Goal: Communication & Community: Connect with others

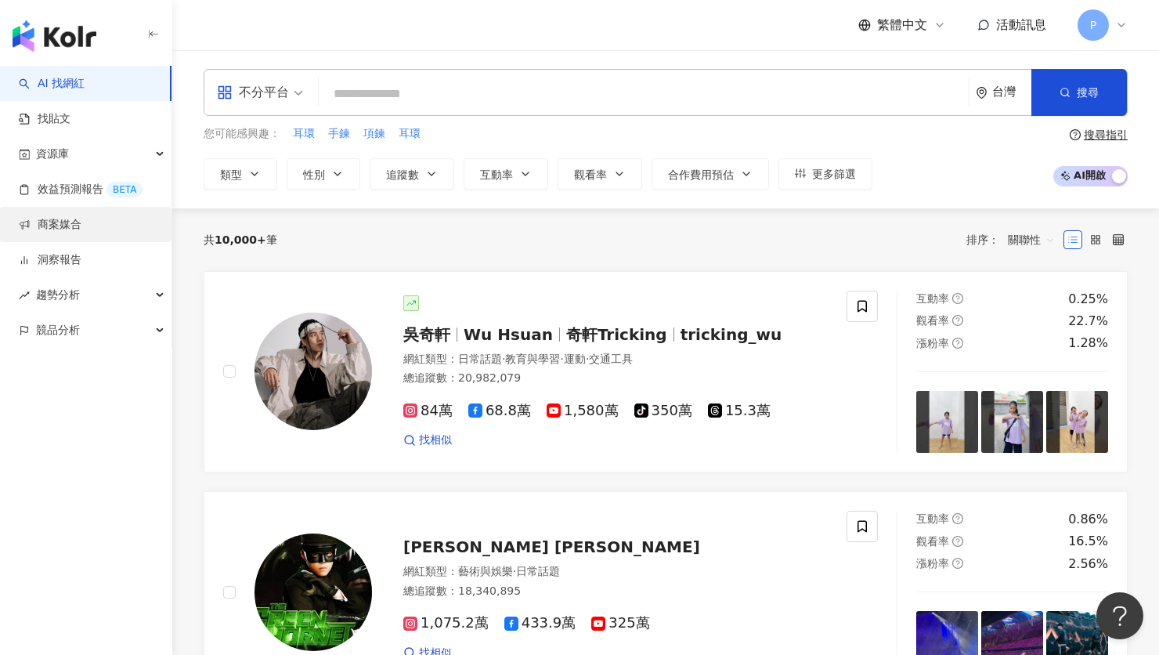
click at [81, 217] on link "商案媒合" at bounding box center [50, 225] width 63 height 16
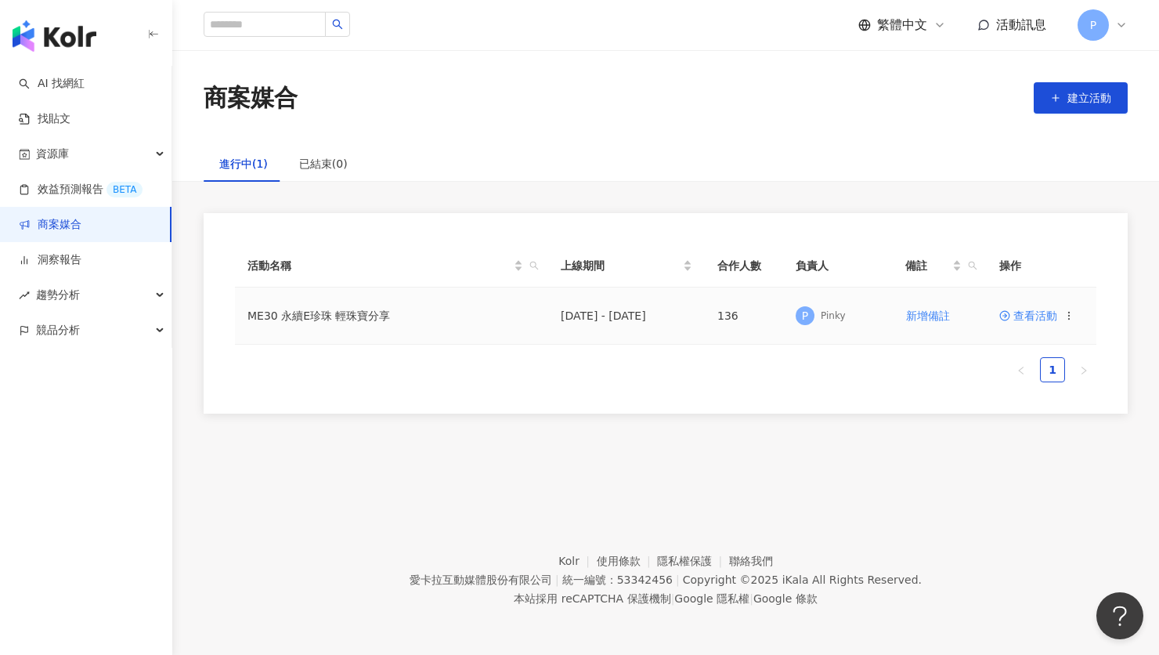
click at [1046, 311] on span "查看活動" at bounding box center [1028, 315] width 58 height 11
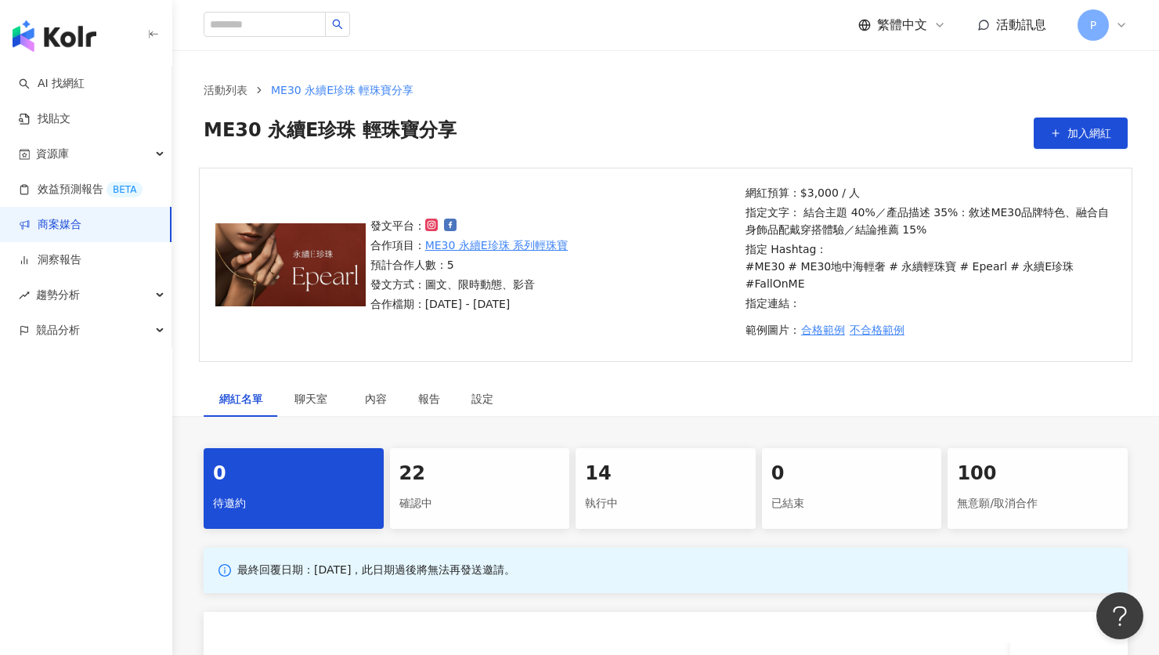
click at [455, 460] on div "22" at bounding box center [479, 473] width 161 height 27
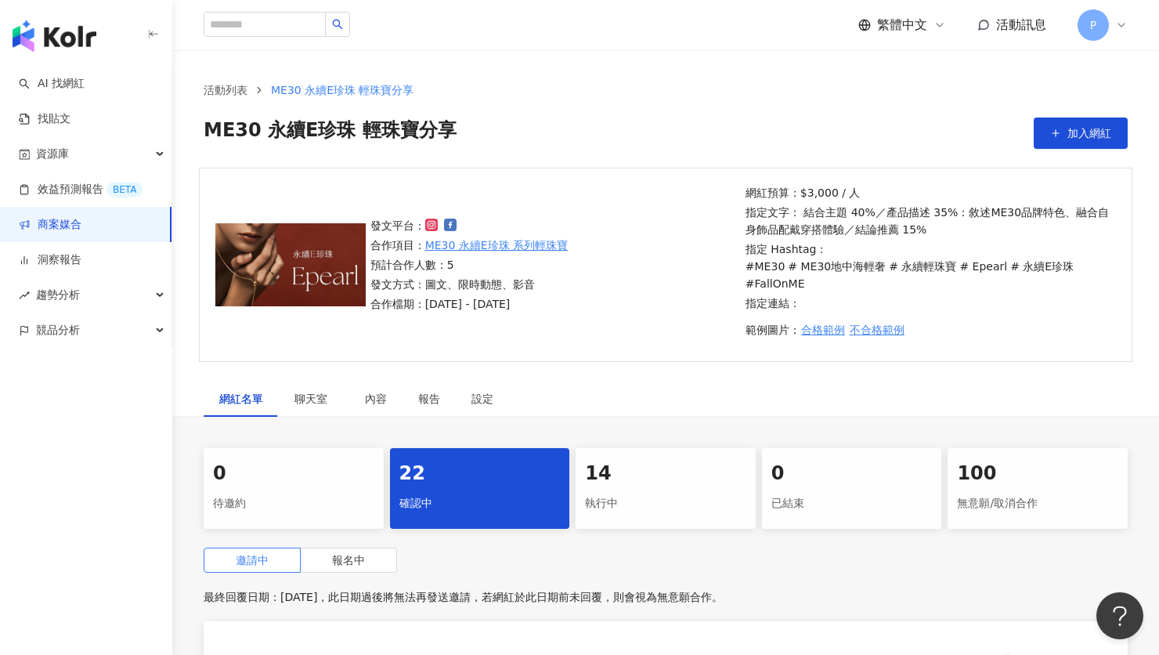
scroll to position [366, 0]
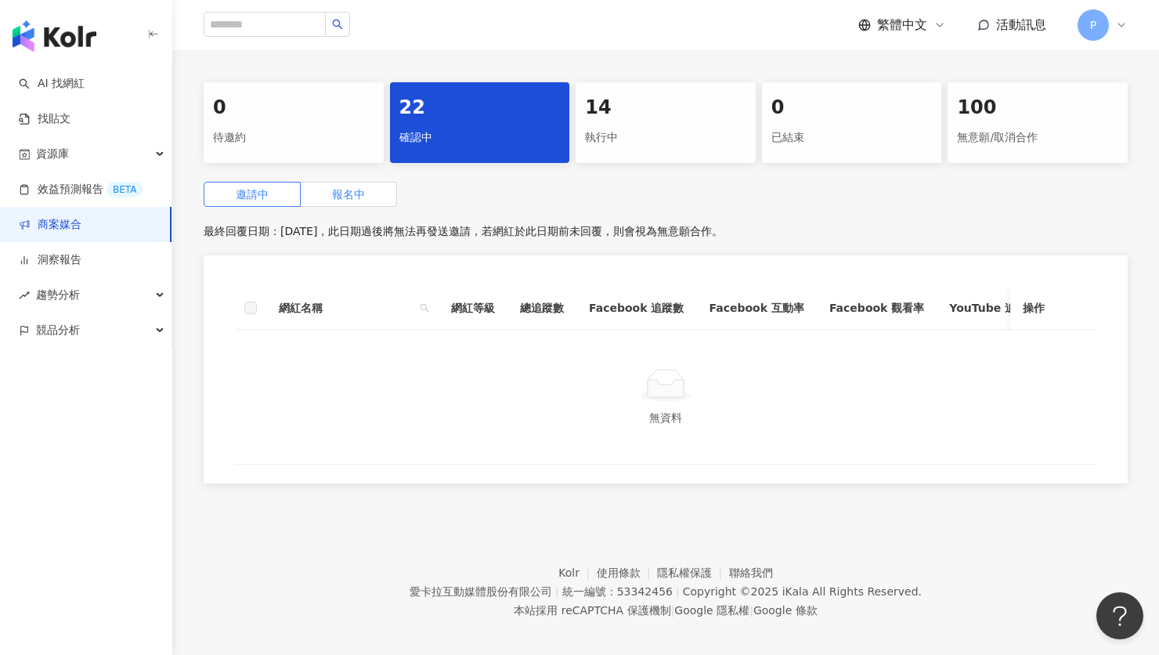
click at [350, 188] on span "報名中" at bounding box center [348, 194] width 33 height 13
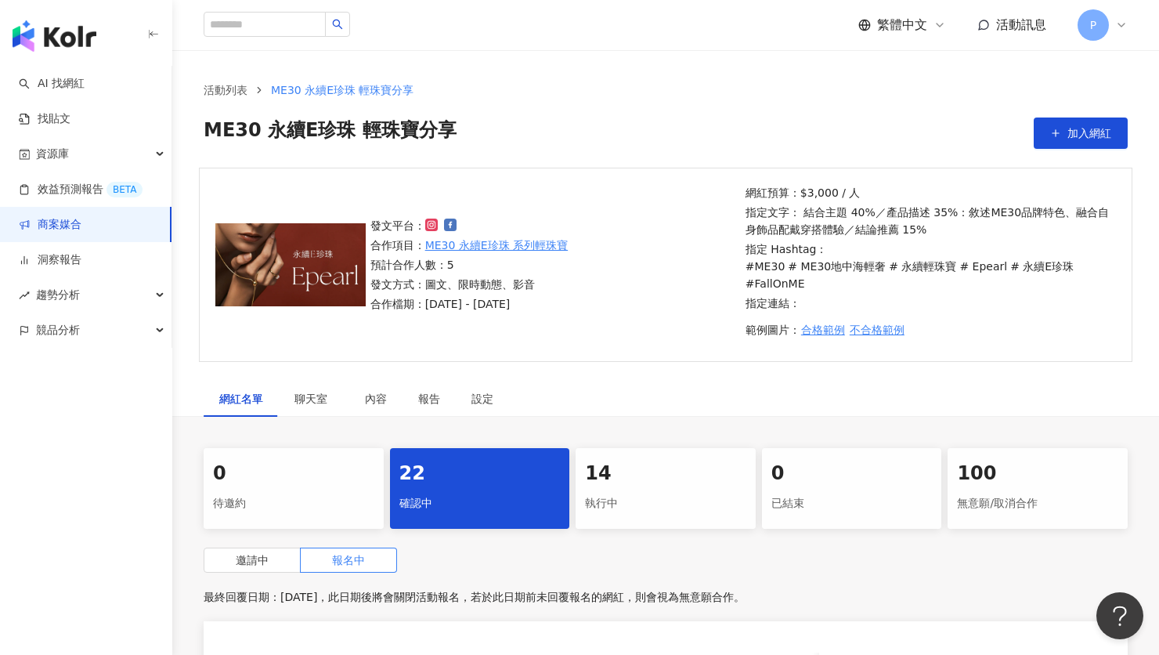
scroll to position [886, 0]
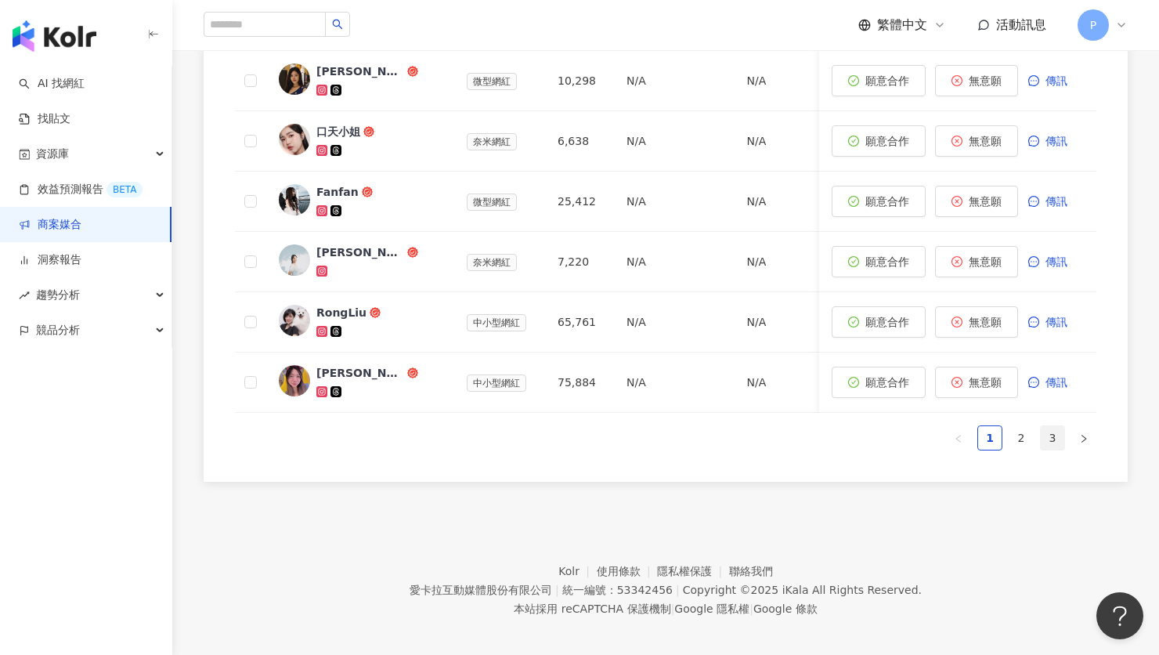
click at [1052, 431] on link "3" at bounding box center [1052, 437] width 23 height 23
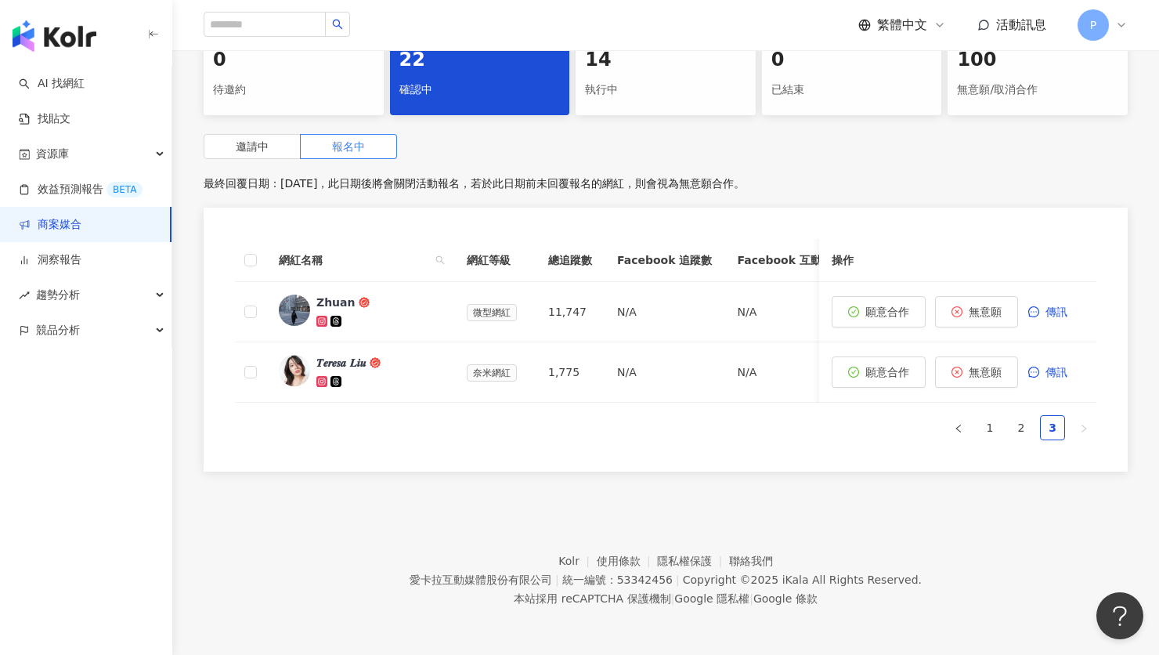
scroll to position [402, 0]
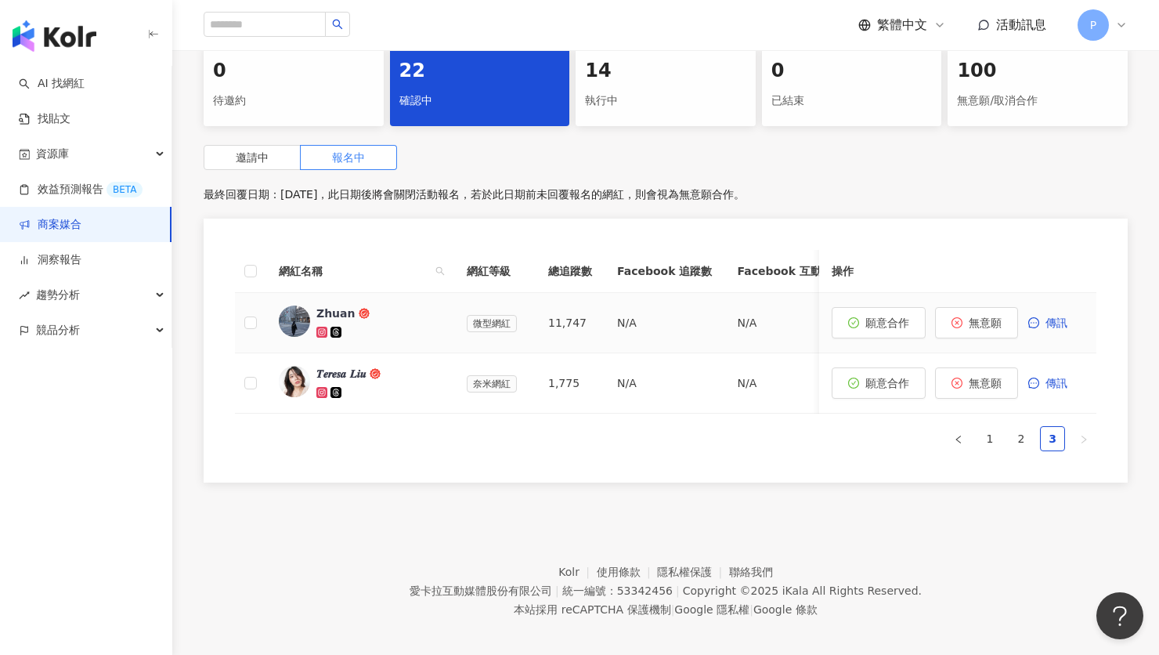
click at [337, 305] on div "Zhuan" at bounding box center [335, 313] width 39 height 16
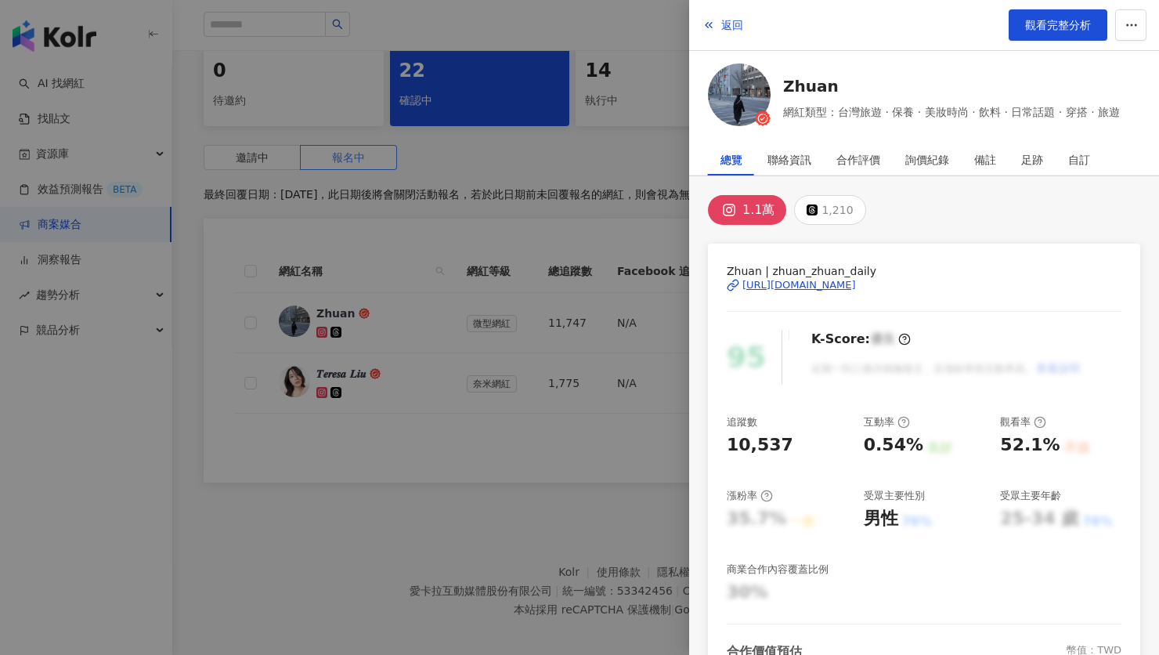
click at [856, 286] on div "[URL][DOMAIN_NAME]" at bounding box center [799, 285] width 114 height 14
click at [447, 456] on div at bounding box center [579, 327] width 1159 height 655
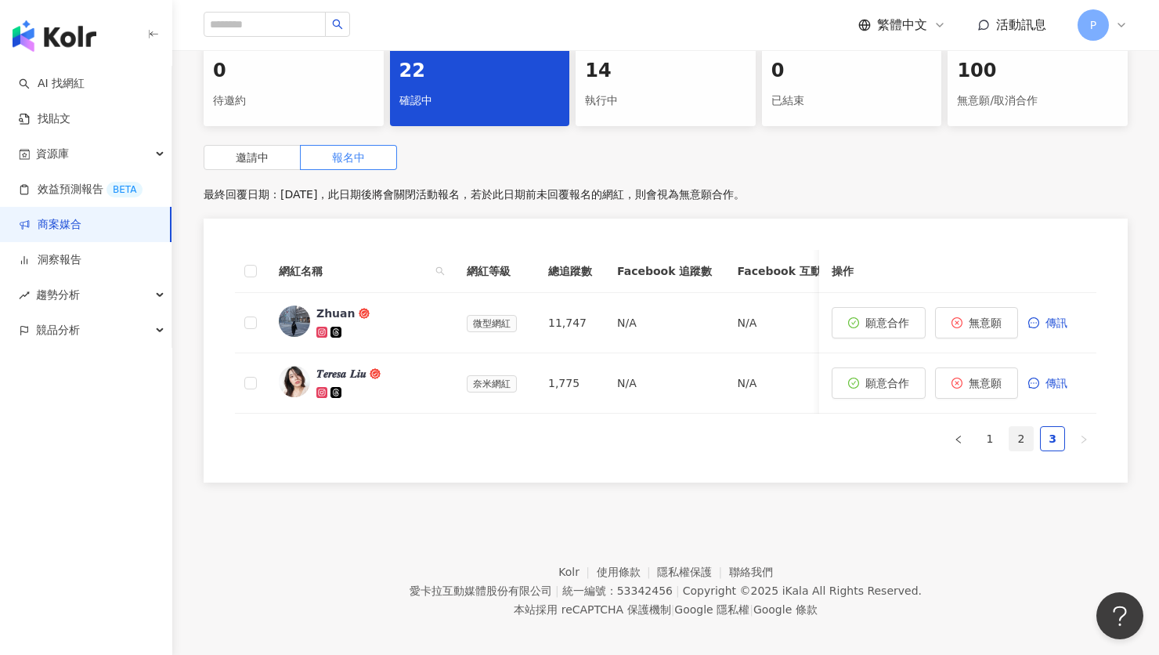
click at [1027, 427] on link "2" at bounding box center [1020, 438] width 23 height 23
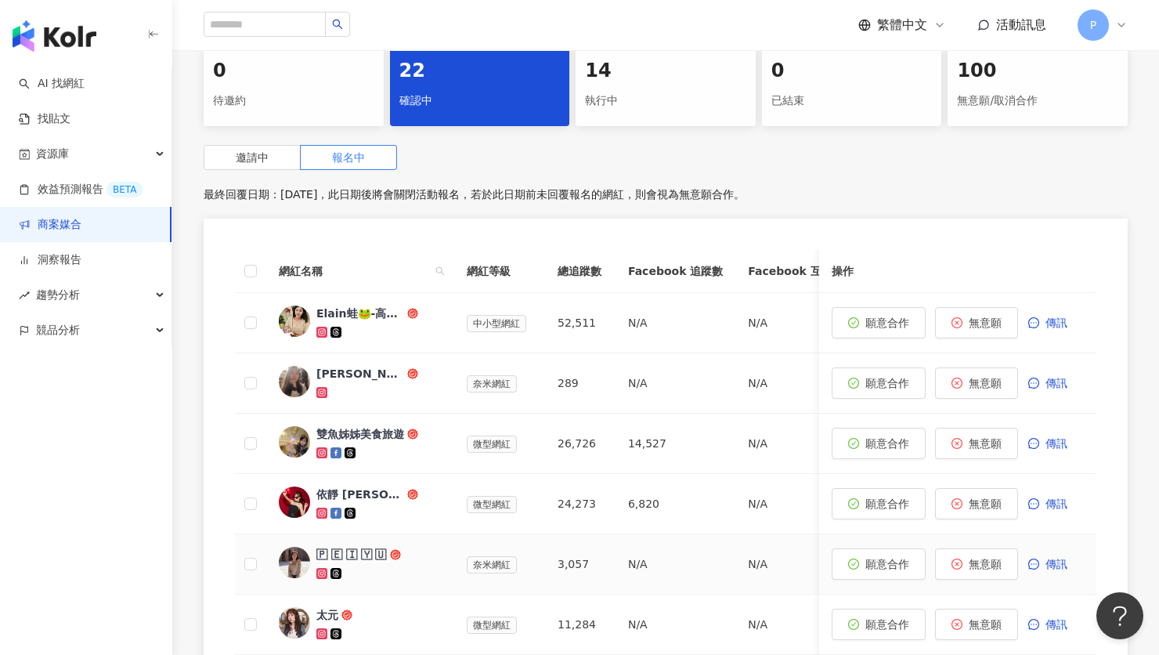
click at [377, 546] on div "🇵 🇪 🇮 🇾 🇺" at bounding box center [351, 554] width 70 height 16
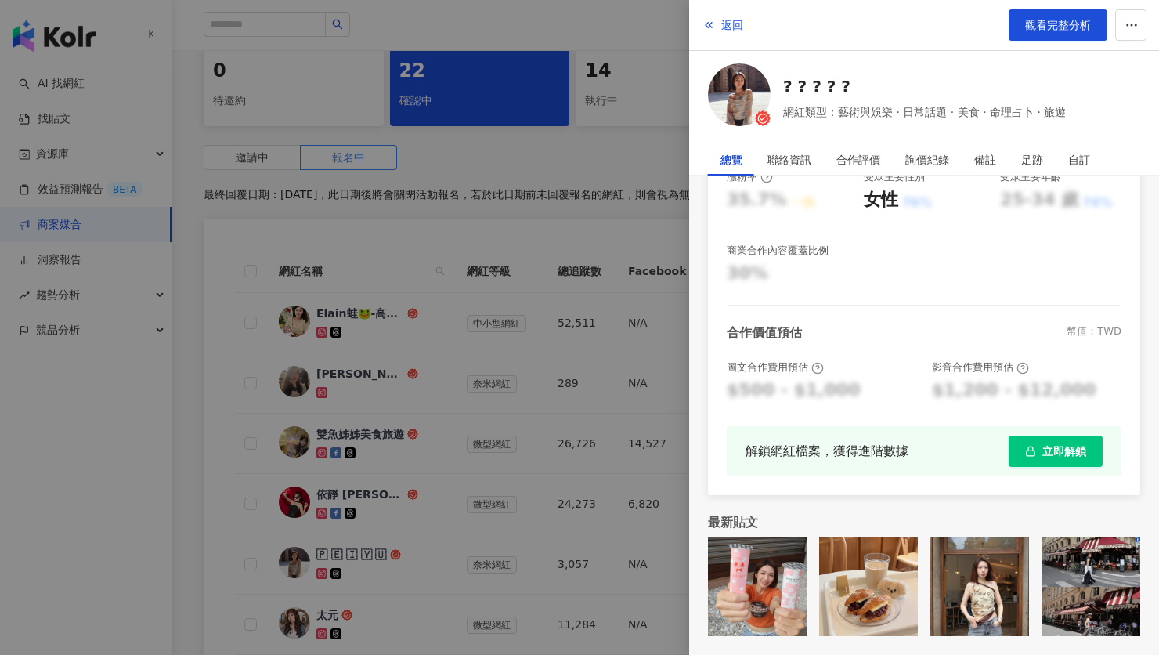
scroll to position [629, 0]
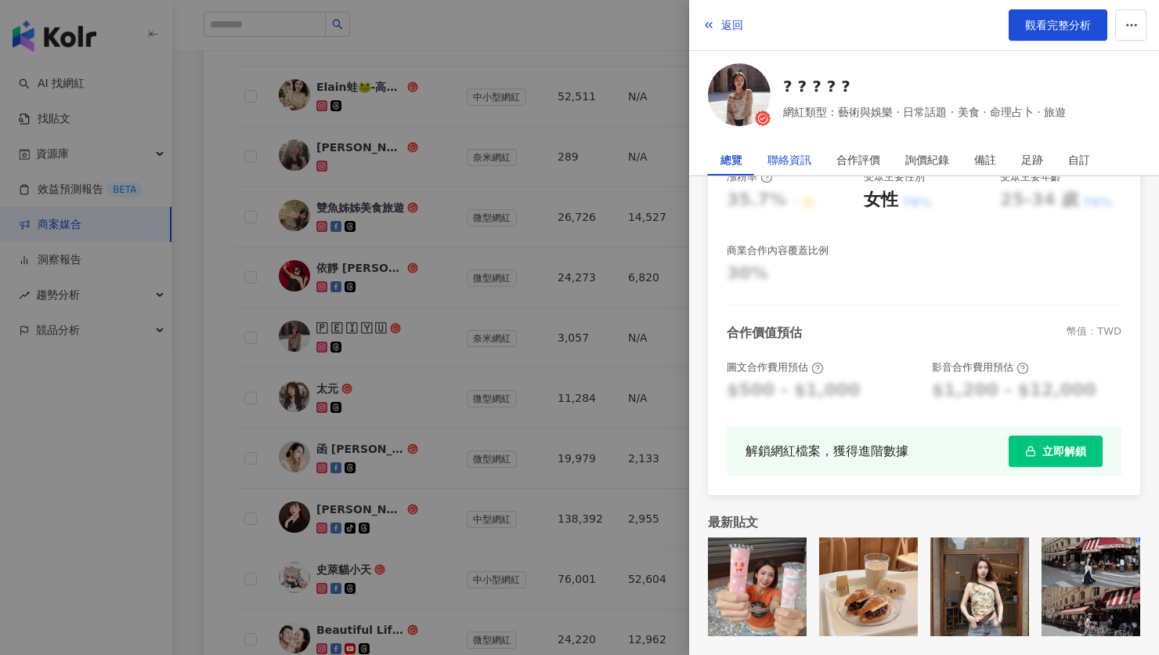
click at [785, 159] on div "聯絡資訊" at bounding box center [789, 159] width 44 height 31
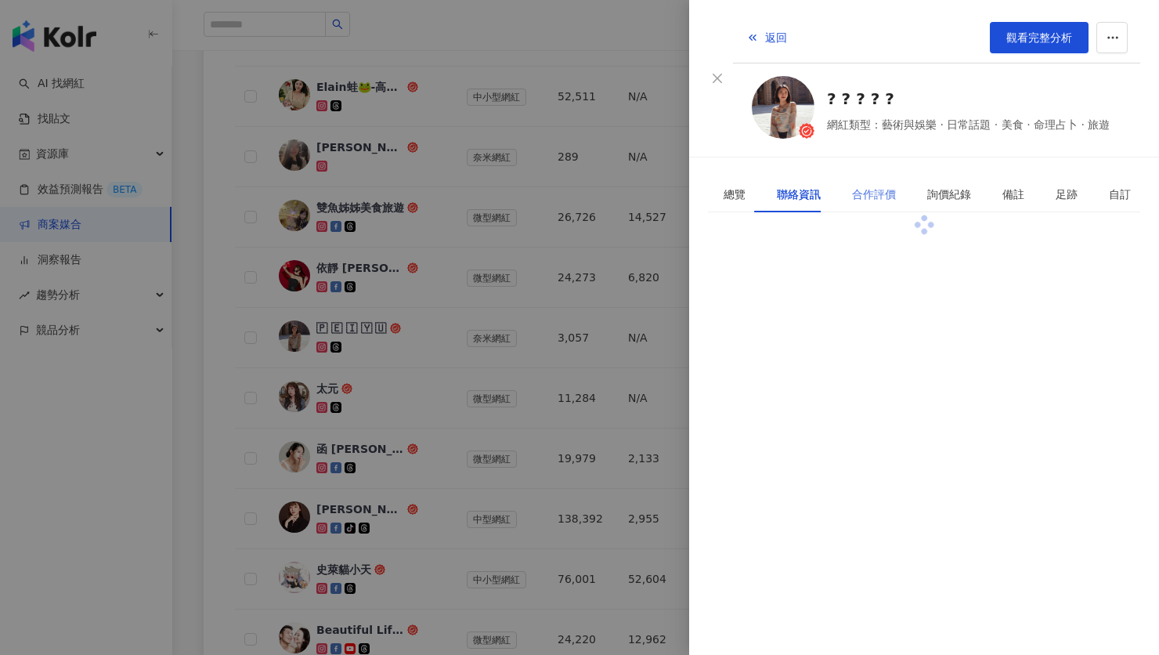
scroll to position [0, 0]
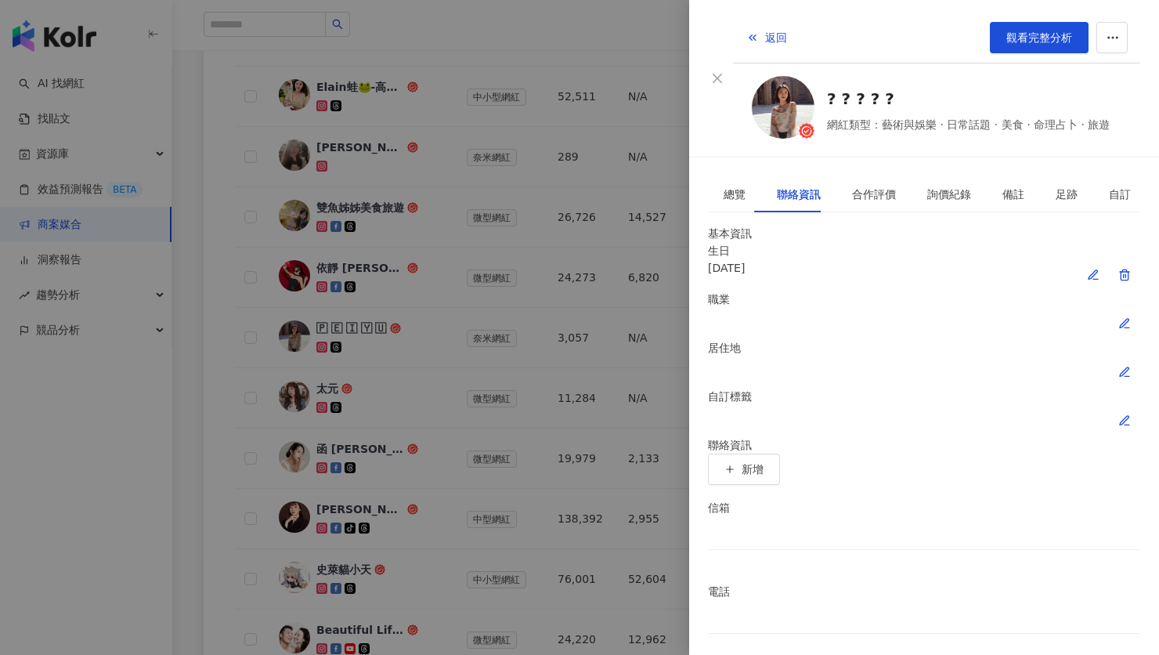
click at [540, 357] on div at bounding box center [579, 327] width 1159 height 655
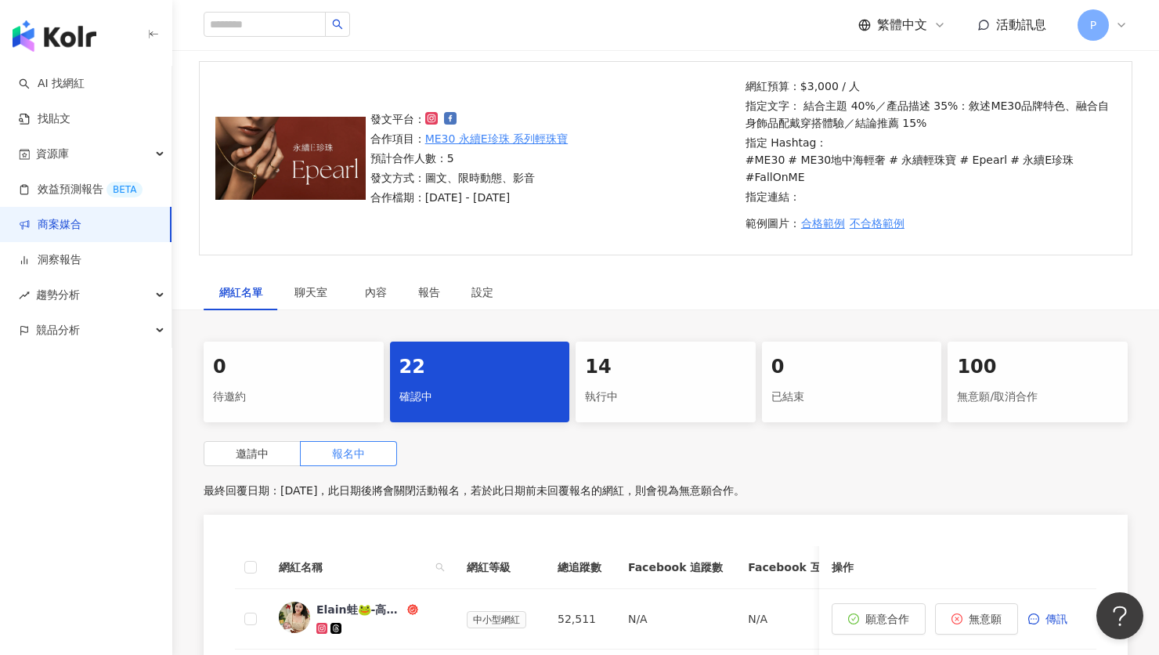
scroll to position [266, 0]
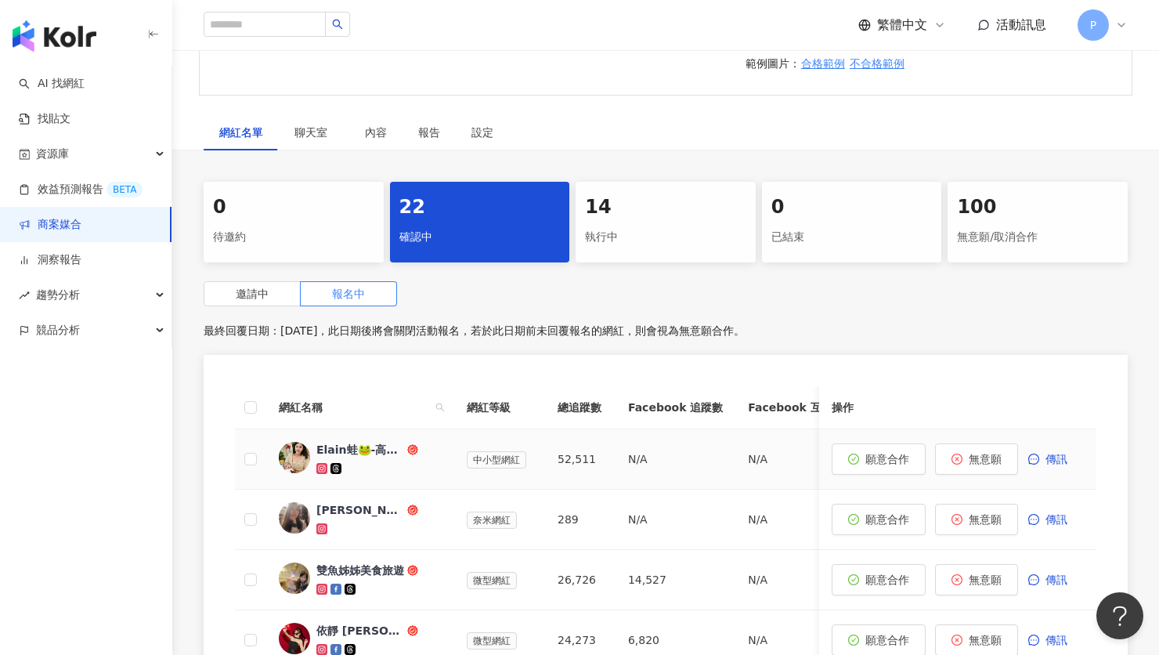
click at [350, 442] on div "Elain蛙🐸-高雄 [GEOGRAPHIC_DATA]景點 住宿💑調色🌸情侶👫新年" at bounding box center [360, 450] width 88 height 16
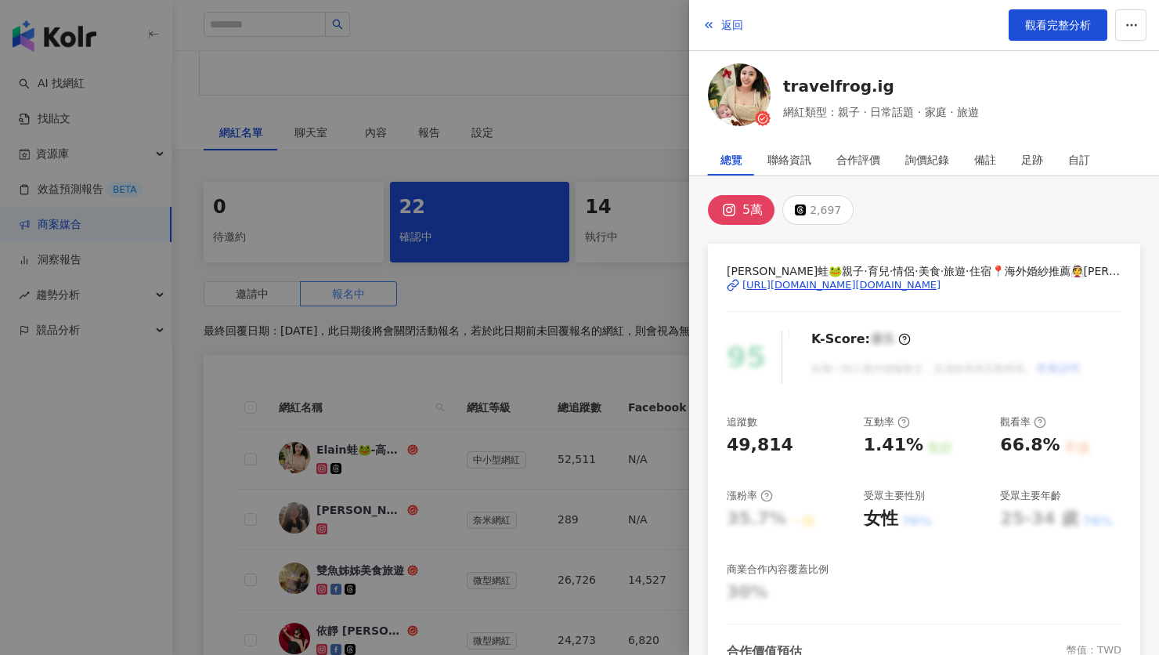
click at [780, 280] on div "[URL][DOMAIN_NAME][DOMAIN_NAME]" at bounding box center [841, 285] width 198 height 14
click at [374, 536] on div at bounding box center [579, 327] width 1159 height 655
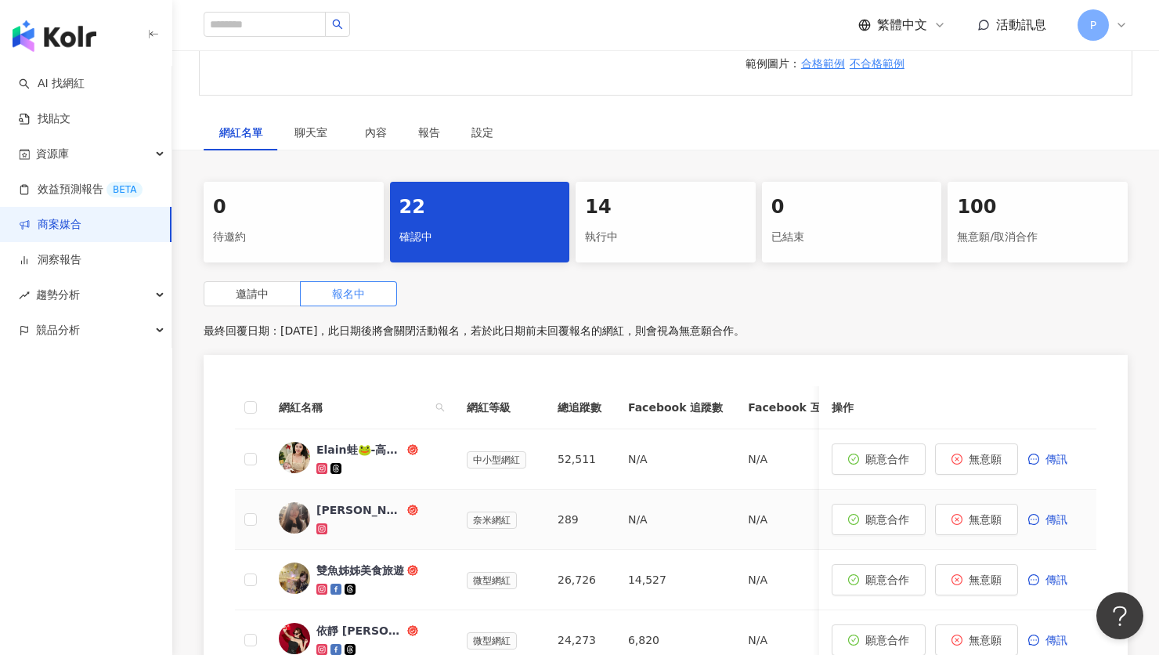
click at [327, 502] on div "[PERSON_NAME]" at bounding box center [360, 510] width 88 height 16
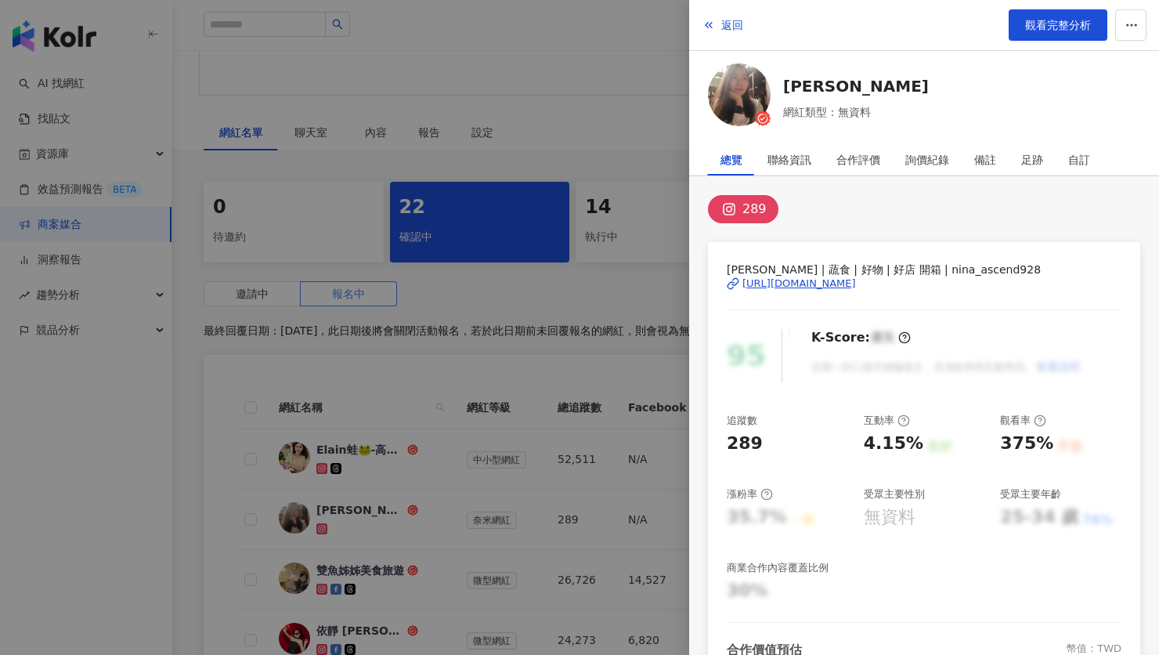
click at [563, 244] on div at bounding box center [579, 327] width 1159 height 655
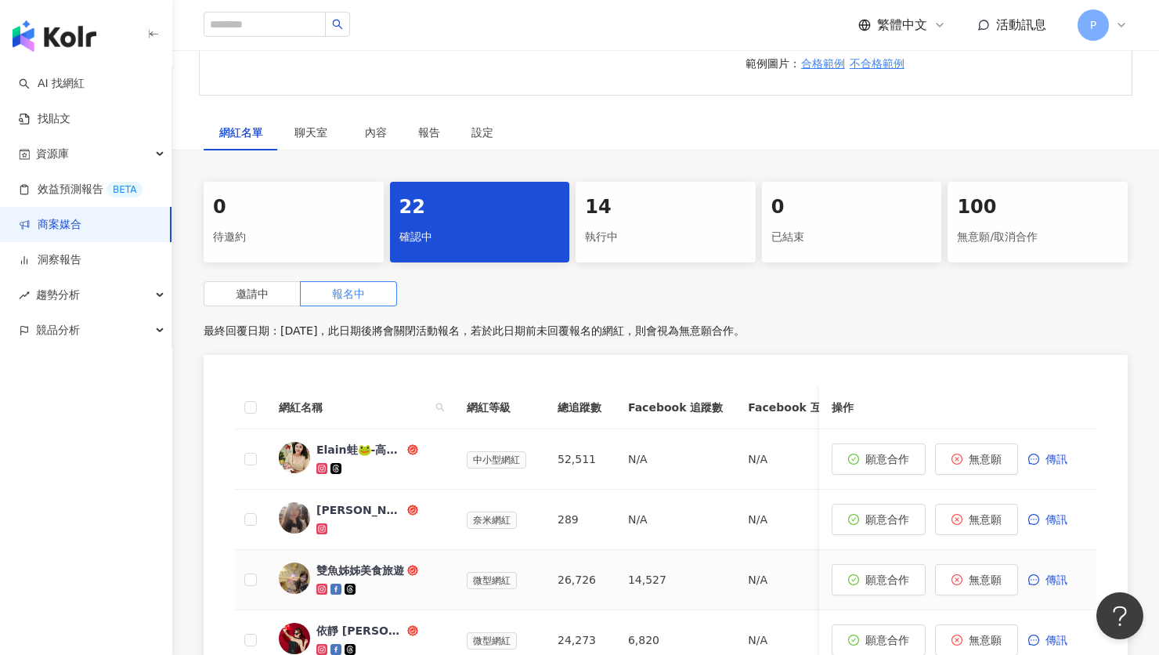
click at [375, 562] on div "雙魚姊姊美食旅遊" at bounding box center [360, 570] width 88 height 16
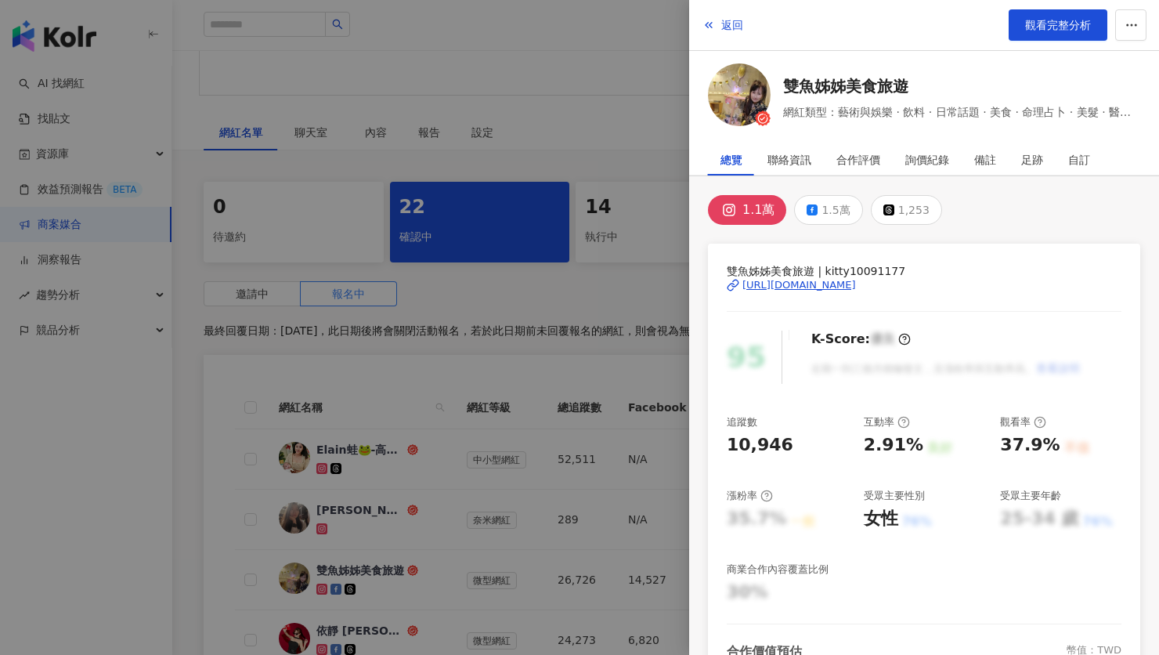
scroll to position [319, 0]
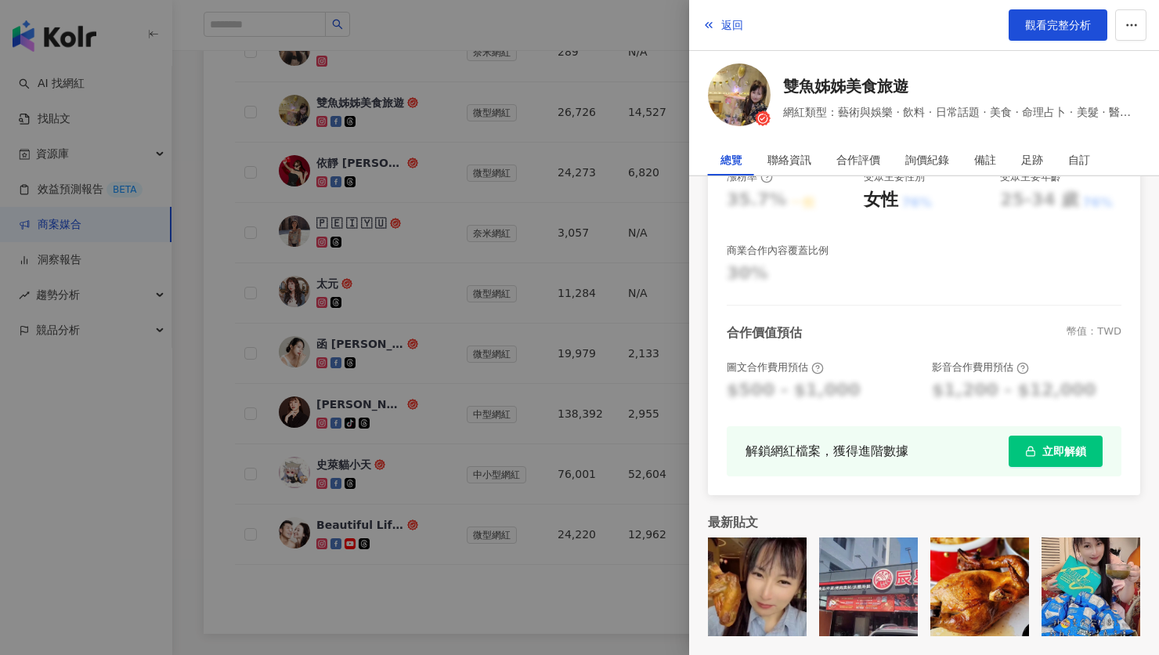
click at [465, 374] on div at bounding box center [579, 327] width 1159 height 655
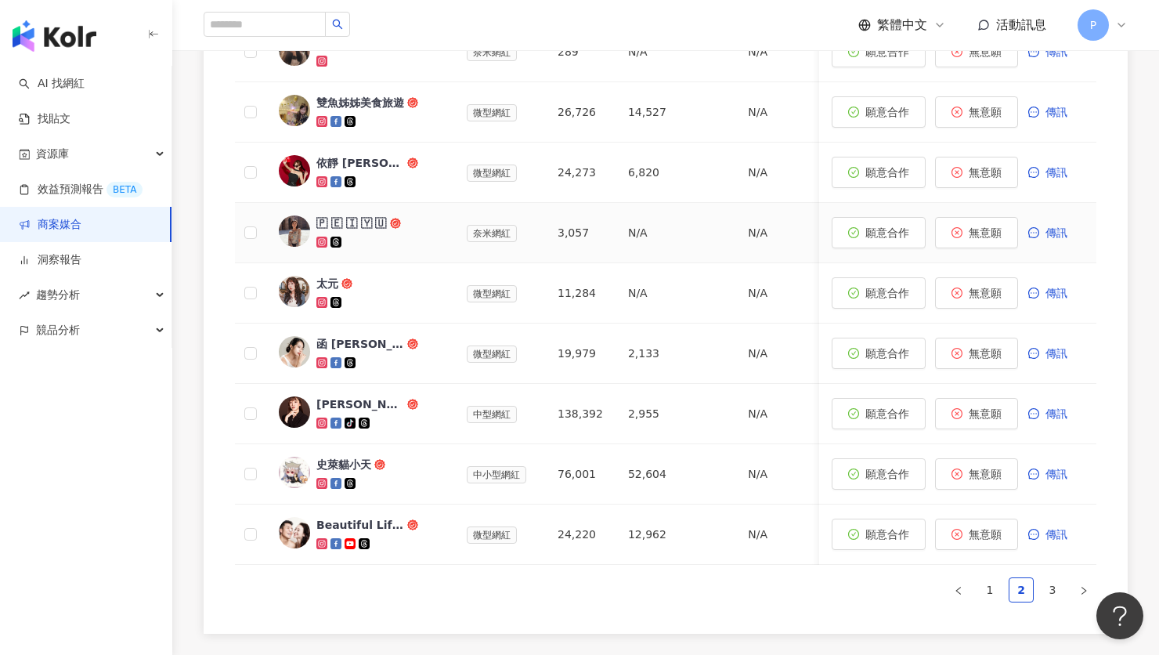
scroll to position [554, 0]
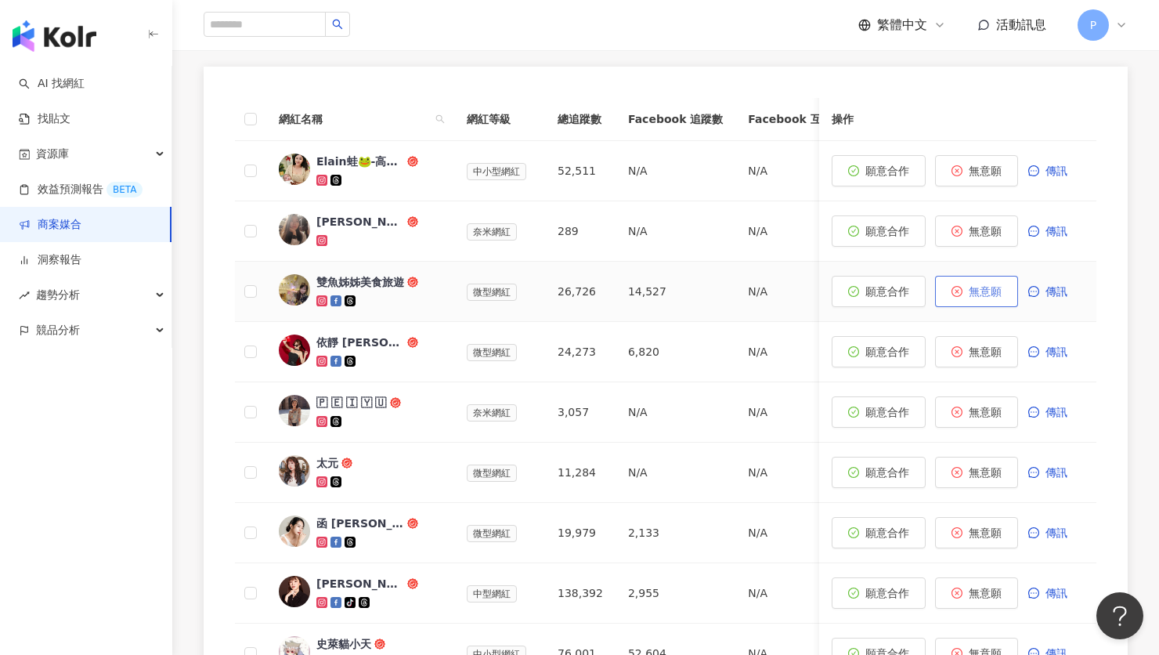
click at [970, 285] on span "無意願" at bounding box center [985, 291] width 33 height 13
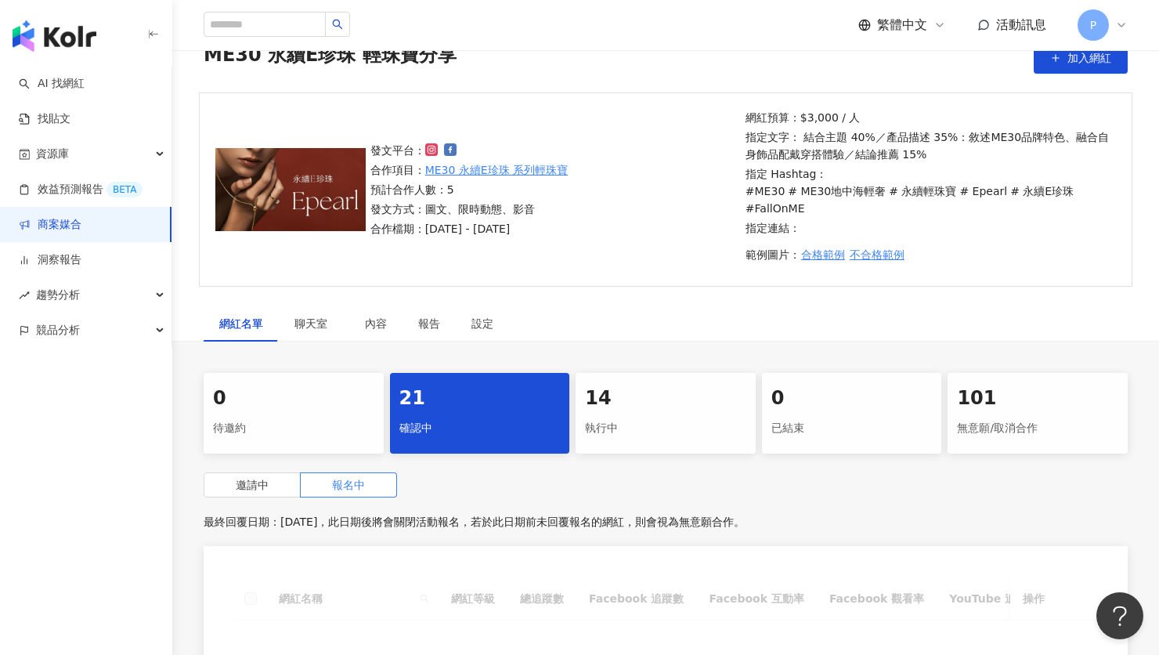
scroll to position [366, 0]
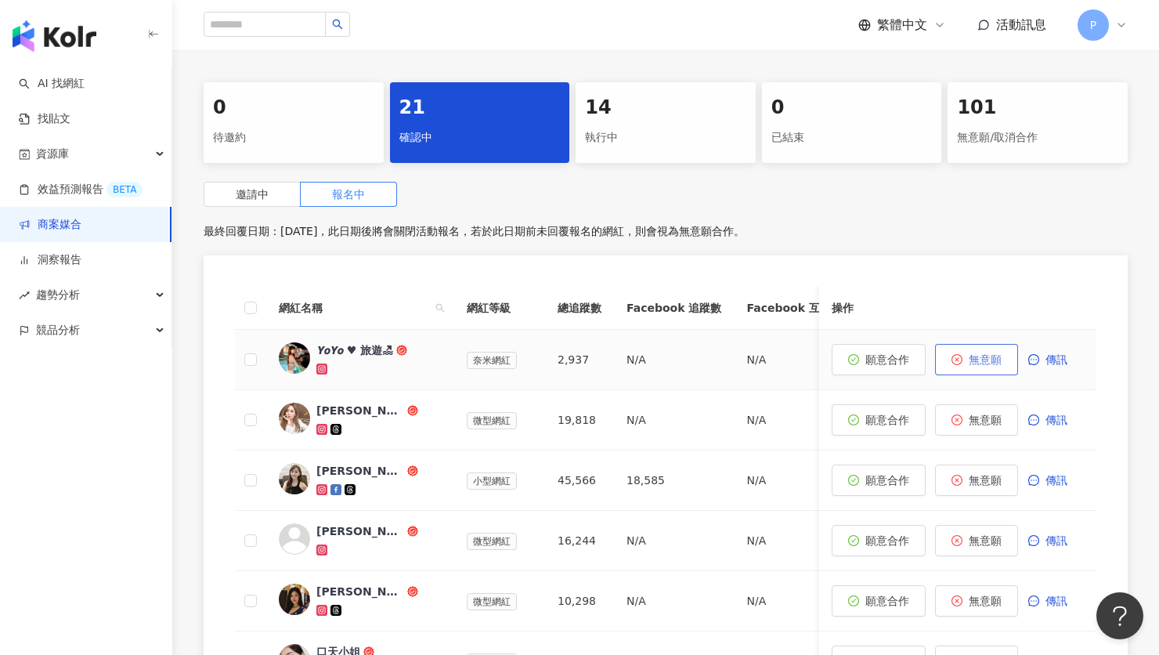
click at [974, 344] on button "無意願" at bounding box center [976, 359] width 83 height 31
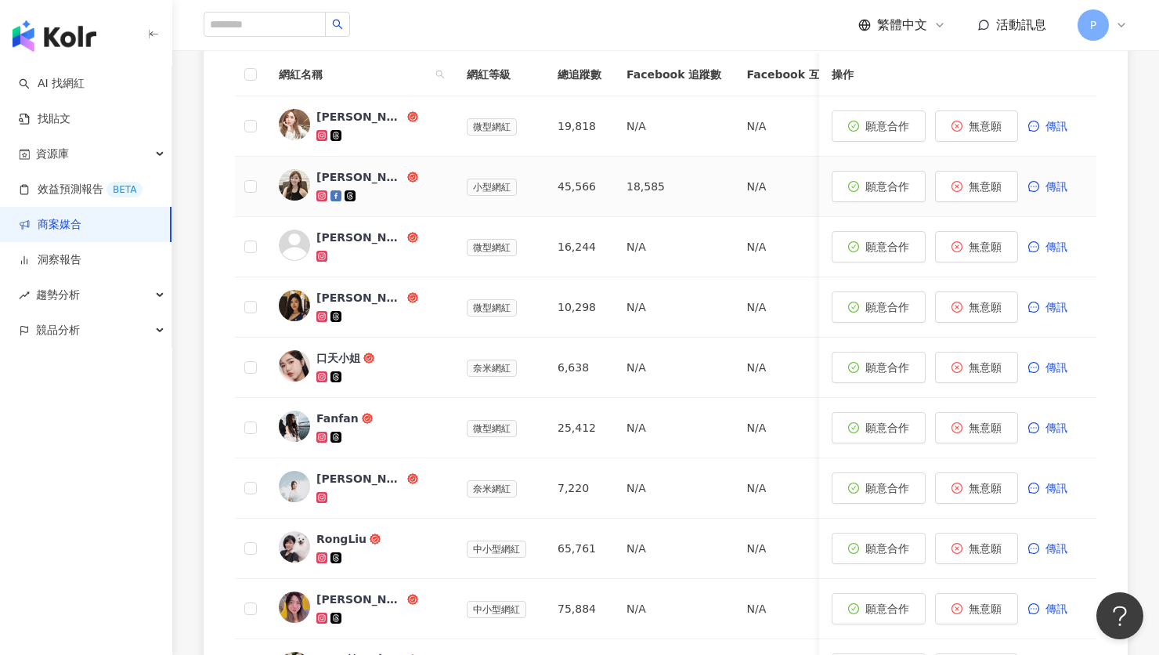
scroll to position [426, 0]
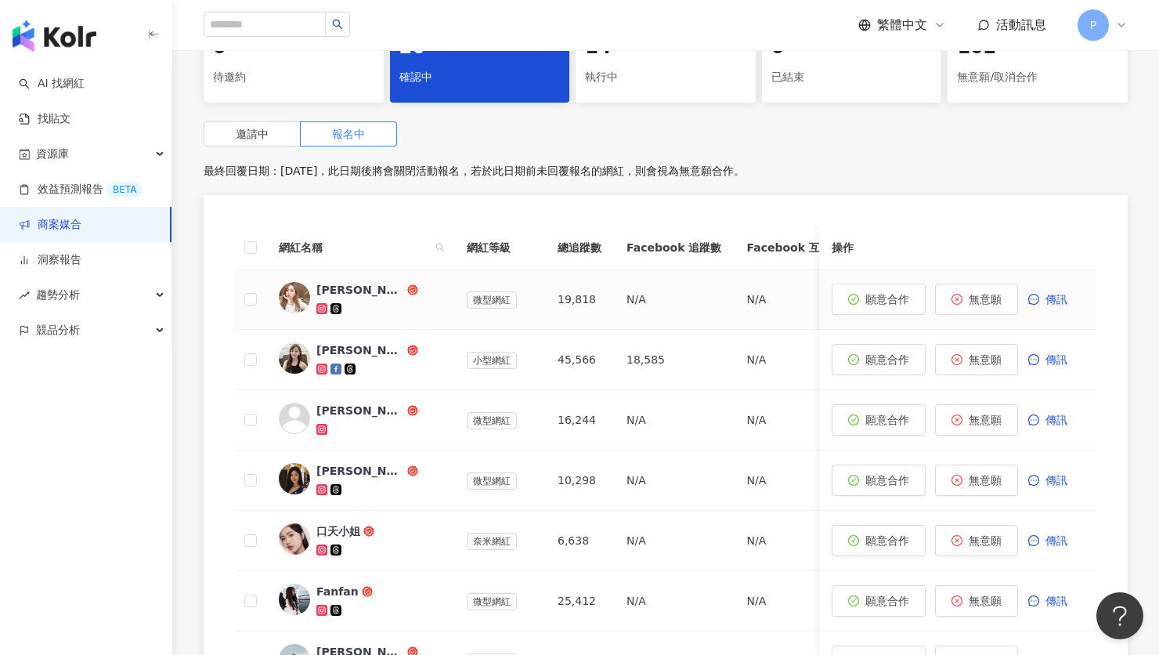
click at [359, 282] on div "[PERSON_NAME]" at bounding box center [360, 290] width 88 height 16
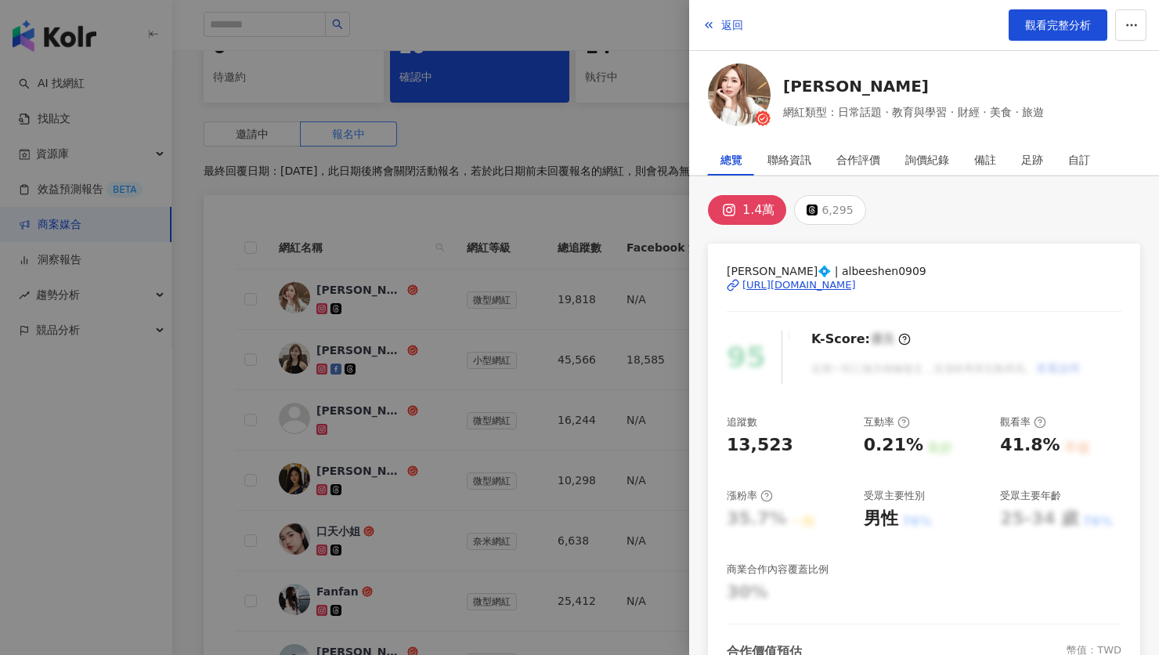
click at [829, 283] on div "[URL][DOMAIN_NAME]" at bounding box center [799, 285] width 114 height 14
click at [425, 395] on div at bounding box center [579, 327] width 1159 height 655
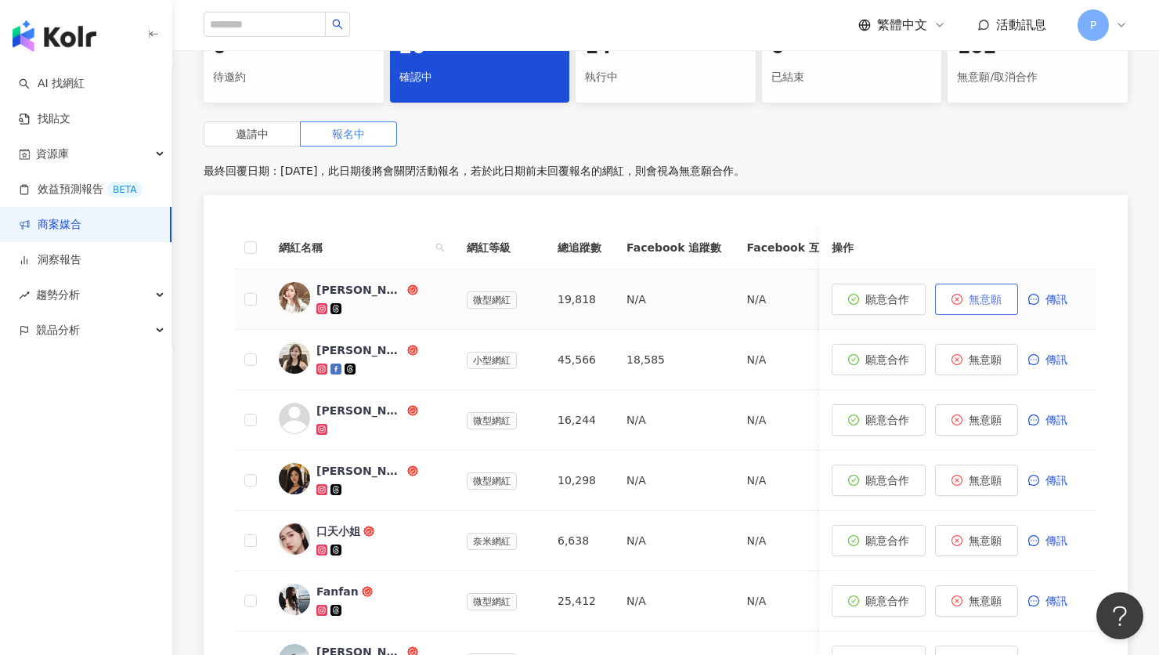
click at [989, 293] on span "無意願" at bounding box center [985, 299] width 33 height 13
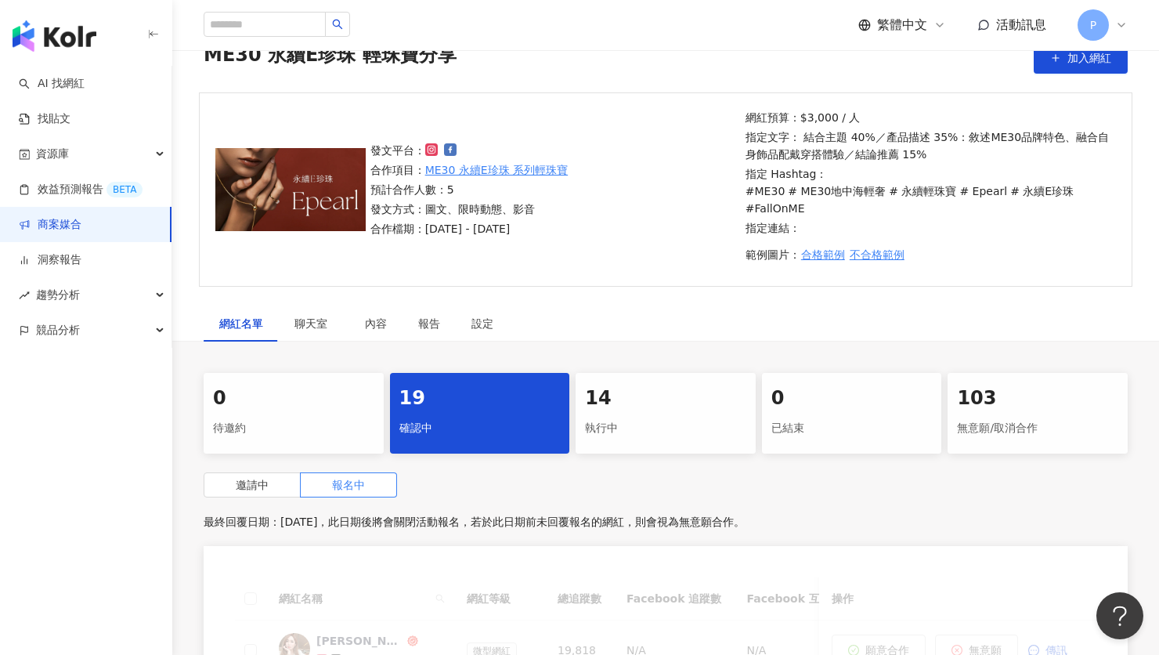
scroll to position [460, 0]
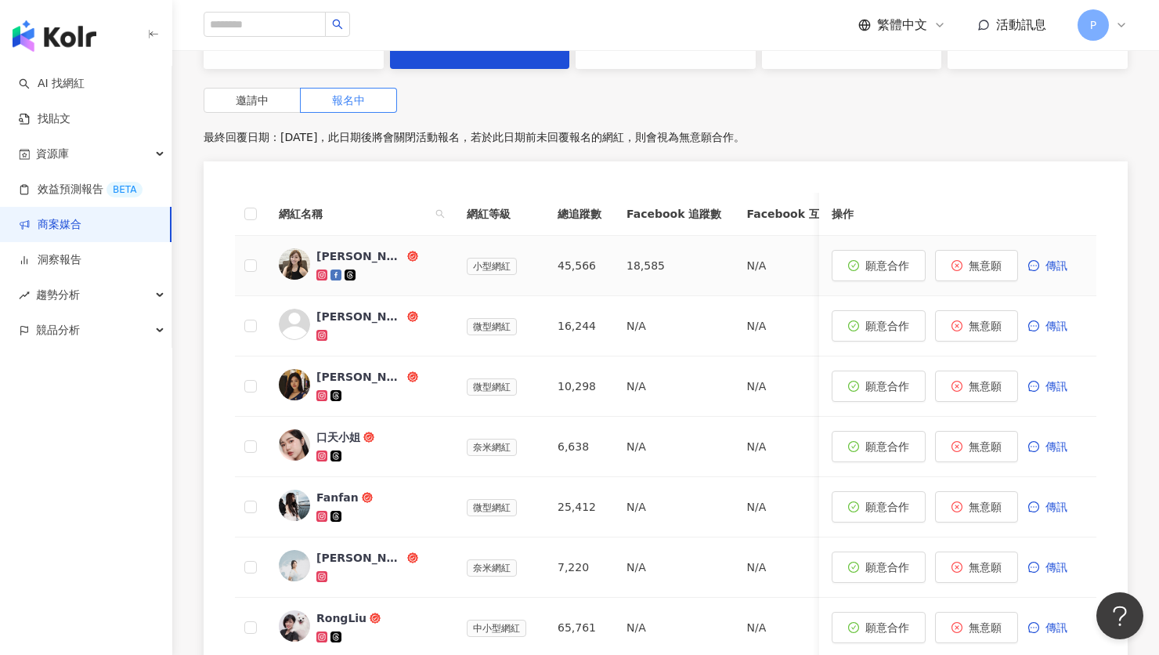
click at [324, 248] on div "[PERSON_NAME]" at bounding box center [360, 256] width 88 height 16
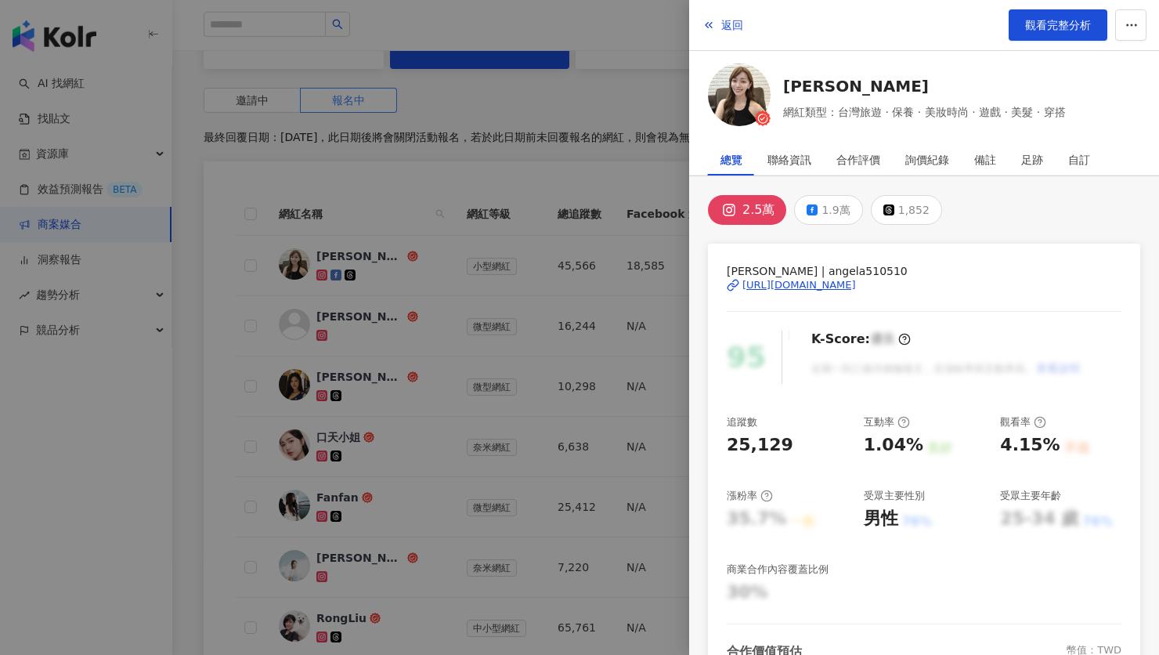
click at [839, 287] on div "[URL][DOMAIN_NAME]" at bounding box center [799, 285] width 114 height 14
click at [458, 338] on div at bounding box center [579, 327] width 1159 height 655
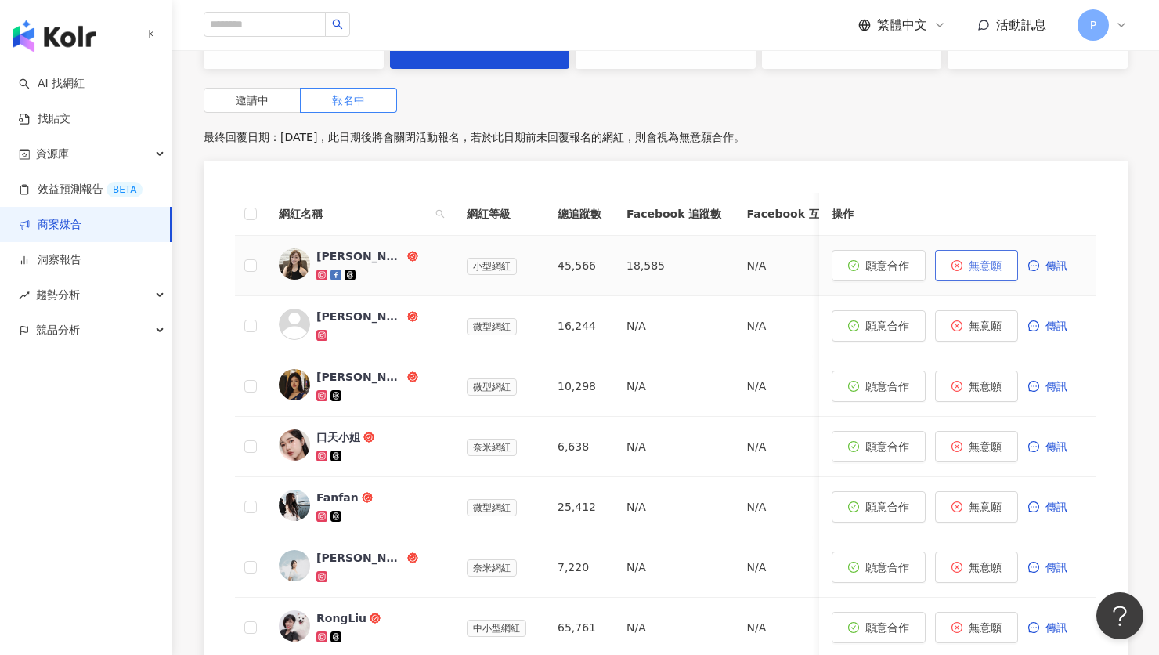
click at [986, 259] on span "無意願" at bounding box center [985, 265] width 33 height 13
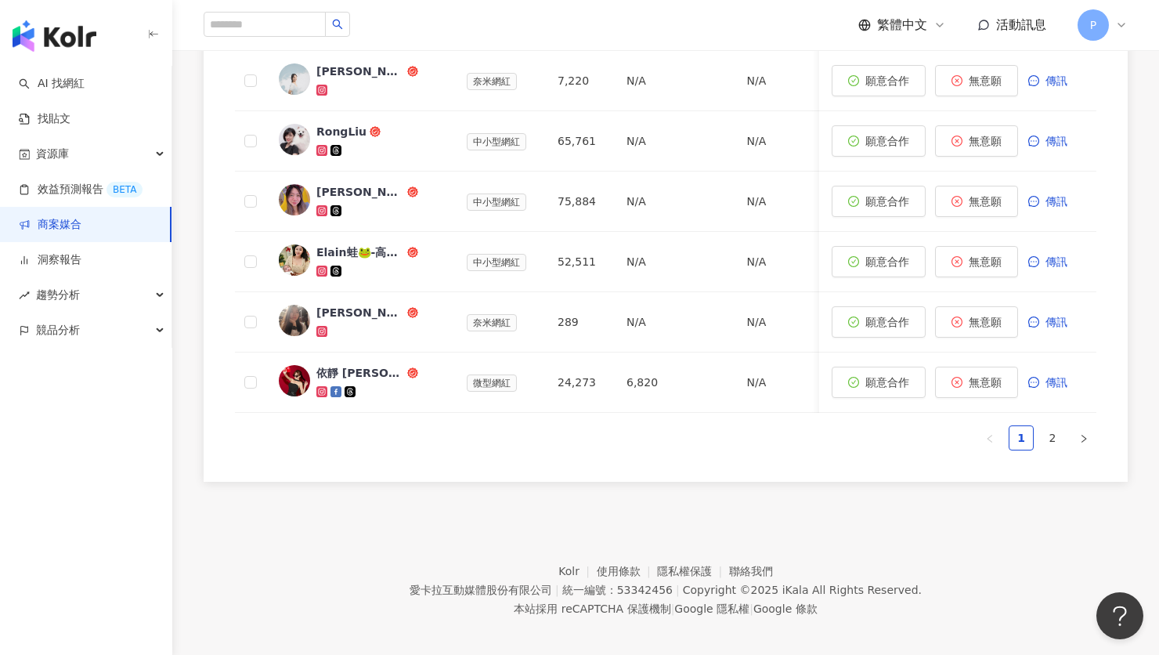
scroll to position [235, 0]
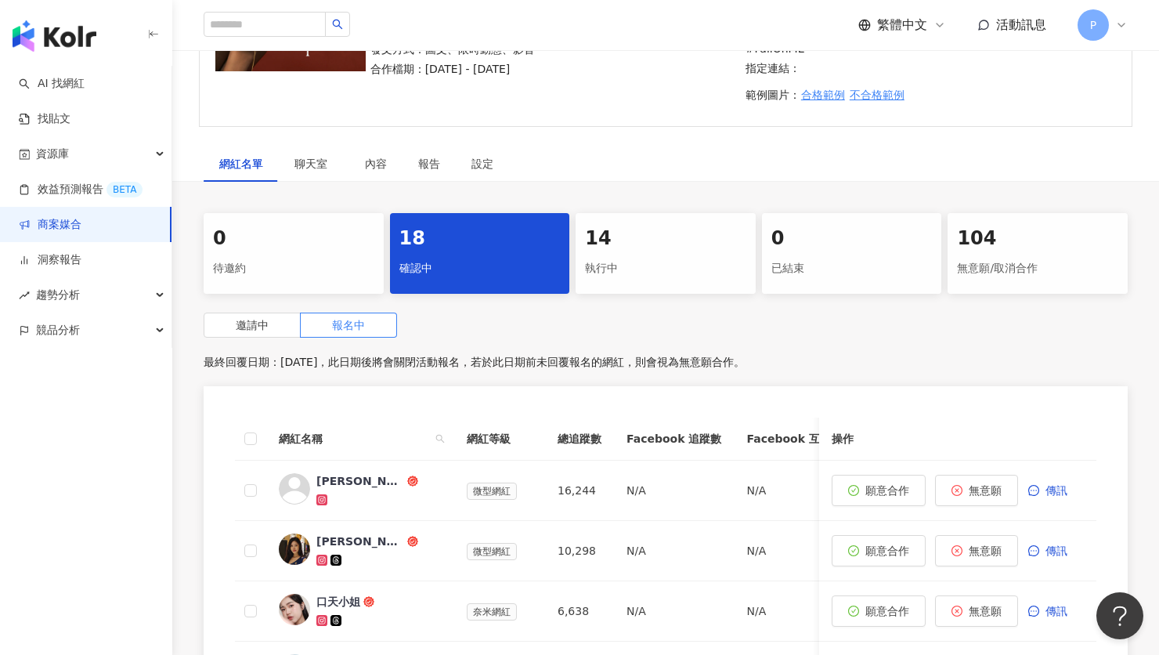
click at [963, 229] on div "104" at bounding box center [1037, 238] width 161 height 27
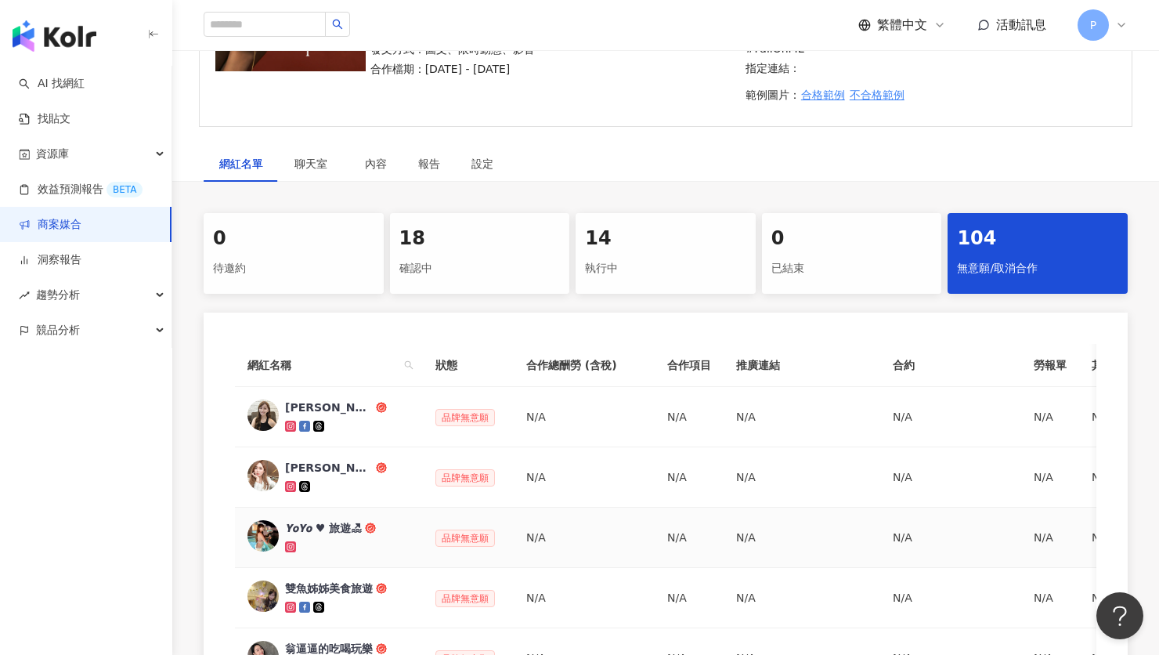
click at [322, 520] on div "𝙔𝙤𝙔𝙤 ♥︎ 旅遊🏖" at bounding box center [323, 528] width 77 height 16
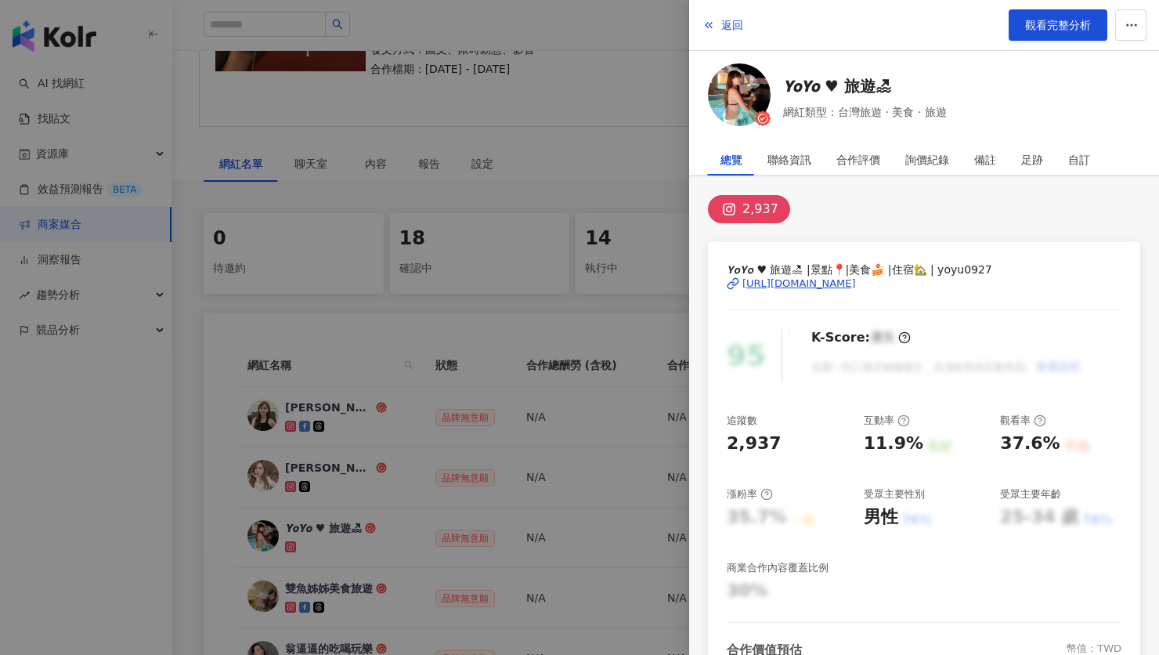
click at [785, 291] on div "𝙔𝙤𝙔𝙤 ♥︎ 旅遊🏖 |景點📍|美食🍰 |住宿🏡 | yoyu0927 [URL][DOMAIN_NAME]" at bounding box center [924, 295] width 395 height 68
click at [789, 278] on div "[URL][DOMAIN_NAME]" at bounding box center [799, 283] width 114 height 14
click at [381, 468] on div at bounding box center [579, 327] width 1159 height 655
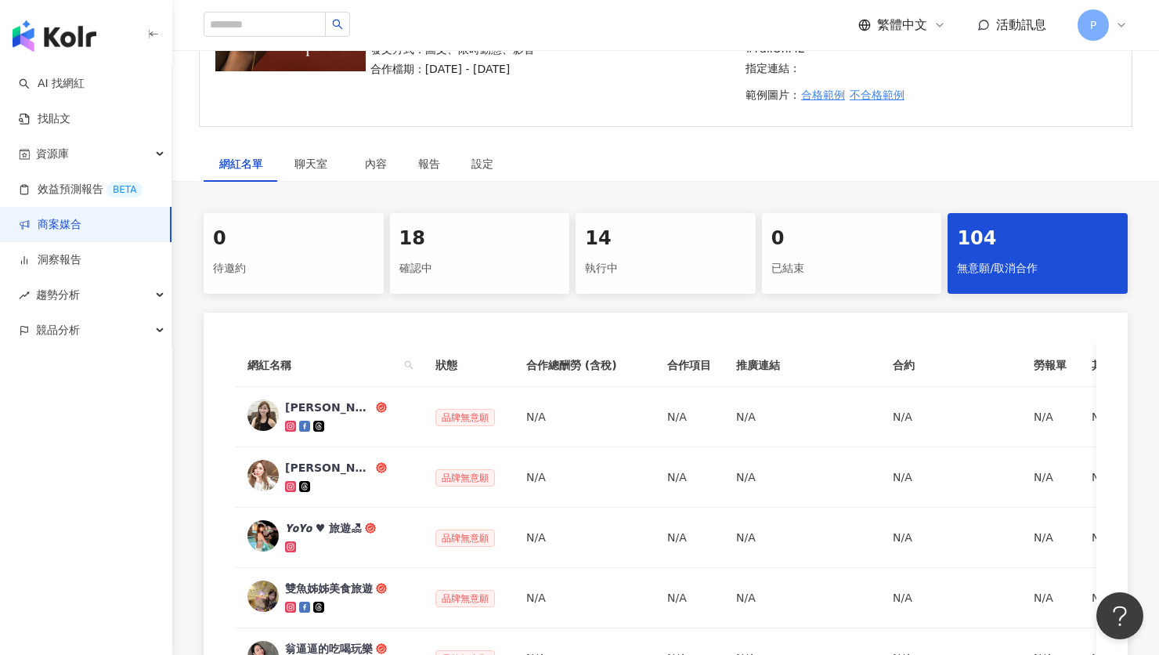
click at [435, 255] on div "確認中" at bounding box center [479, 268] width 161 height 27
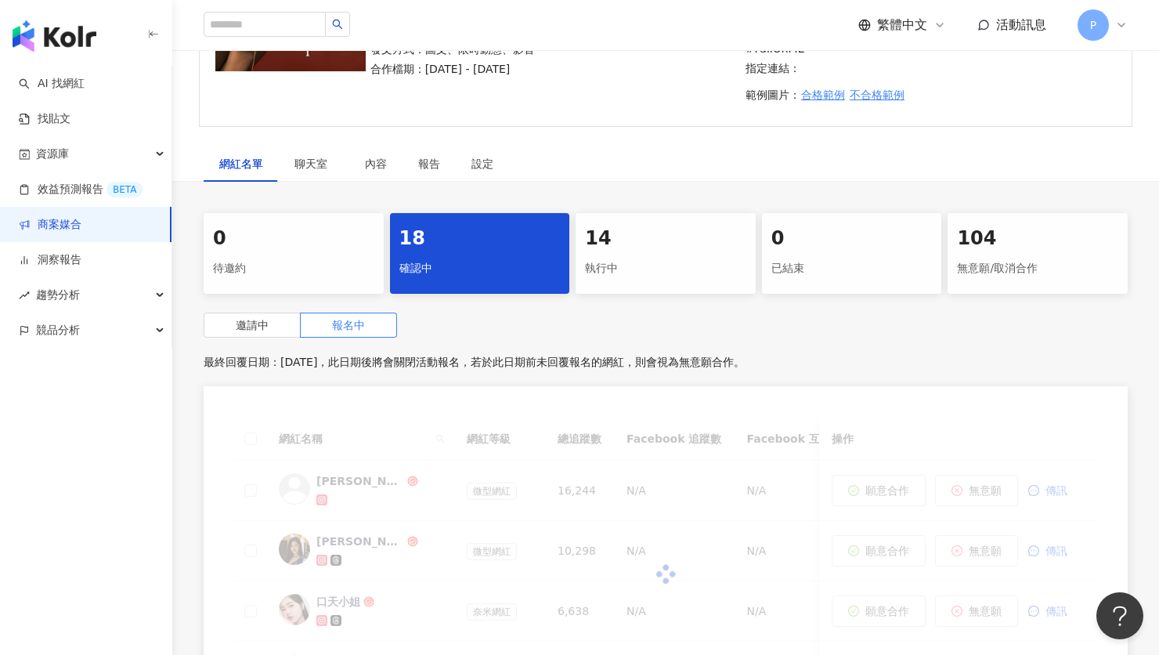
scroll to position [612, 0]
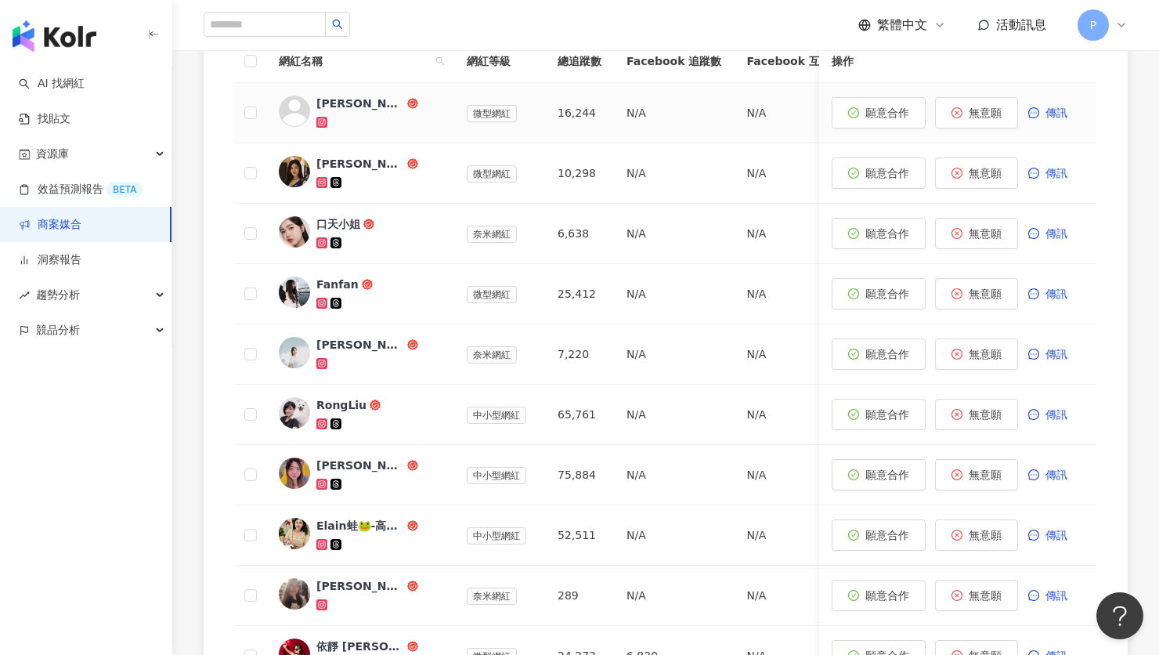
click at [330, 116] on link at bounding box center [323, 122] width 14 height 13
click at [323, 179] on icon at bounding box center [321, 181] width 5 height 5
click at [319, 240] on icon at bounding box center [321, 242] width 5 height 5
click at [320, 179] on icon at bounding box center [322, 183] width 9 height 9
click at [995, 167] on span "無意願" at bounding box center [985, 173] width 33 height 13
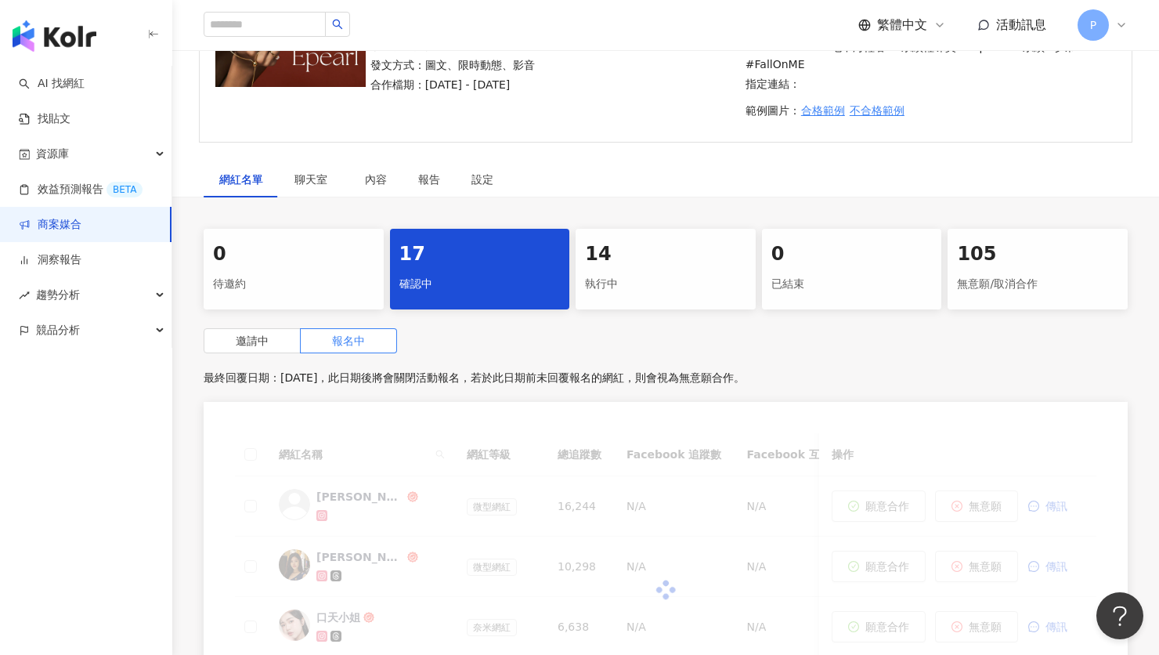
scroll to position [546, 0]
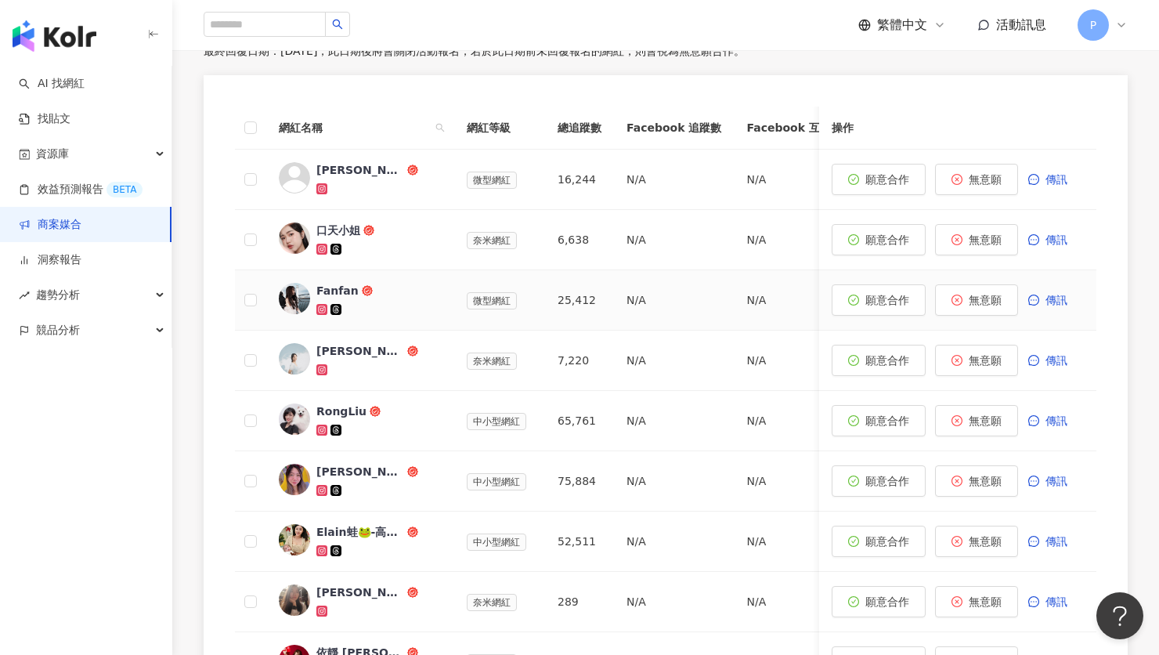
click at [319, 306] on icon at bounding box center [321, 308] width 5 height 5
click at [319, 366] on icon at bounding box center [321, 368] width 5 height 5
click at [321, 428] on icon at bounding box center [322, 429] width 2 height 2
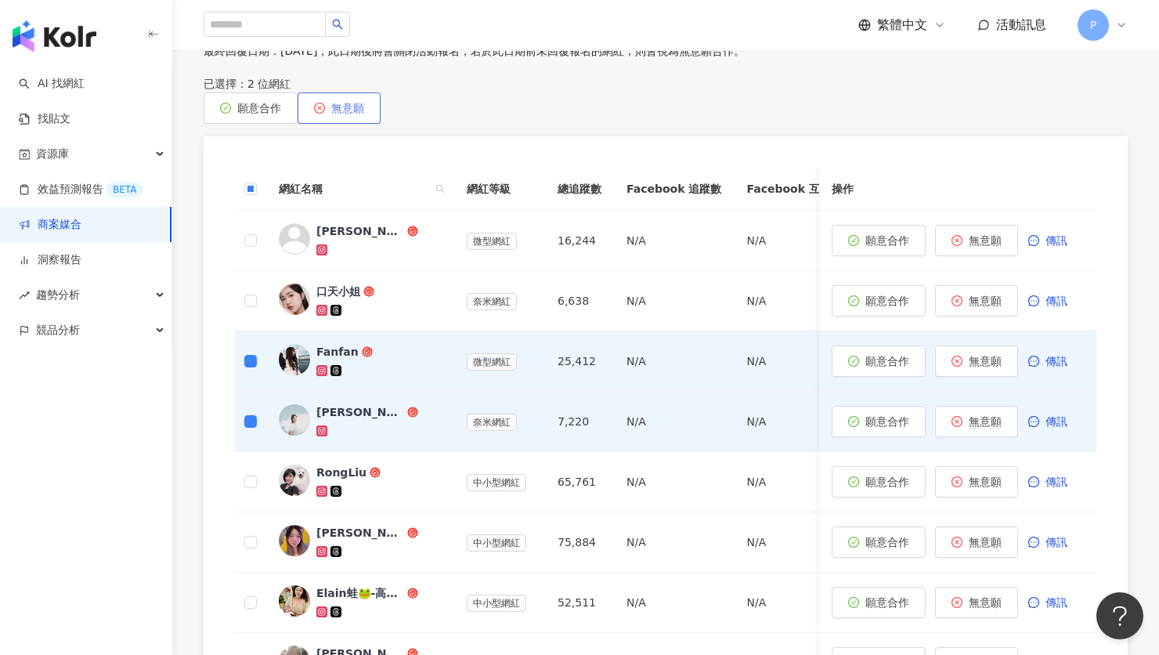
click at [364, 102] on span "無意願" at bounding box center [347, 108] width 33 height 13
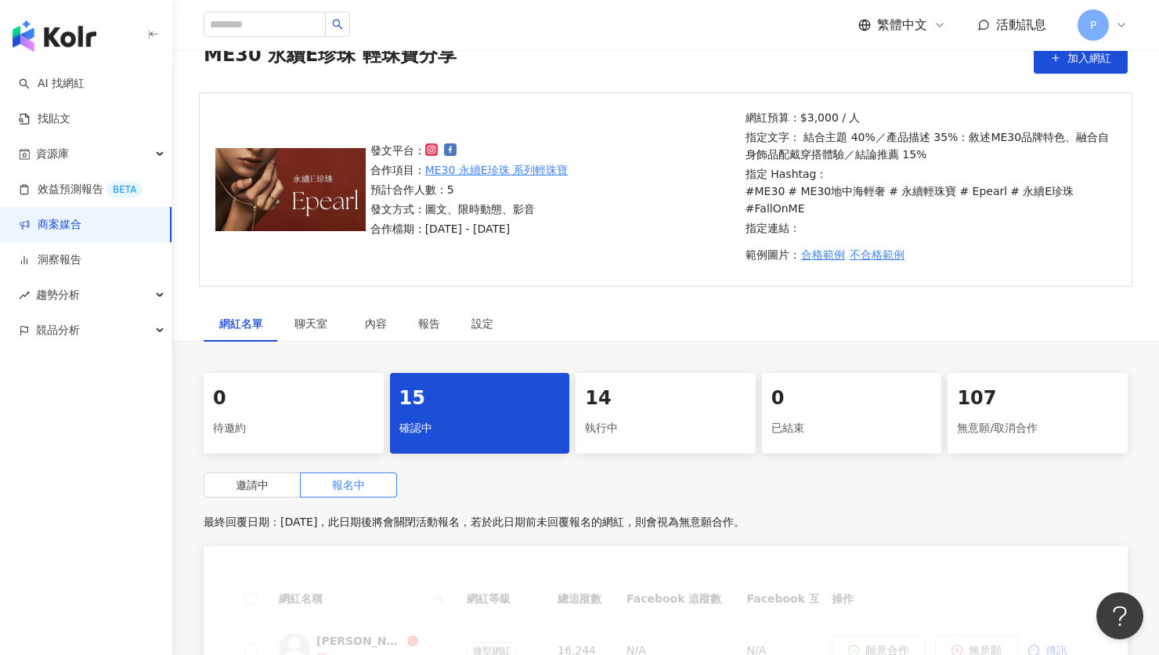
scroll to position [195, 0]
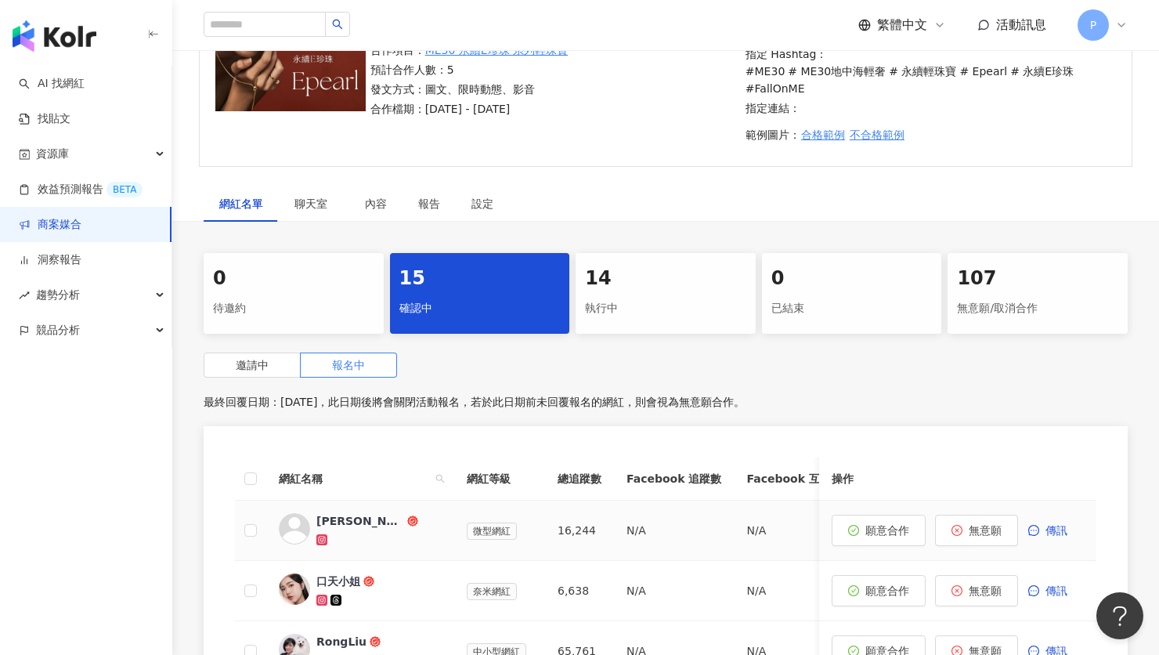
click at [324, 534] on icon at bounding box center [321, 539] width 11 height 11
click at [967, 514] on button "無意願" at bounding box center [976, 529] width 83 height 31
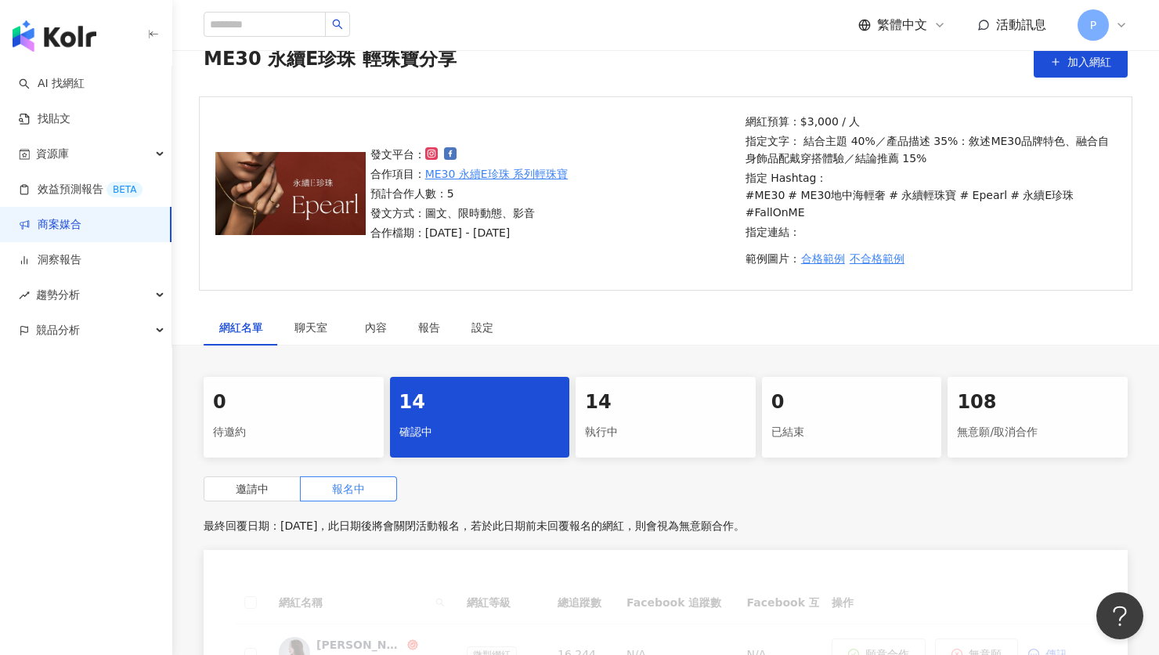
scroll to position [381, 0]
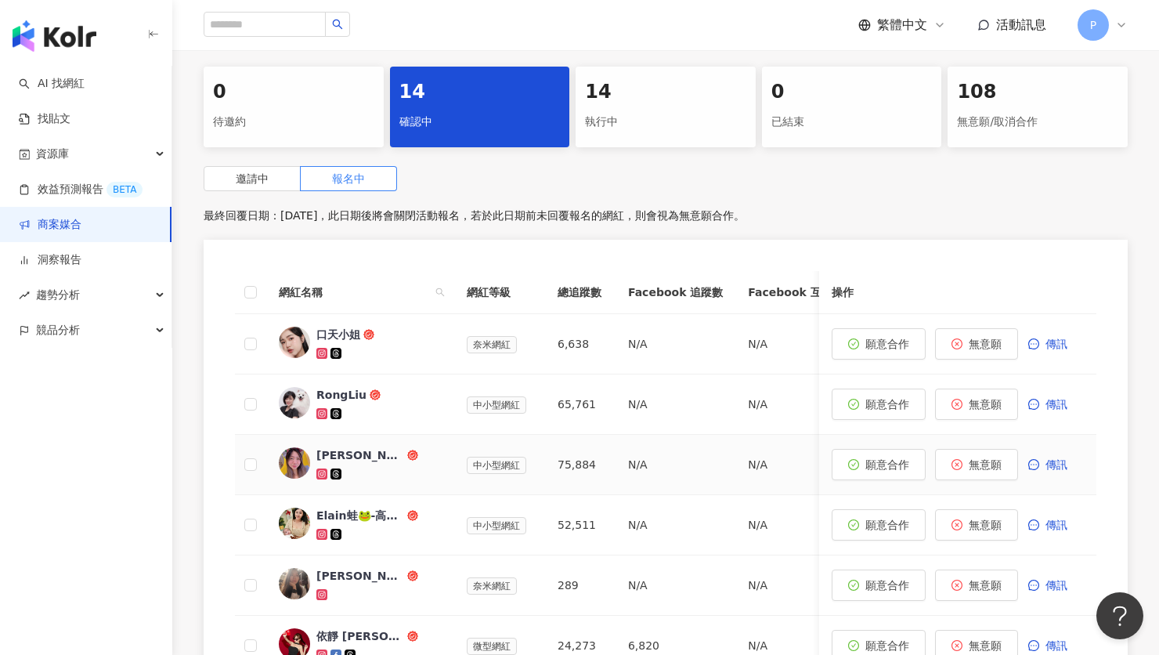
click at [322, 472] on icon at bounding box center [322, 473] width 2 height 2
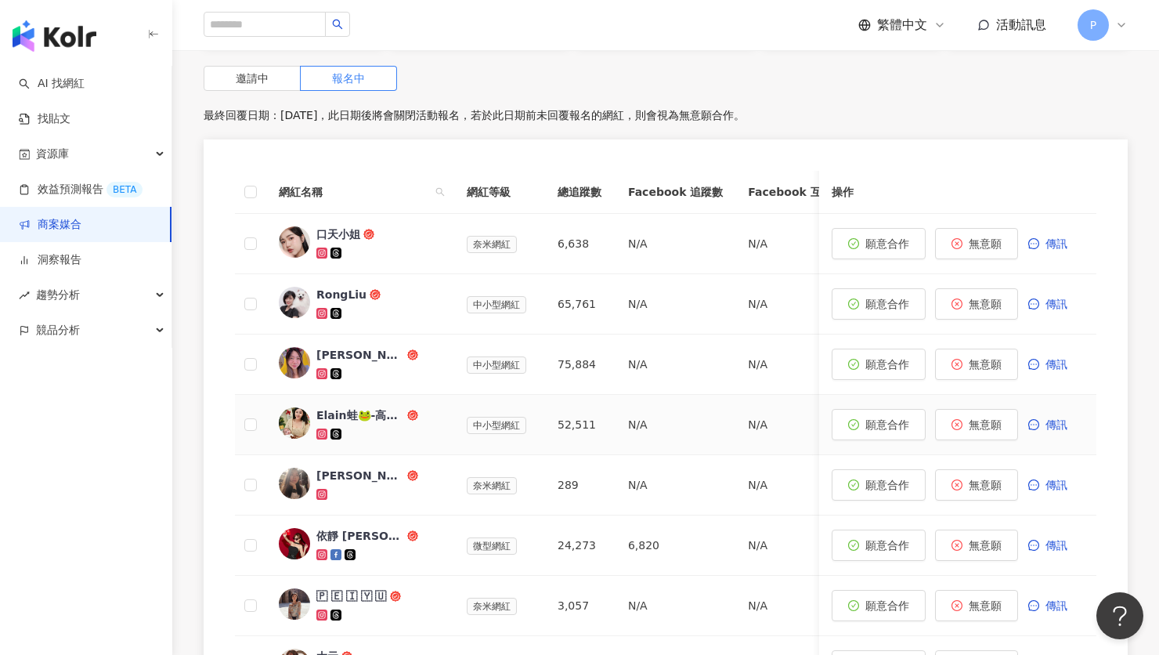
click at [323, 430] on icon at bounding box center [322, 434] width 9 height 9
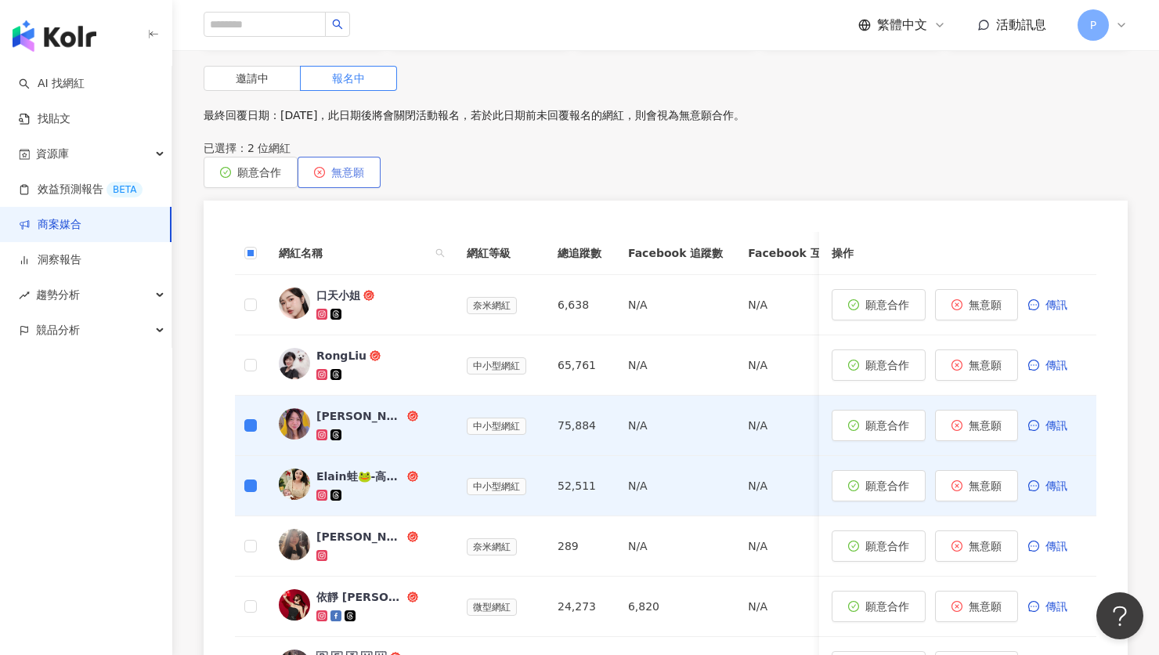
click at [364, 166] on span "無意願" at bounding box center [347, 172] width 33 height 13
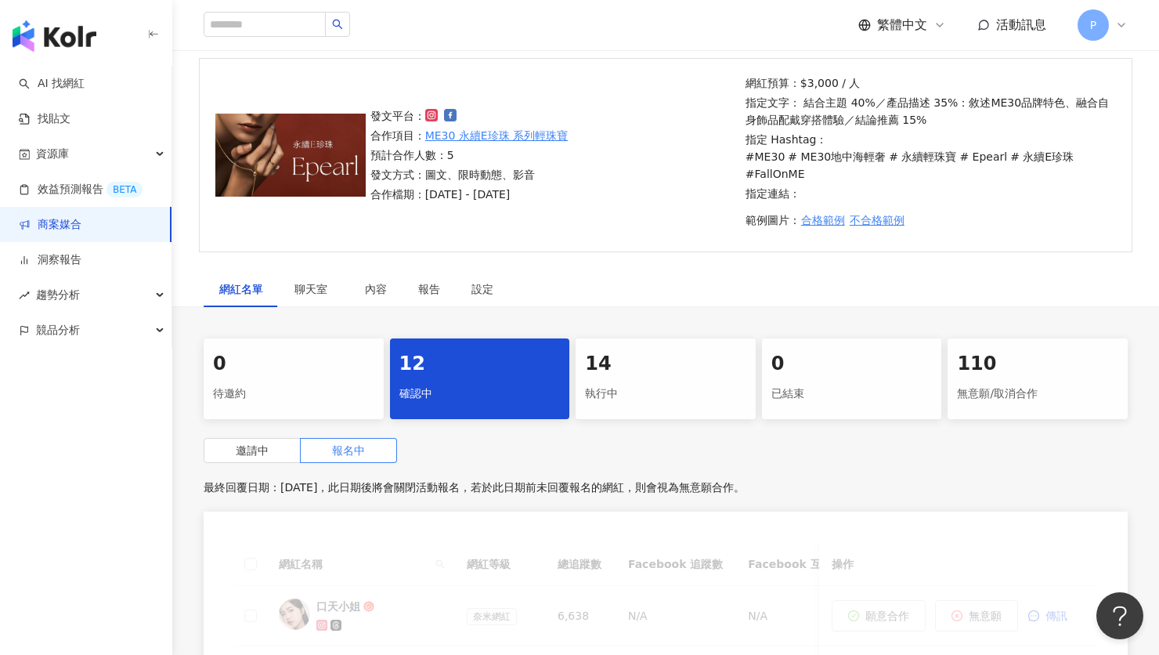
scroll to position [417, 0]
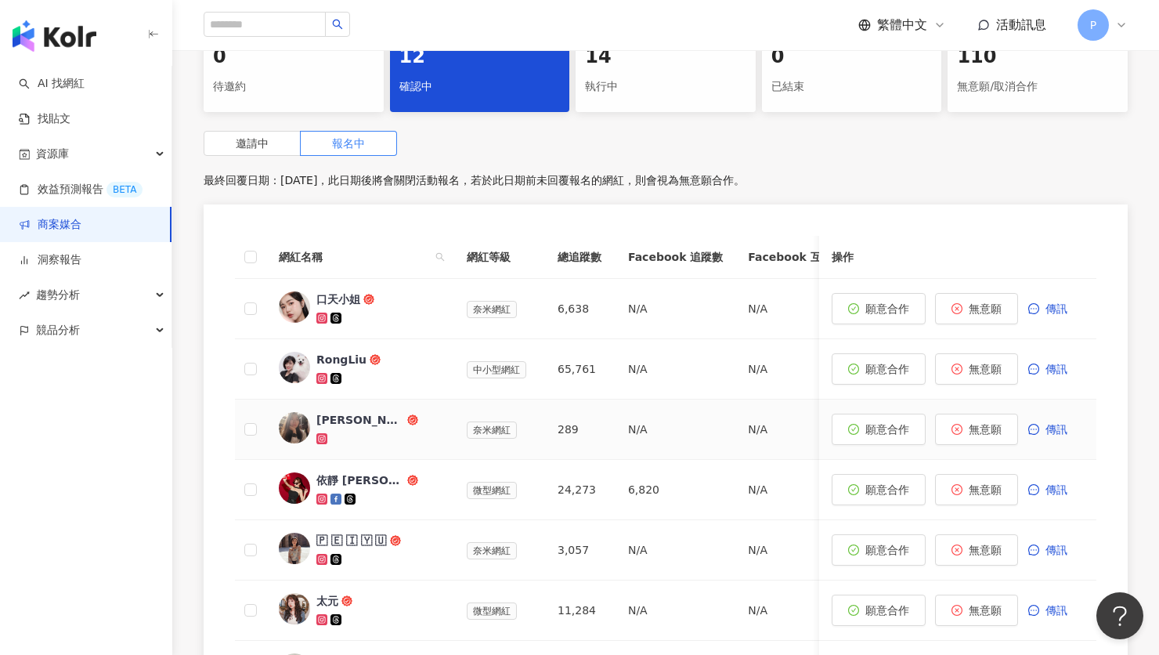
click at [324, 435] on icon at bounding box center [321, 437] width 5 height 5
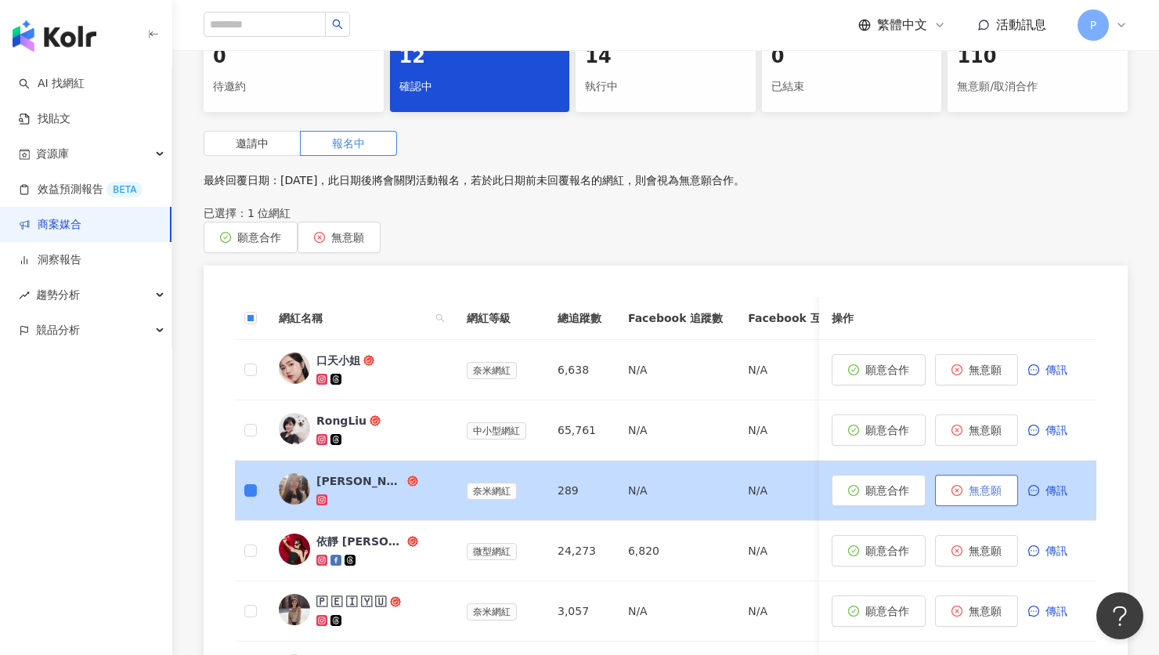
click at [982, 484] on span "無意願" at bounding box center [985, 490] width 33 height 13
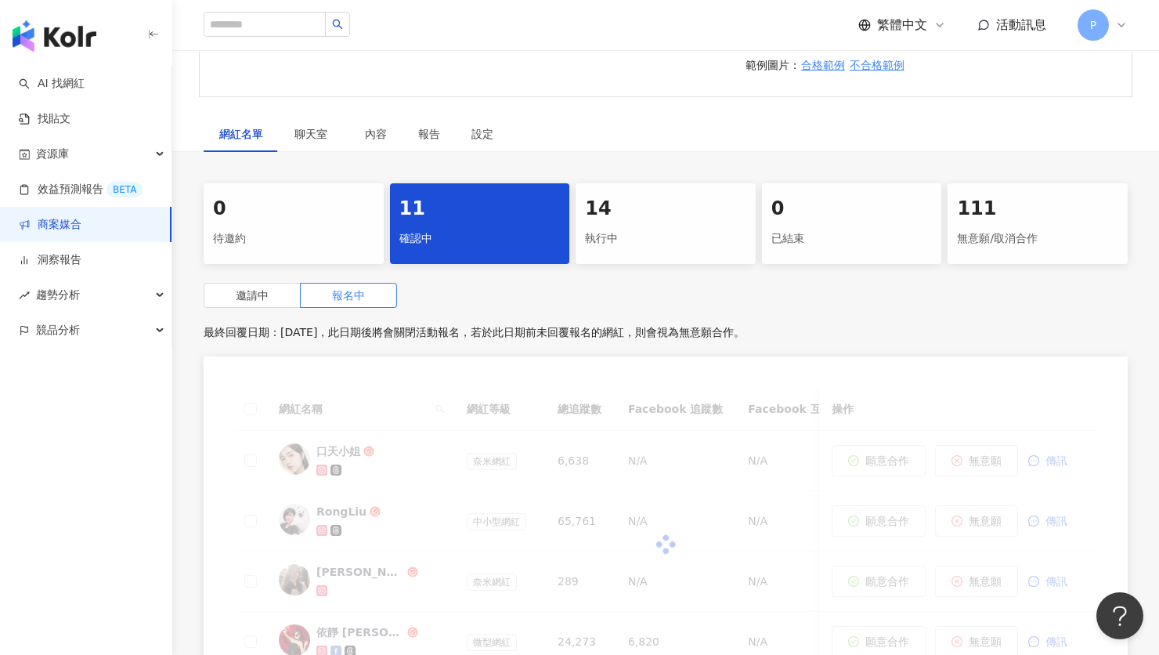
scroll to position [886, 0]
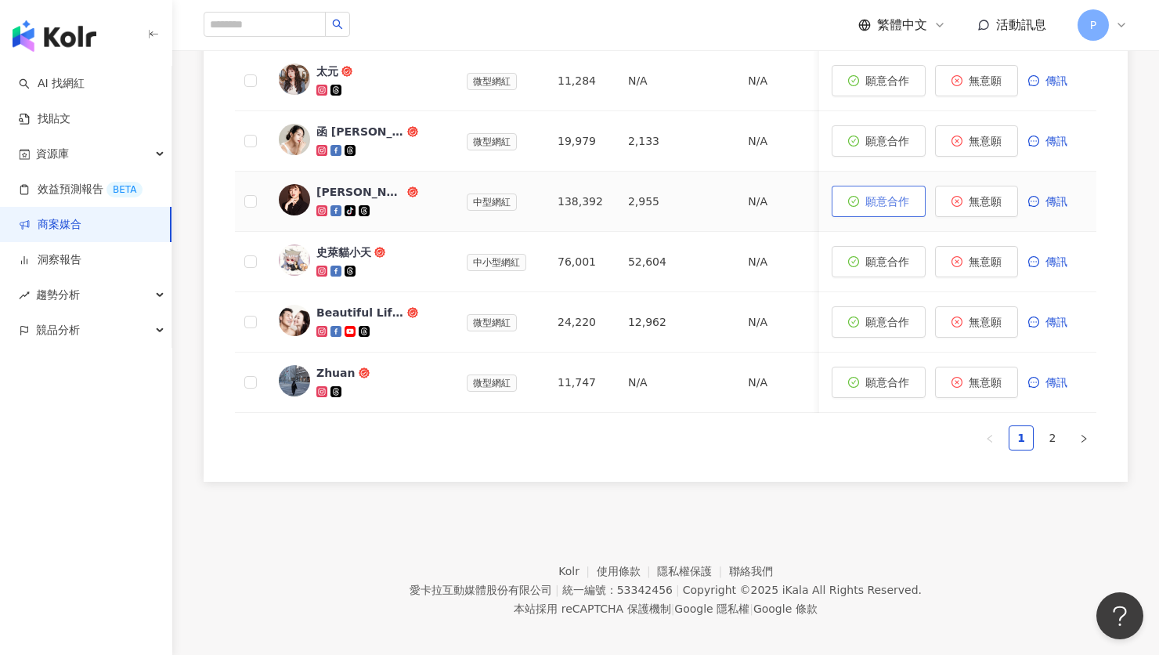
click at [899, 195] on span "願意合作" at bounding box center [887, 201] width 44 height 13
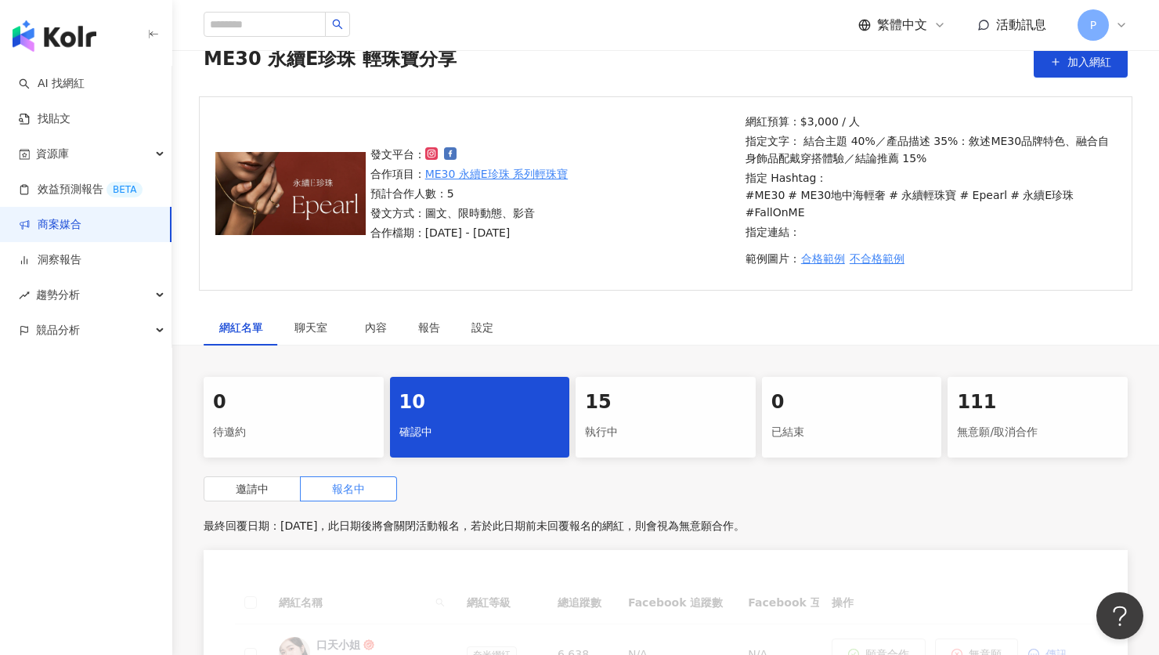
scroll to position [650, 0]
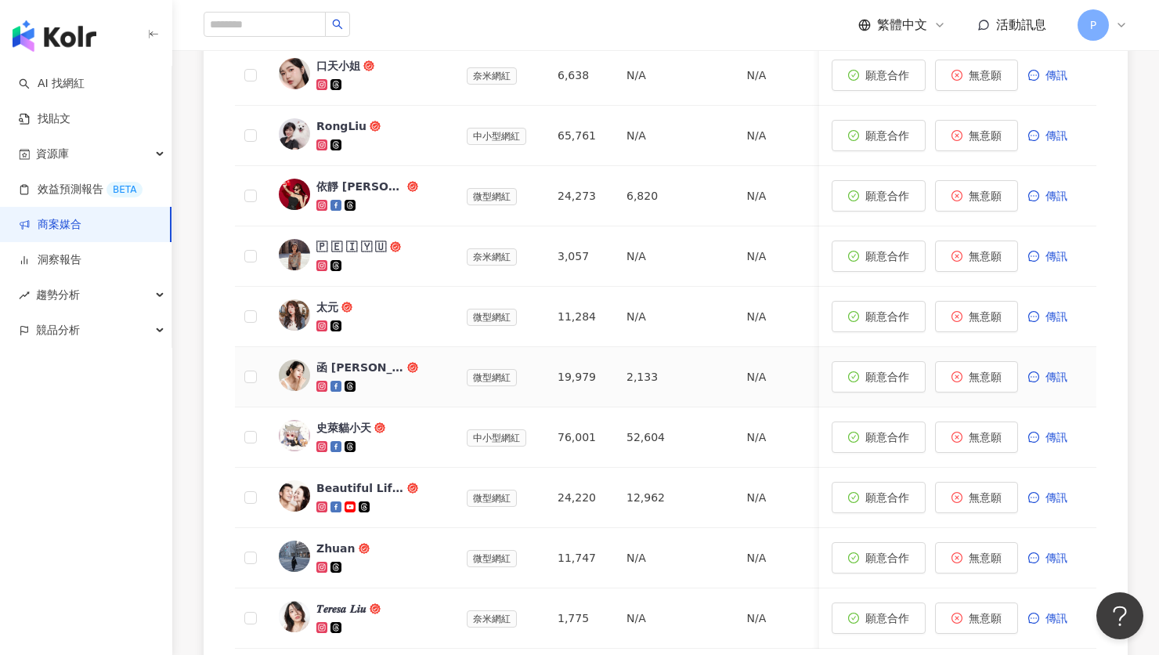
click at [324, 383] on icon at bounding box center [321, 385] width 5 height 5
click at [319, 323] on icon at bounding box center [321, 325] width 5 height 5
click at [326, 561] on icon at bounding box center [321, 566] width 11 height 11
click at [334, 420] on div "史萊貓小天" at bounding box center [343, 428] width 55 height 16
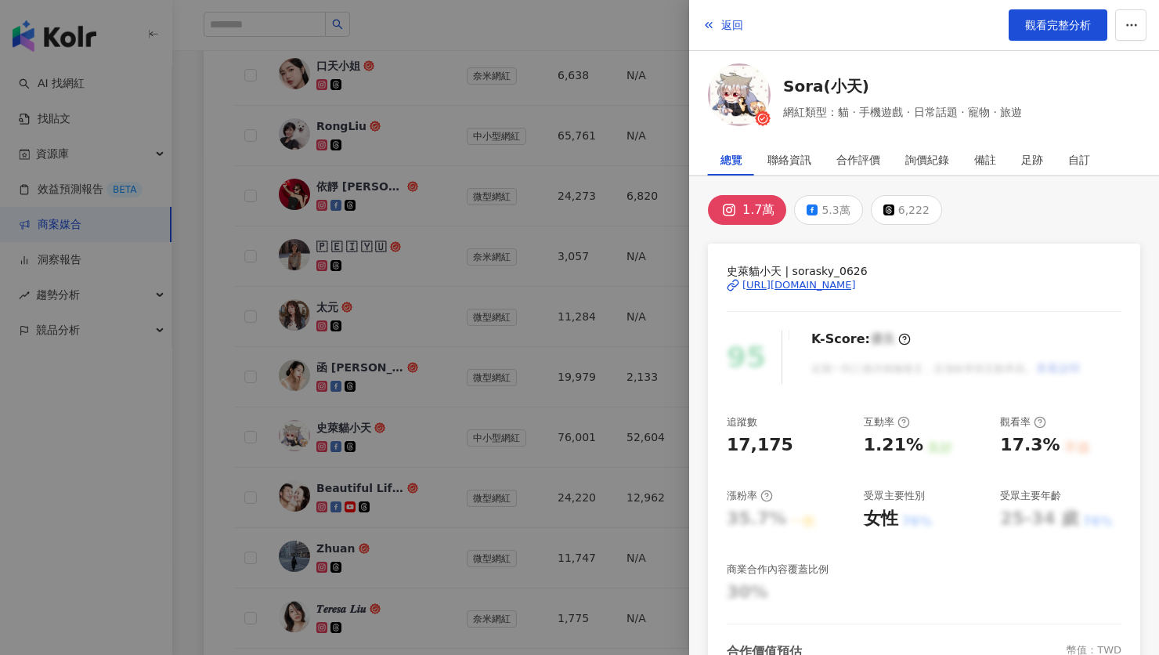
scroll to position [143, 0]
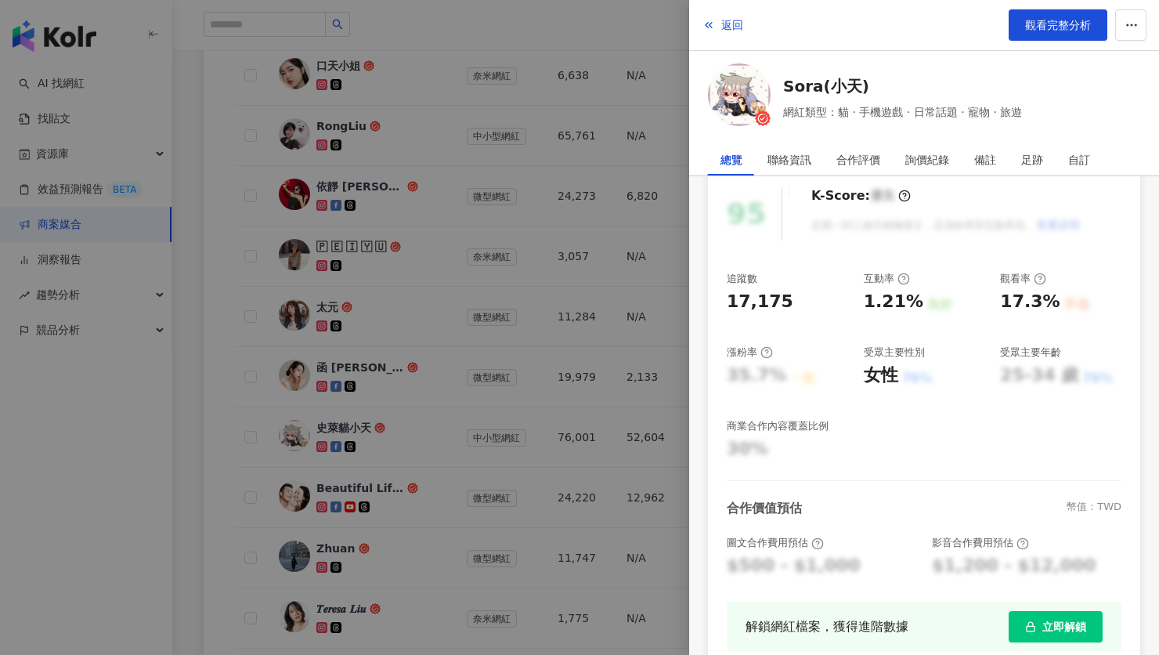
click at [332, 400] on div at bounding box center [579, 327] width 1159 height 655
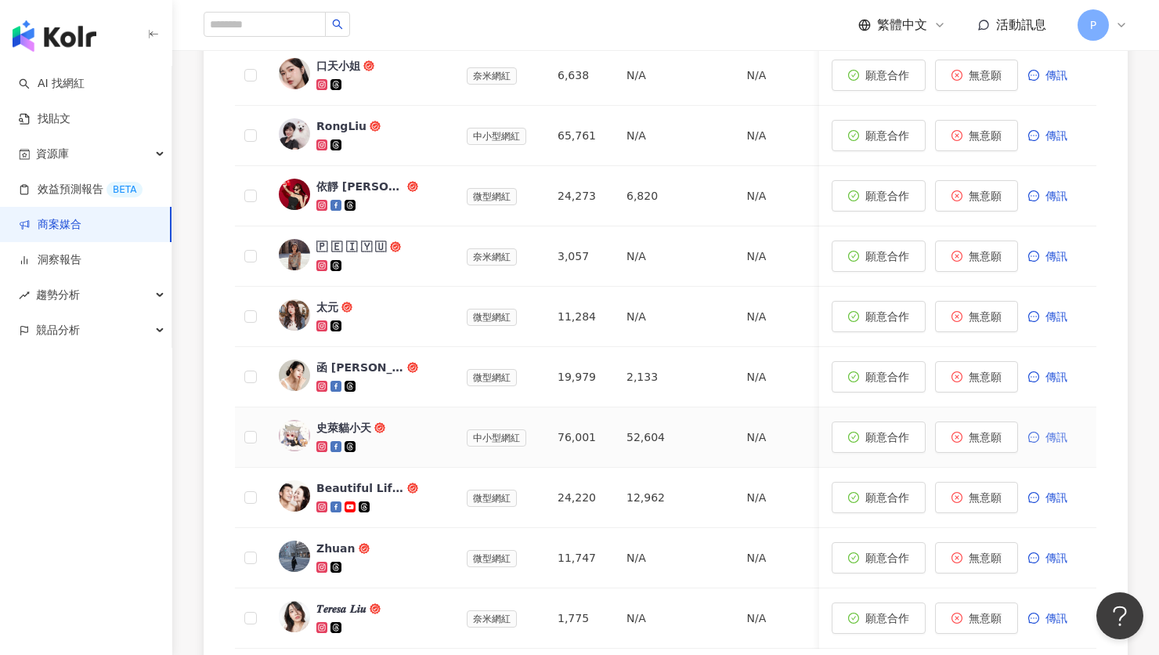
click at [1062, 431] on span "傳訊" at bounding box center [1056, 437] width 22 height 13
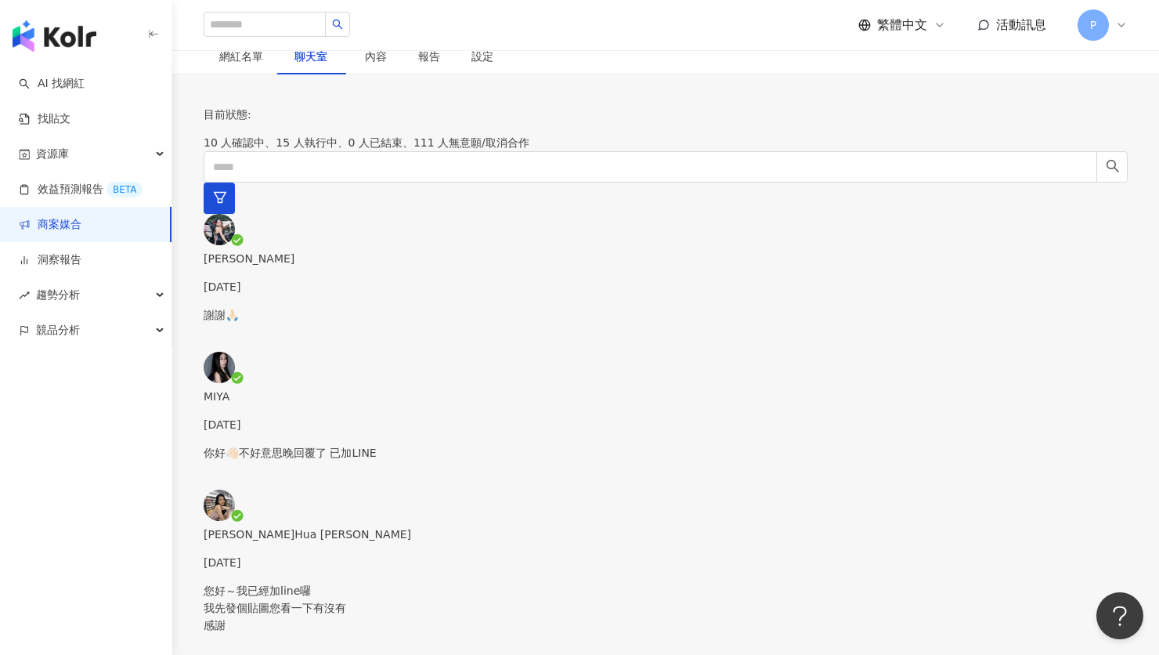
scroll to position [875, 0]
drag, startPoint x: 730, startPoint y: 237, endPoint x: 987, endPoint y: 236, distance: 257.6
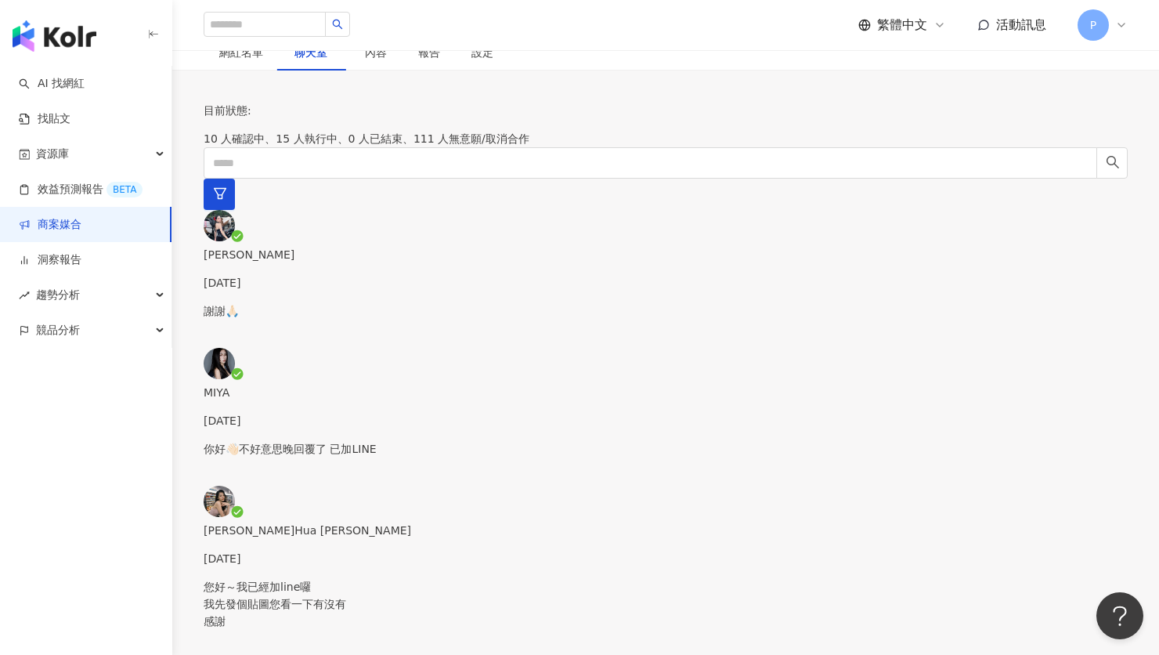
scroll to position [483, 0]
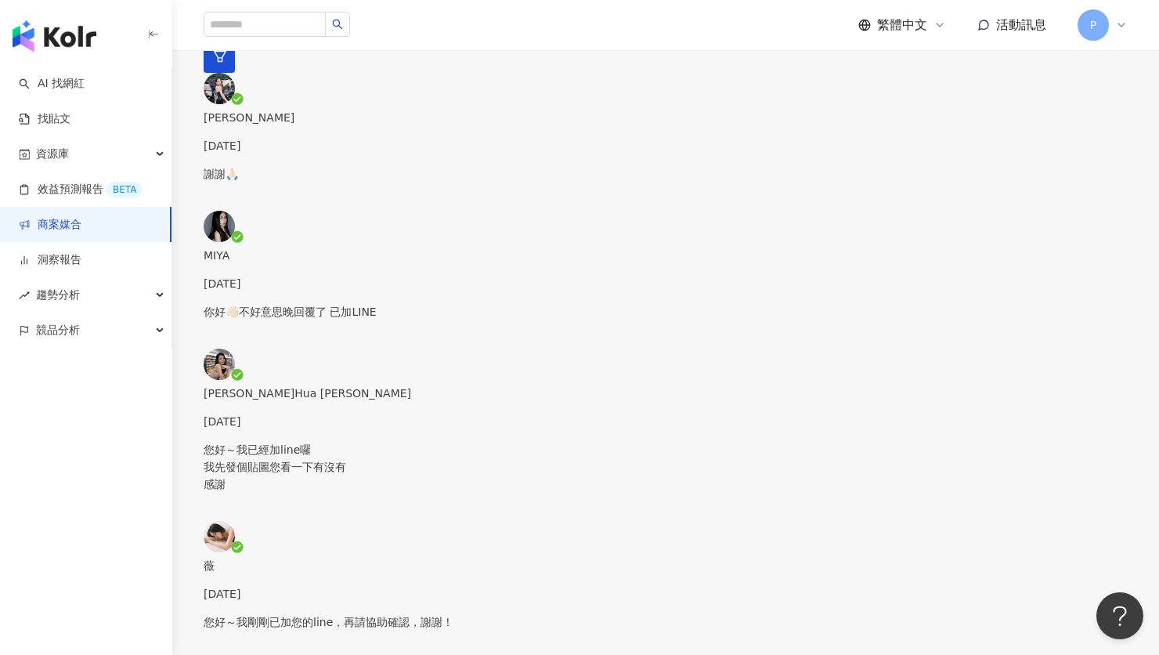
paste textarea "**********"
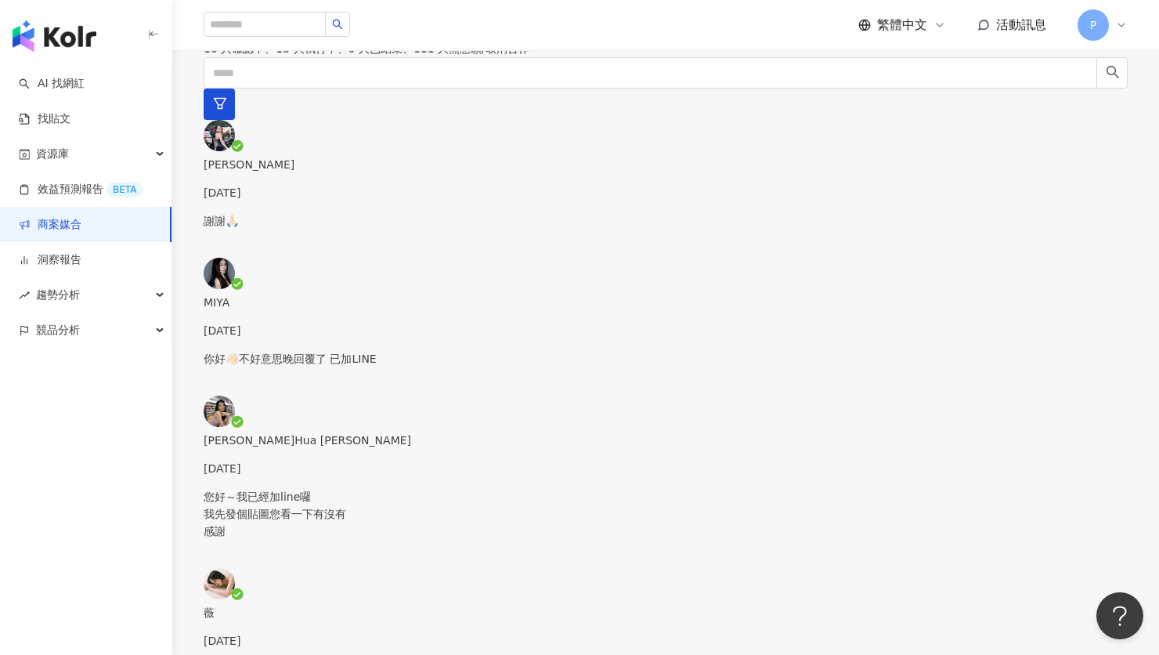
scroll to position [2, 0]
drag, startPoint x: 998, startPoint y: 514, endPoint x: 1015, endPoint y: 514, distance: 17.2
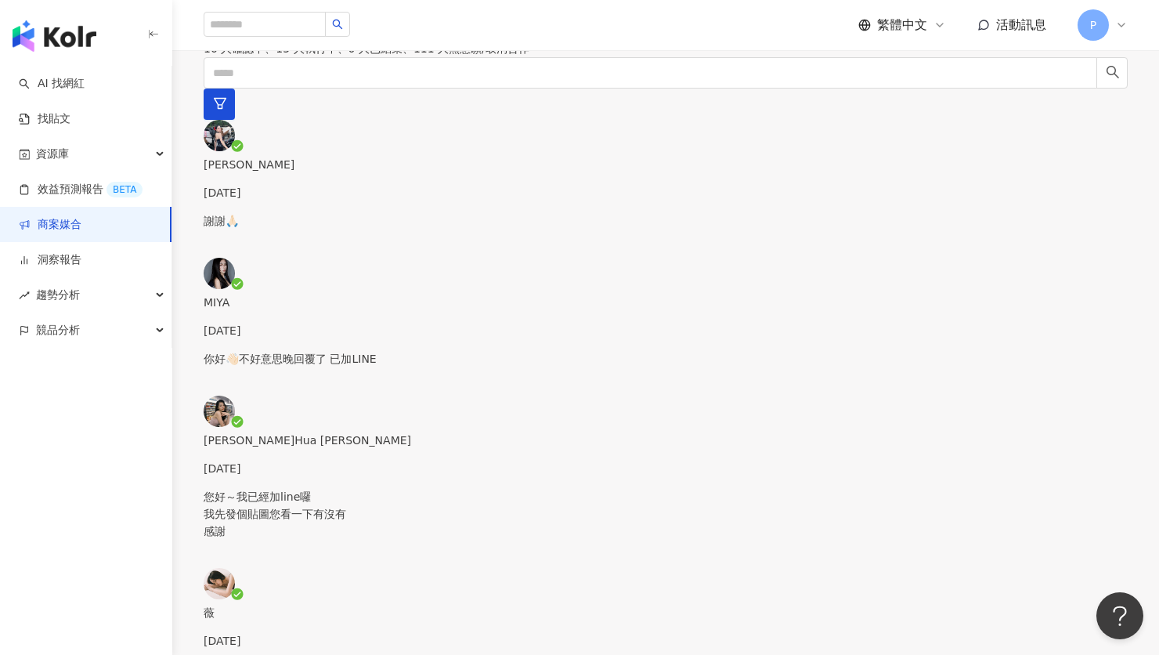
scroll to position [0, 0]
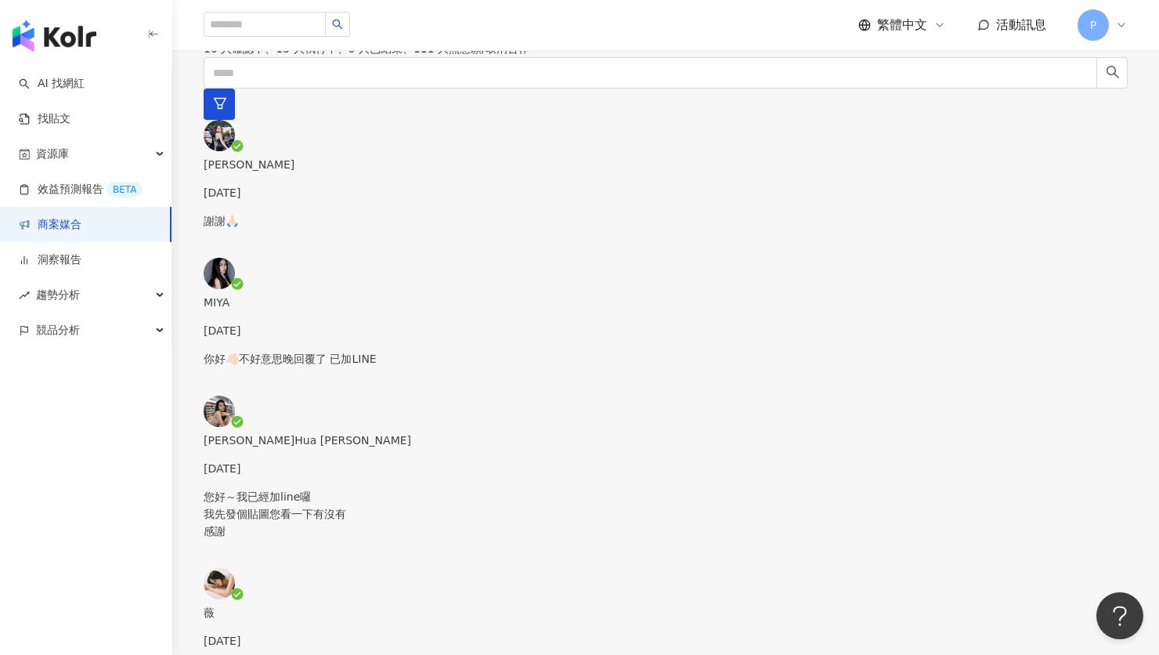
scroll to position [0, 0]
drag, startPoint x: 532, startPoint y: 482, endPoint x: 576, endPoint y: 482, distance: 44.6
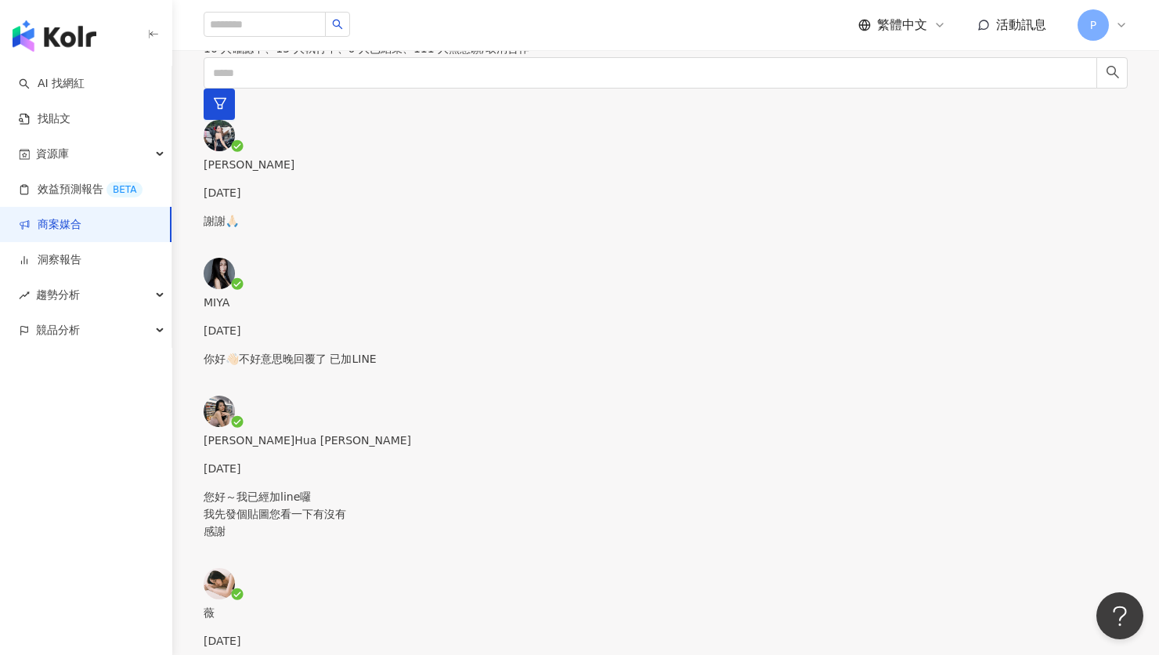
drag, startPoint x: 616, startPoint y: 482, endPoint x: 643, endPoint y: 485, distance: 26.8
drag, startPoint x: 596, startPoint y: 515, endPoint x: 604, endPoint y: 514, distance: 8.0
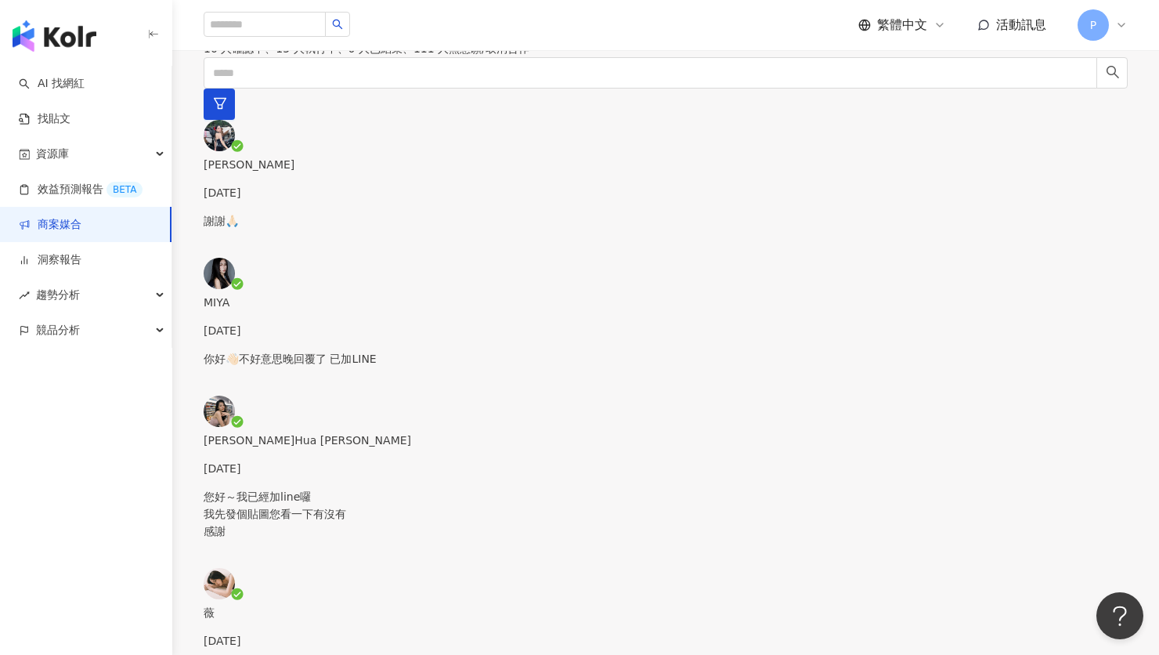
drag, startPoint x: 522, startPoint y: 525, endPoint x: 581, endPoint y: 528, distance: 58.8
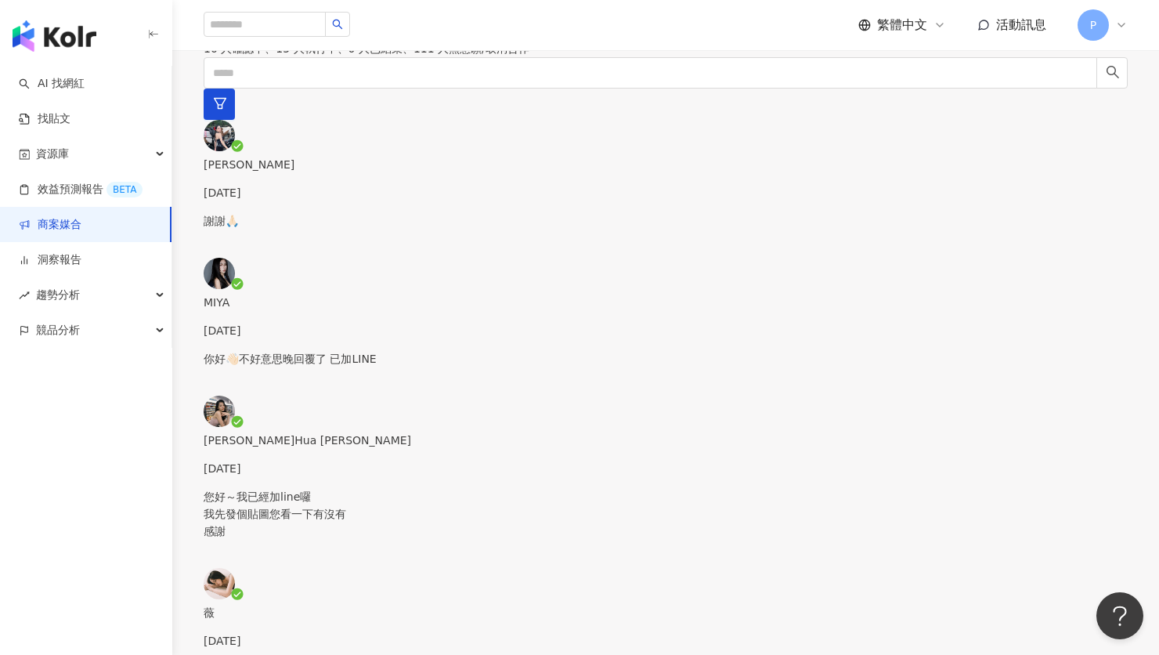
drag, startPoint x: 528, startPoint y: 525, endPoint x: 554, endPoint y: 522, distance: 25.2
drag, startPoint x: 540, startPoint y: 510, endPoint x: 717, endPoint y: 512, distance: 177.0
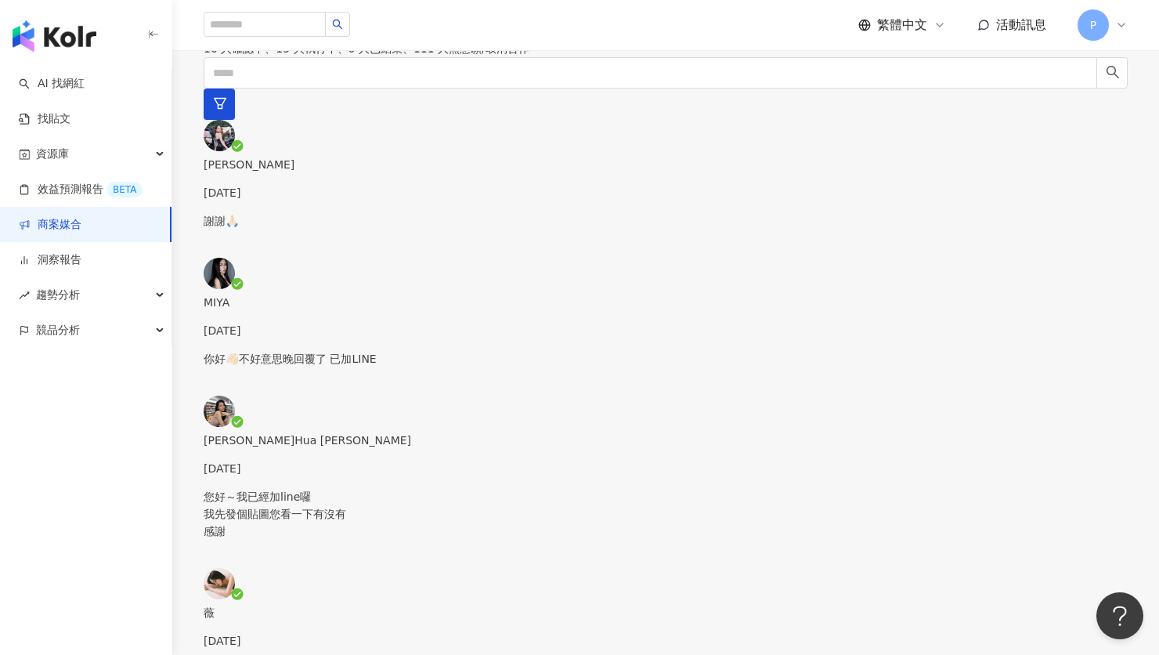
drag, startPoint x: 556, startPoint y: 442, endPoint x: 825, endPoint y: 442, distance: 269.3
drag, startPoint x: 538, startPoint y: 483, endPoint x: 546, endPoint y: 484, distance: 7.9
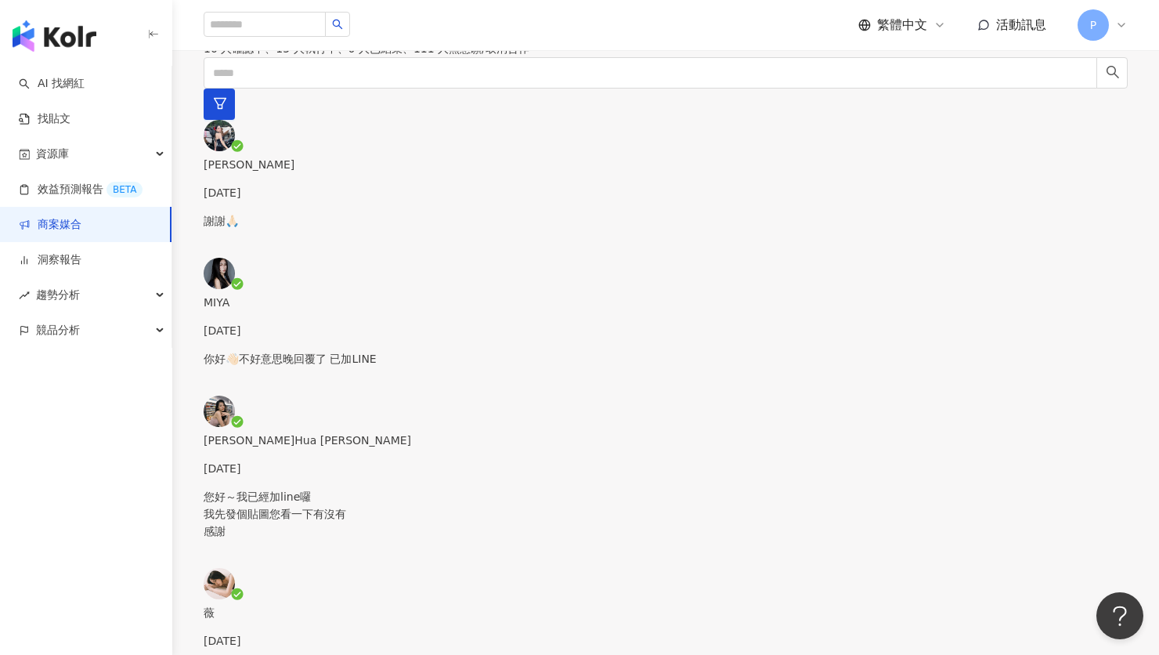
drag, startPoint x: 572, startPoint y: 496, endPoint x: 648, endPoint y: 500, distance: 76.0
drag, startPoint x: 667, startPoint y: 496, endPoint x: 917, endPoint y: 494, distance: 249.8
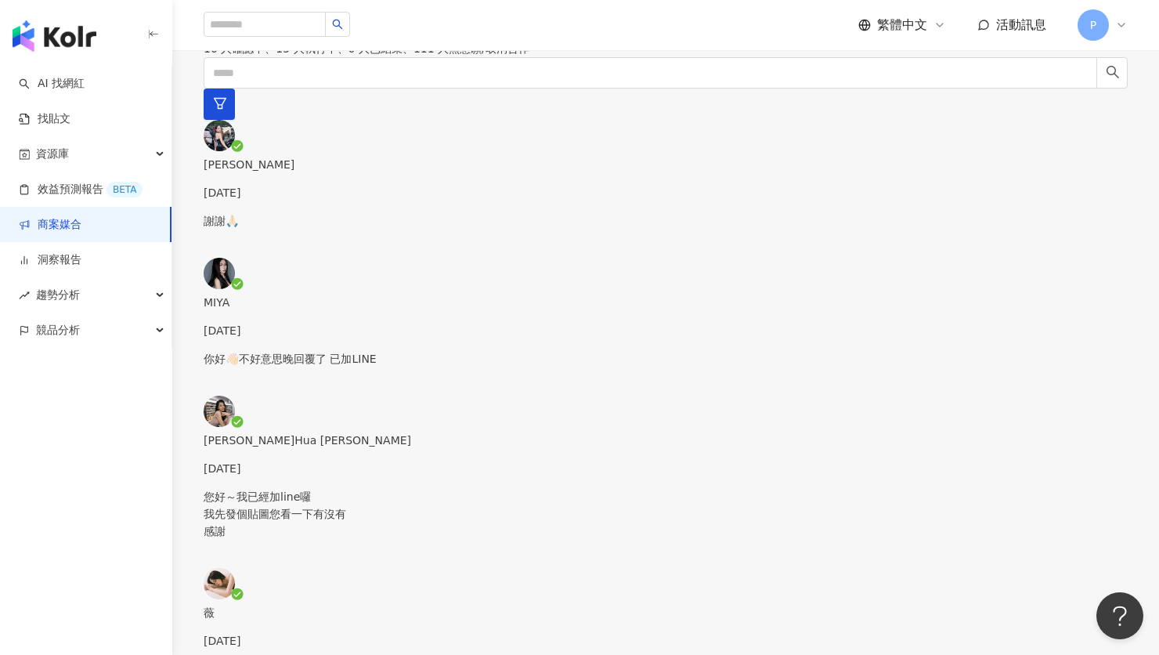
type textarea "**********"
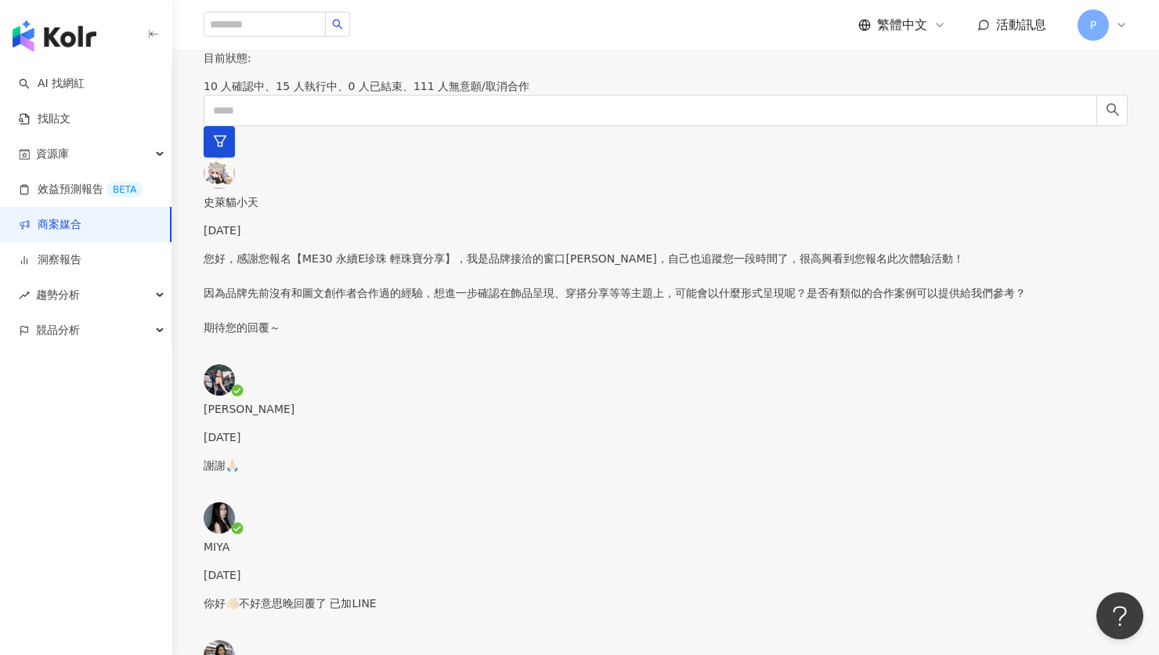
scroll to position [108, 0]
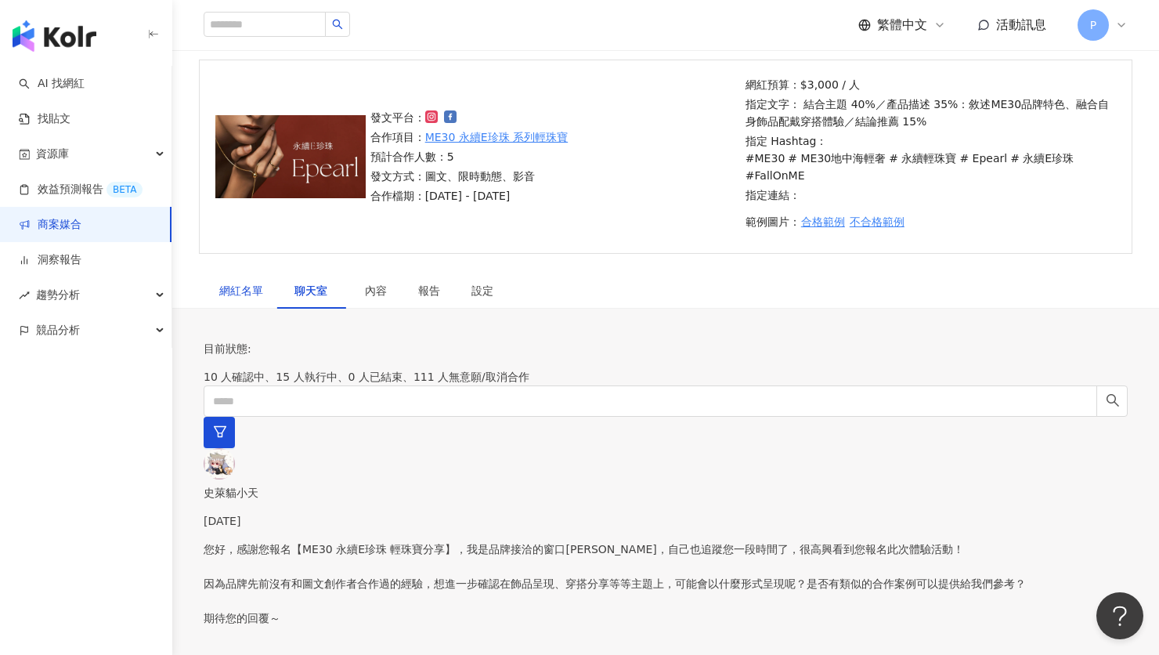
click at [237, 282] on div "網紅名單" at bounding box center [241, 290] width 44 height 17
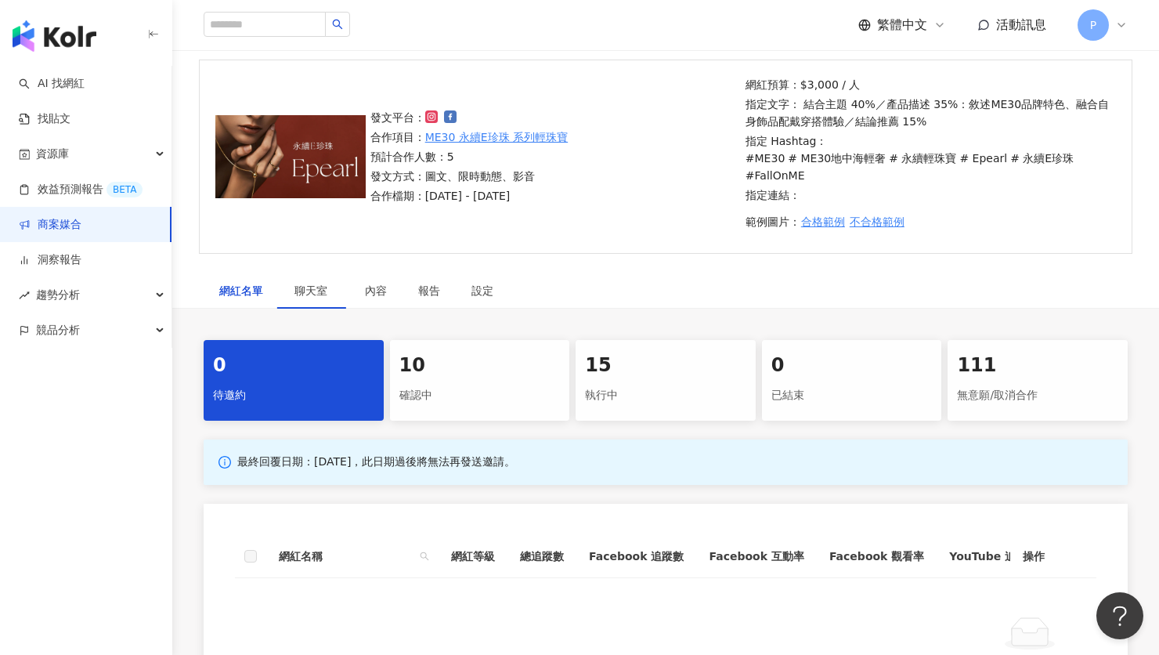
click at [237, 282] on div "網紅名單" at bounding box center [241, 290] width 44 height 17
click at [503, 352] on div "10" at bounding box center [479, 365] width 161 height 27
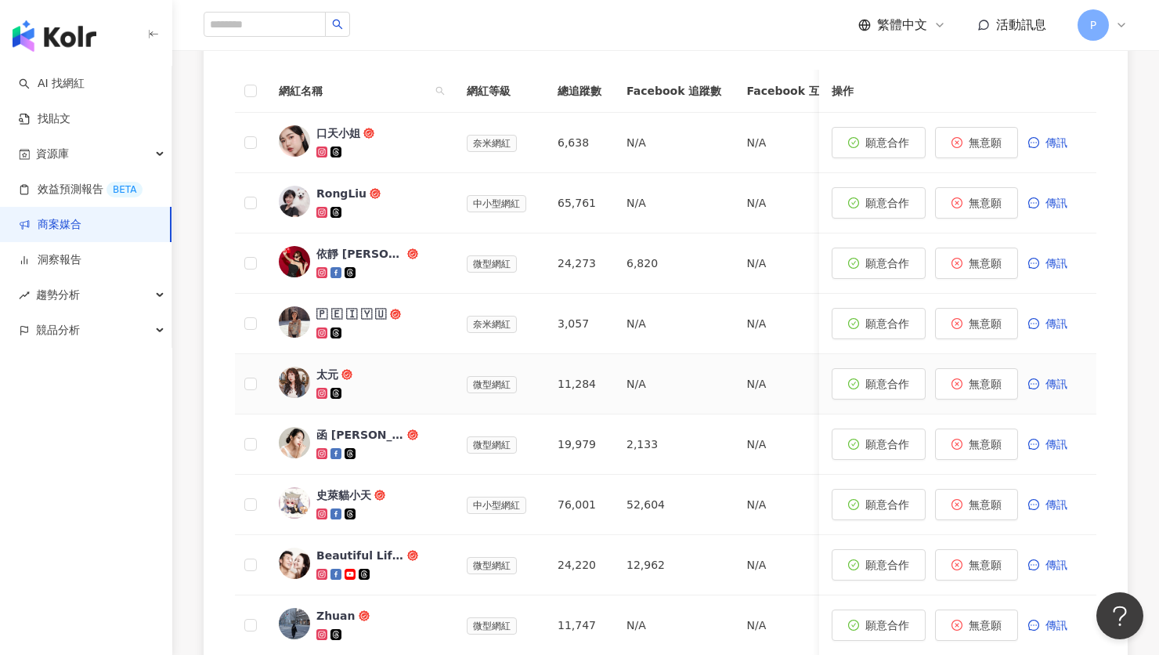
scroll to position [660, 0]
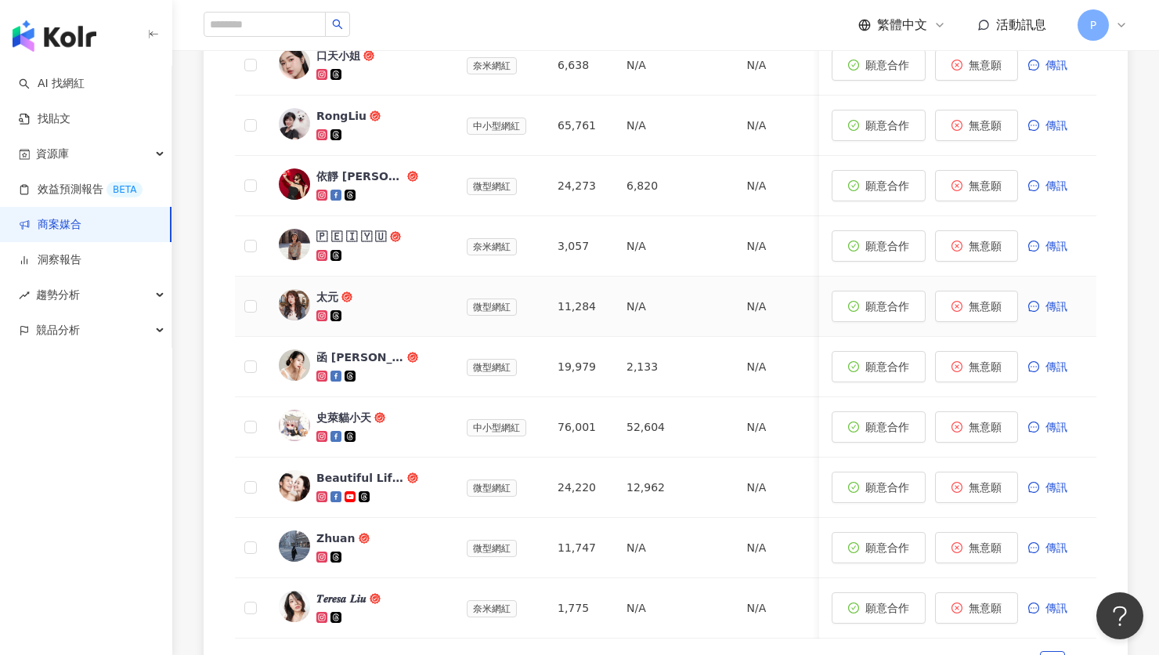
click at [321, 314] on icon at bounding box center [322, 315] width 2 height 2
click at [331, 310] on icon at bounding box center [335, 315] width 11 height 11
click at [336, 372] on icon at bounding box center [335, 375] width 7 height 7
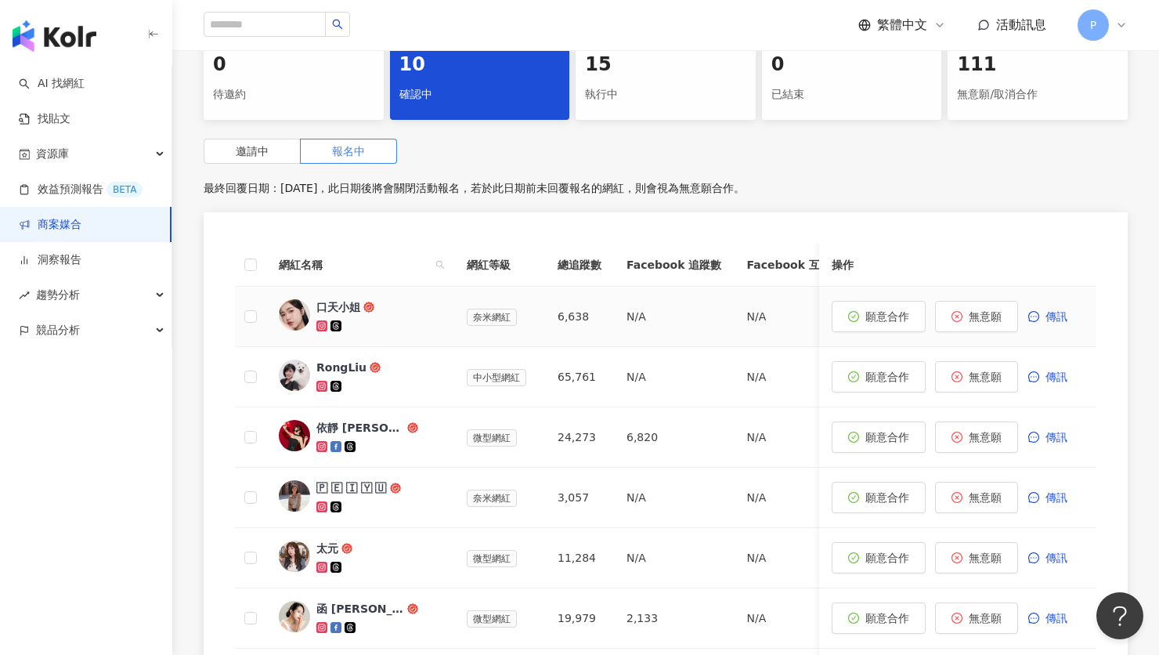
scroll to position [524, 0]
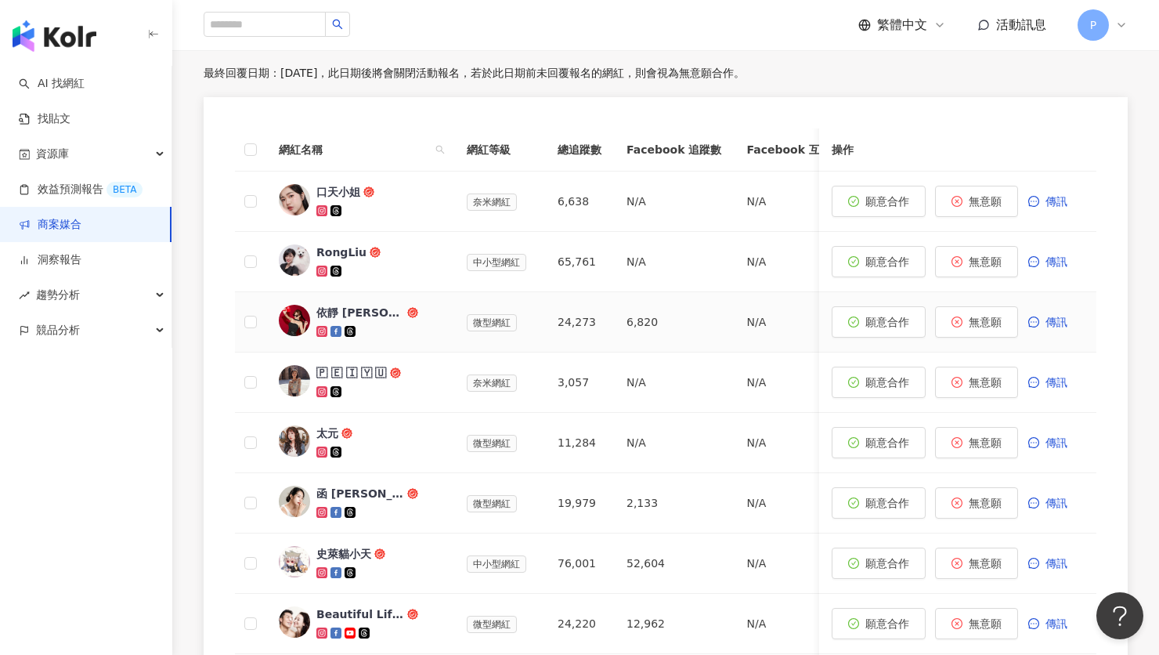
click at [324, 328] on icon at bounding box center [321, 330] width 5 height 5
click at [321, 267] on icon at bounding box center [322, 271] width 9 height 9
click at [324, 388] on icon at bounding box center [321, 390] width 5 height 5
click at [1055, 496] on span "傳訊" at bounding box center [1056, 502] width 22 height 13
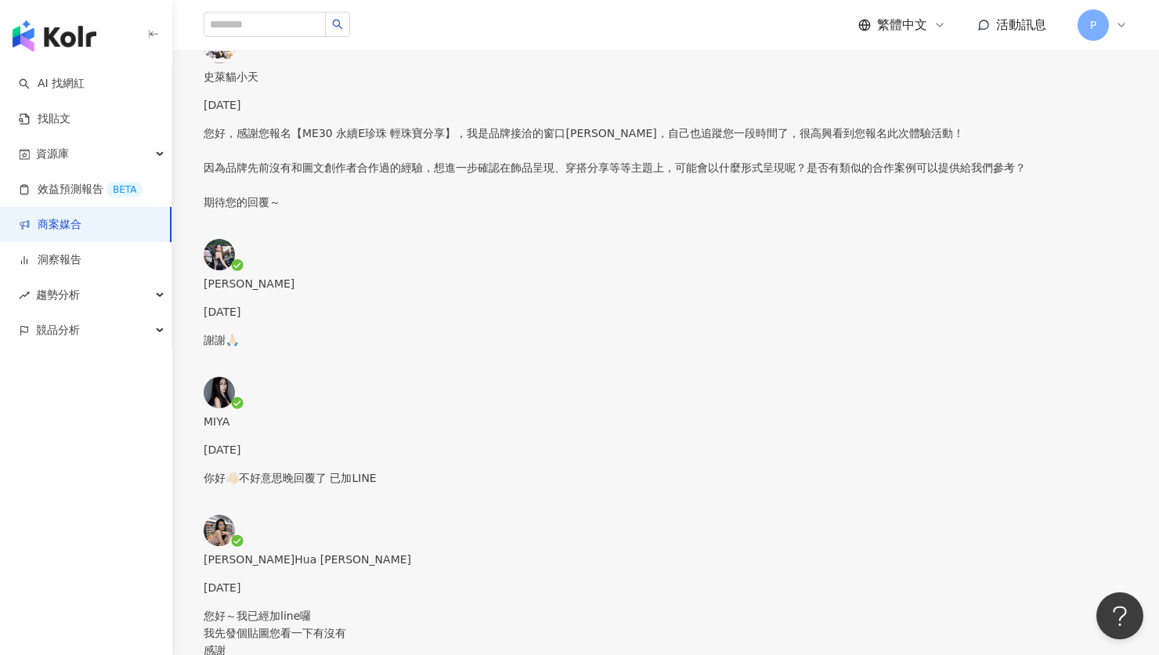
scroll to position [342, 0]
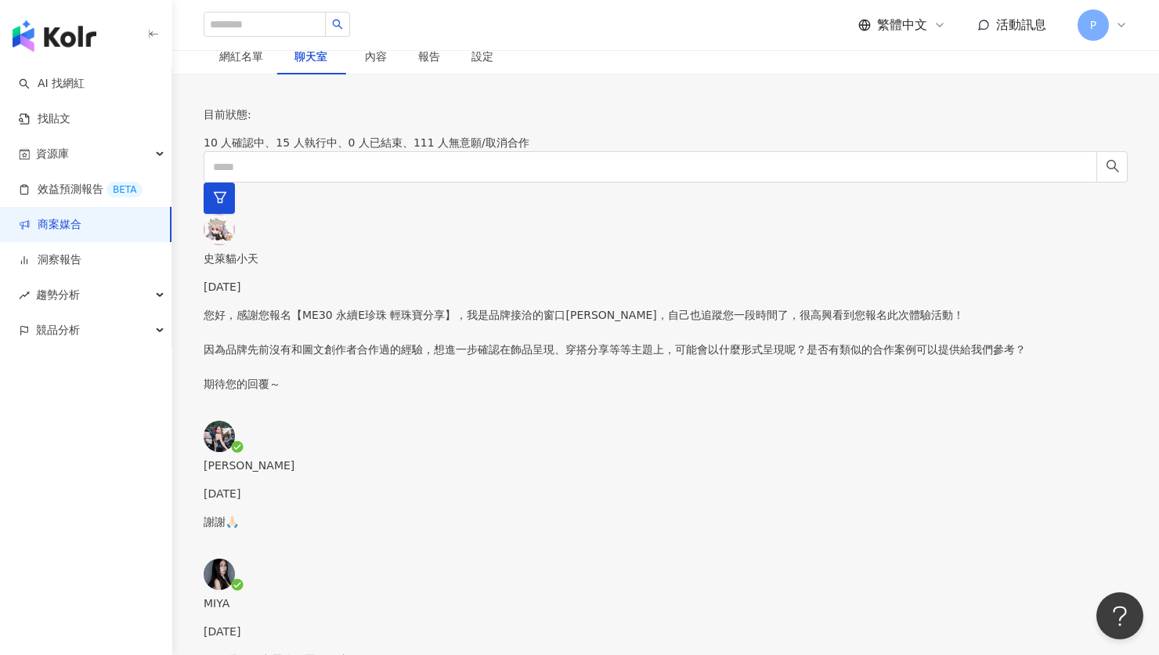
paste textarea "**********"
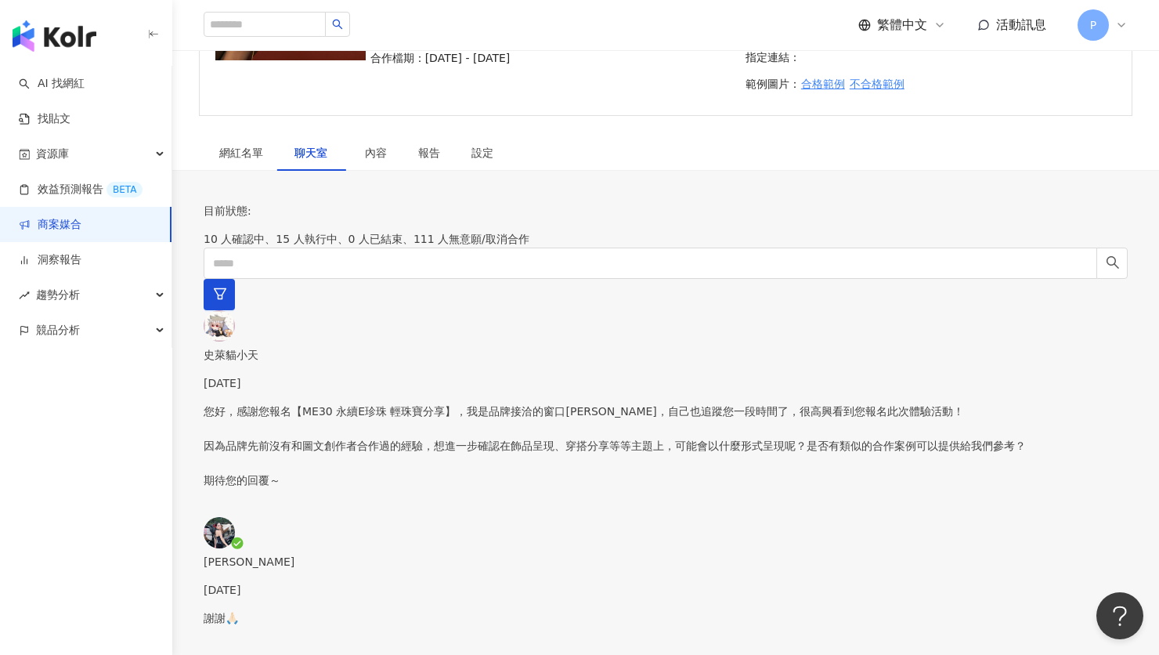
scroll to position [165, 0]
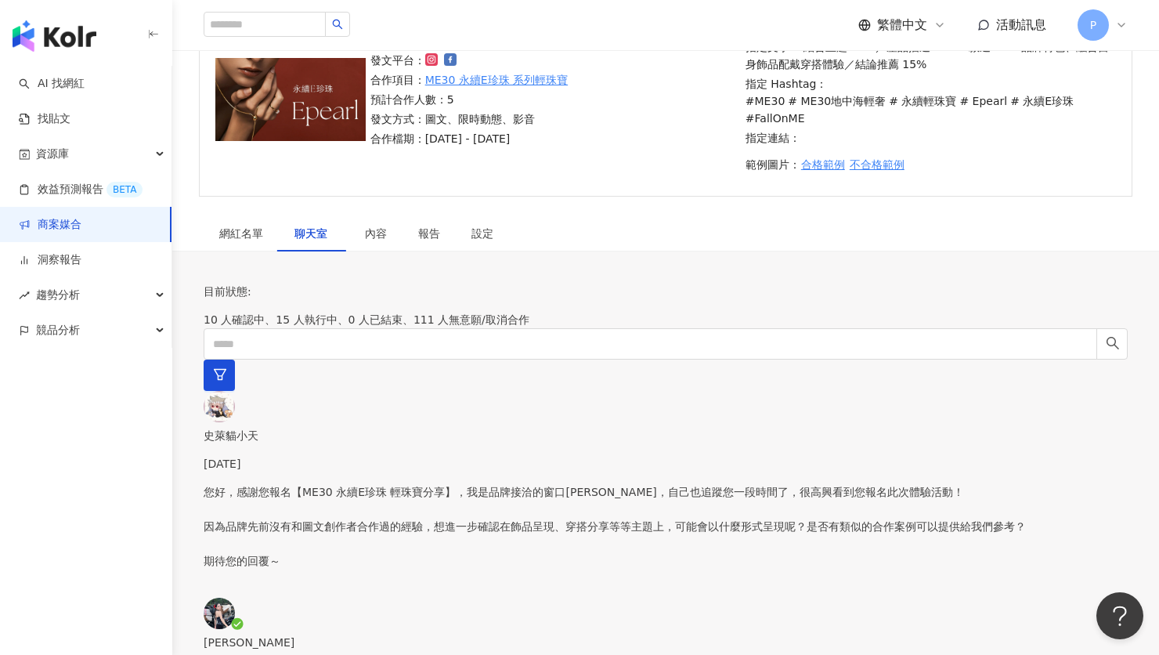
drag, startPoint x: 535, startPoint y: 495, endPoint x: 530, endPoint y: 466, distance: 29.3
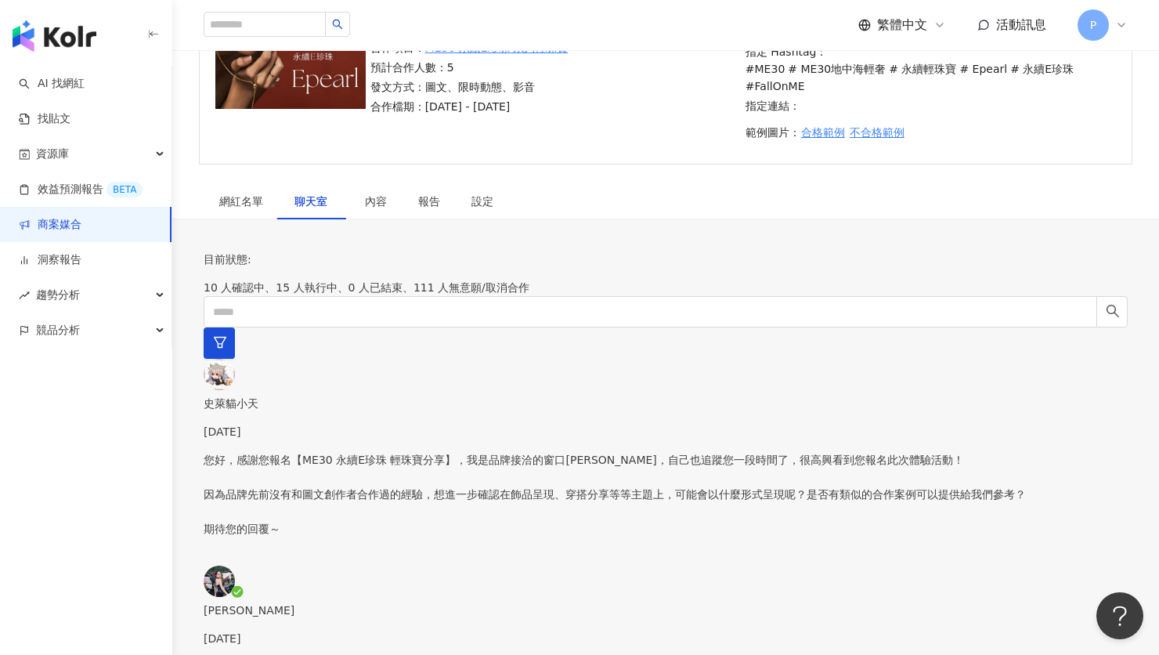
scroll to position [329, 0]
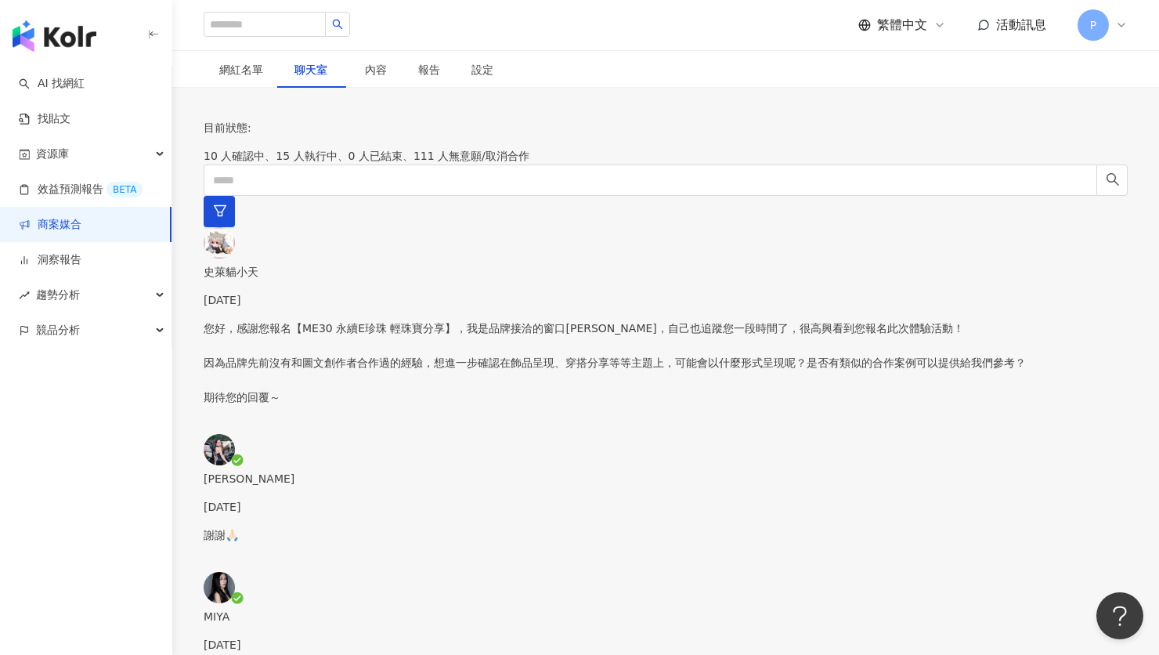
drag, startPoint x: 521, startPoint y: 420, endPoint x: 869, endPoint y: 603, distance: 393.6
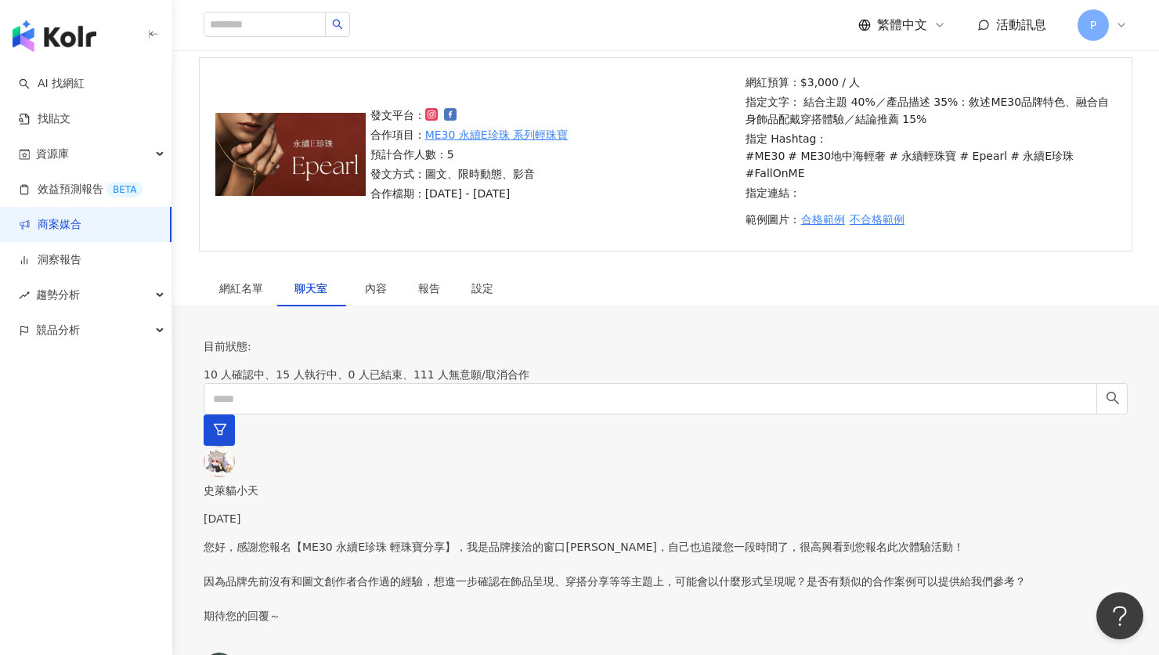
scroll to position [512, 0]
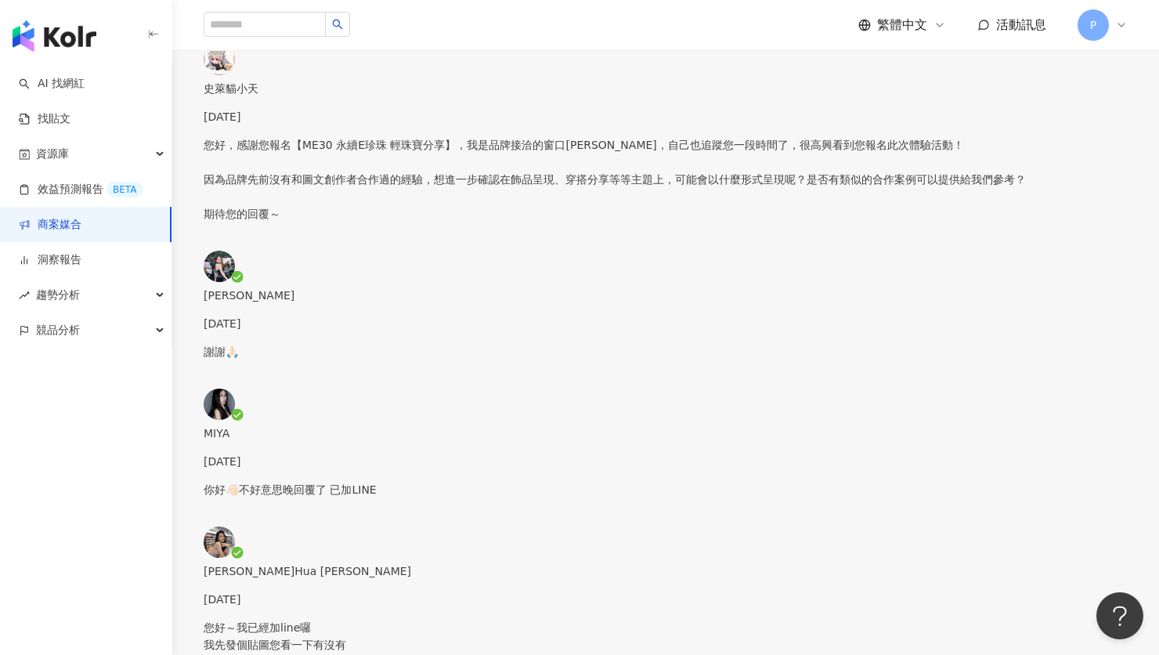
drag, startPoint x: 662, startPoint y: 284, endPoint x: 824, endPoint y: 325, distance: 167.1
drag, startPoint x: 860, startPoint y: 311, endPoint x: 868, endPoint y: 312, distance: 7.9
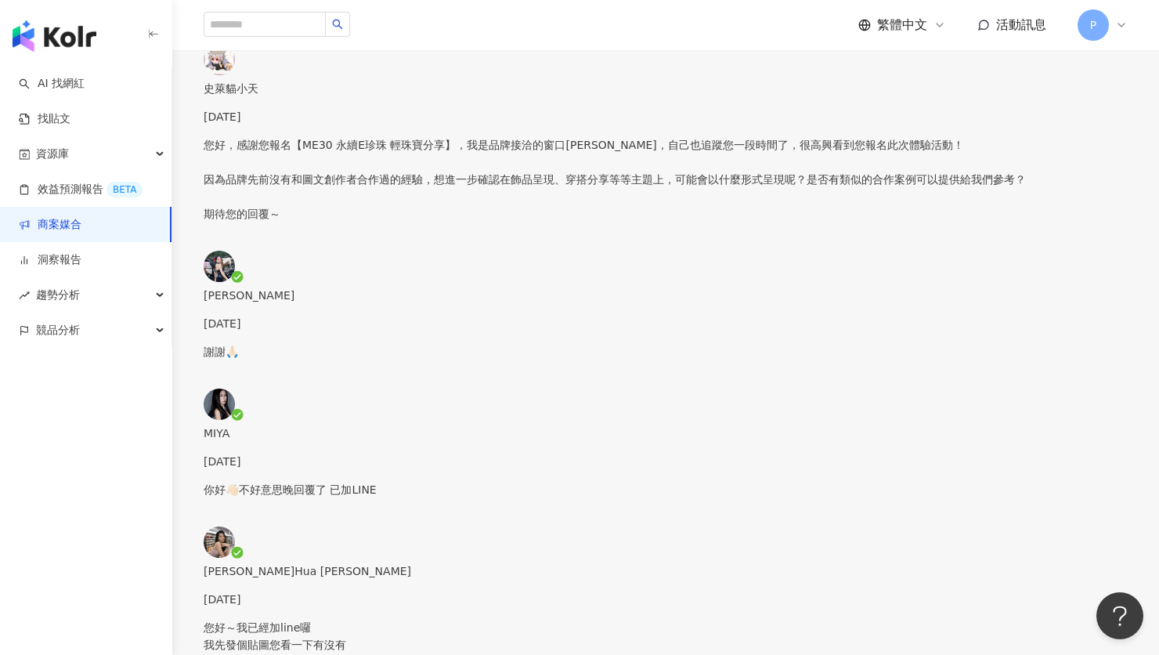
drag, startPoint x: 634, startPoint y: 312, endPoint x: 853, endPoint y: 309, distance: 219.2
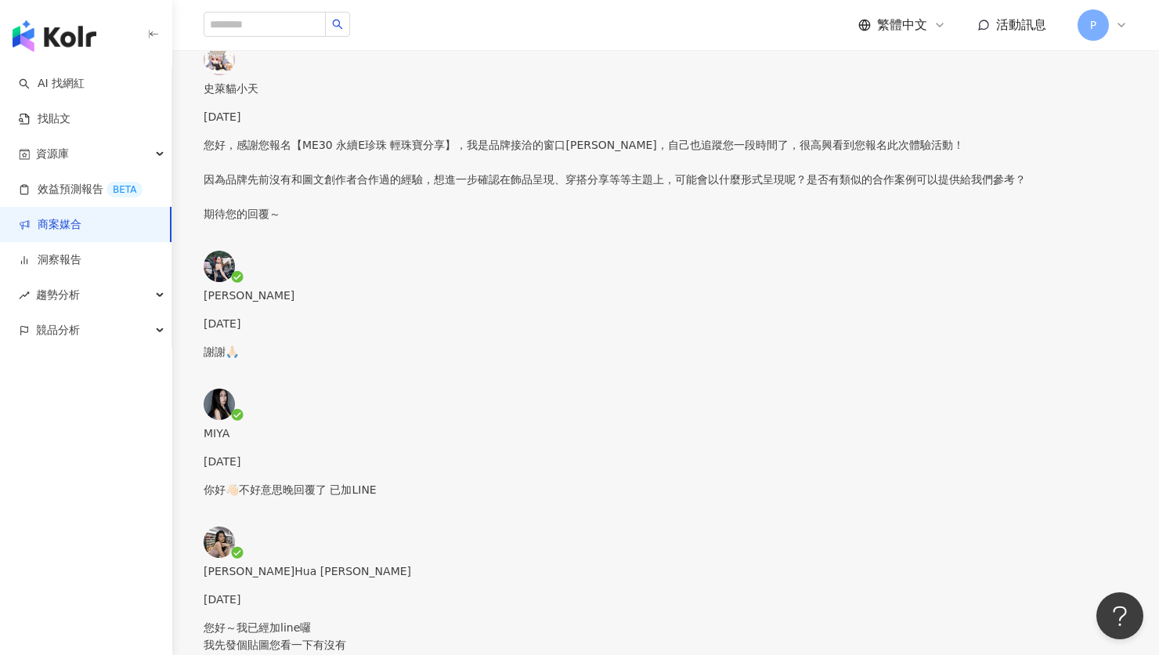
drag, startPoint x: 849, startPoint y: 315, endPoint x: 959, endPoint y: 312, distance: 109.6
drag, startPoint x: 543, startPoint y: 356, endPoint x: 821, endPoint y: 384, distance: 279.4
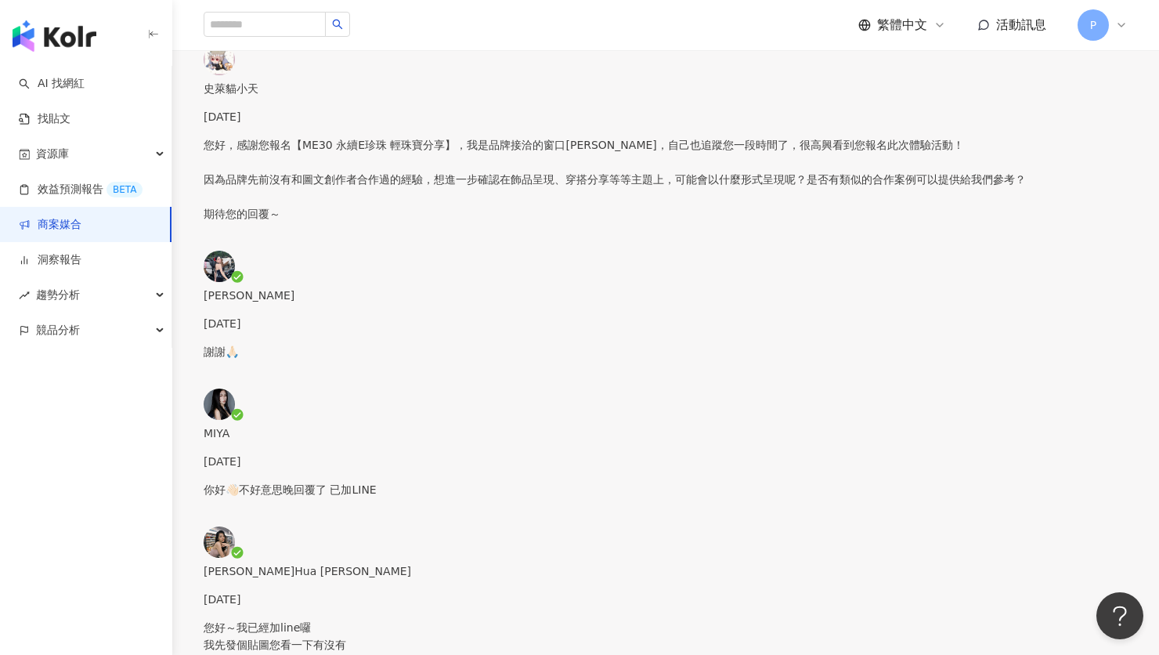
drag, startPoint x: 578, startPoint y: 367, endPoint x: 794, endPoint y: 369, distance: 216.1
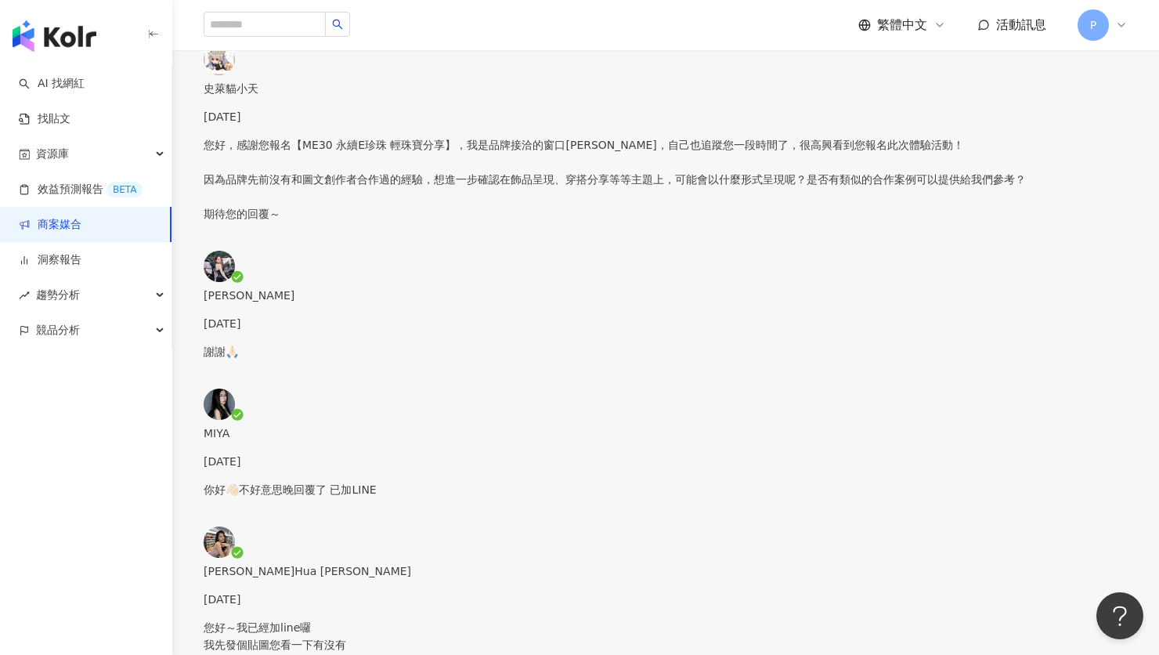
drag, startPoint x: 519, startPoint y: 409, endPoint x: 1019, endPoint y: 410, distance: 500.3
paste textarea "**********"
drag, startPoint x: 547, startPoint y: 312, endPoint x: 570, endPoint y: 312, distance: 22.7
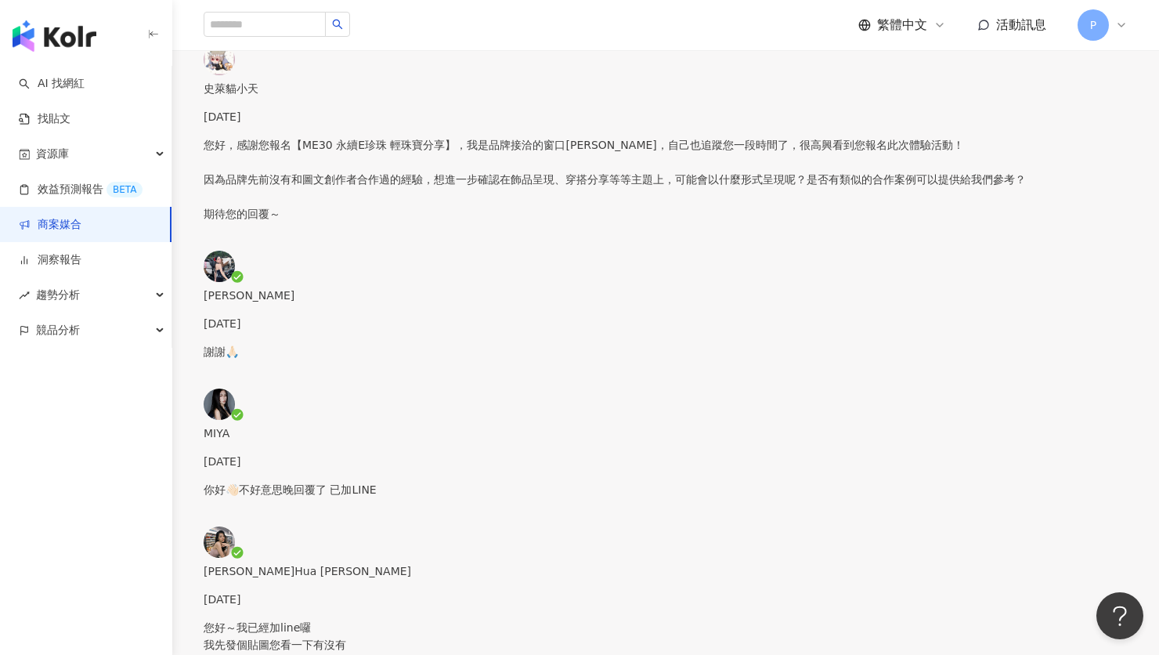
drag, startPoint x: 524, startPoint y: 351, endPoint x: 532, endPoint y: 350, distance: 7.9
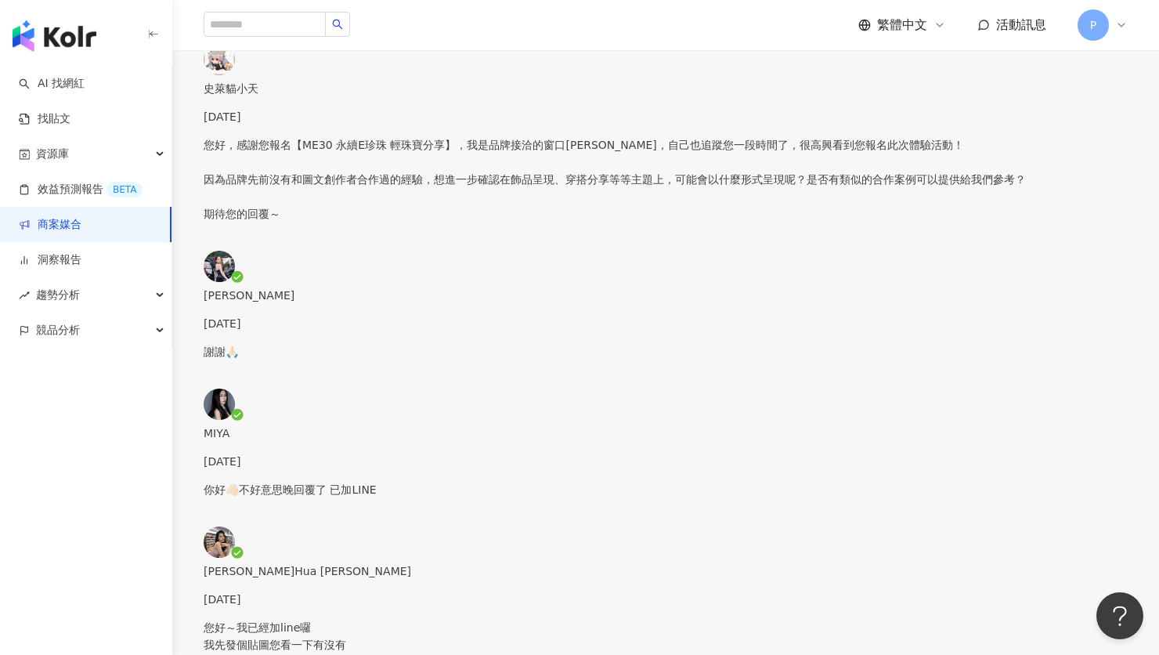
drag, startPoint x: 515, startPoint y: 414, endPoint x: 518, endPoint y: 442, distance: 28.3
type textarea "**********"
paste textarea "**********"
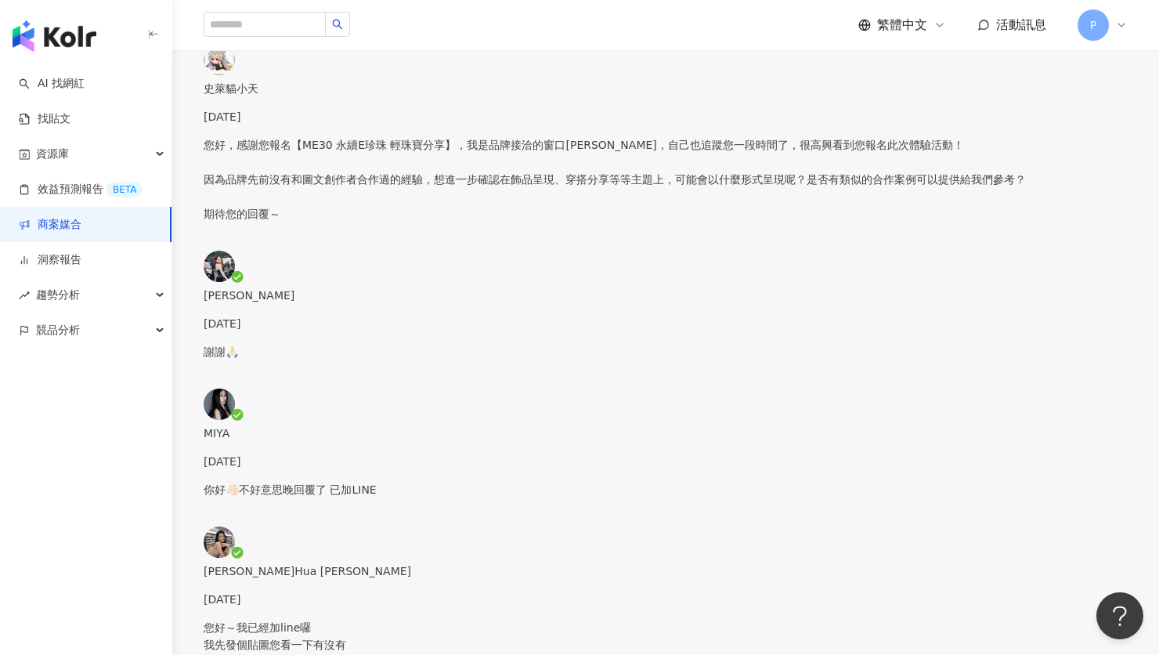
scroll to position [2, 0]
drag, startPoint x: 519, startPoint y: 184, endPoint x: 521, endPoint y: 211, distance: 27.4
drag, startPoint x: 520, startPoint y: 248, endPoint x: 526, endPoint y: 284, distance: 36.6
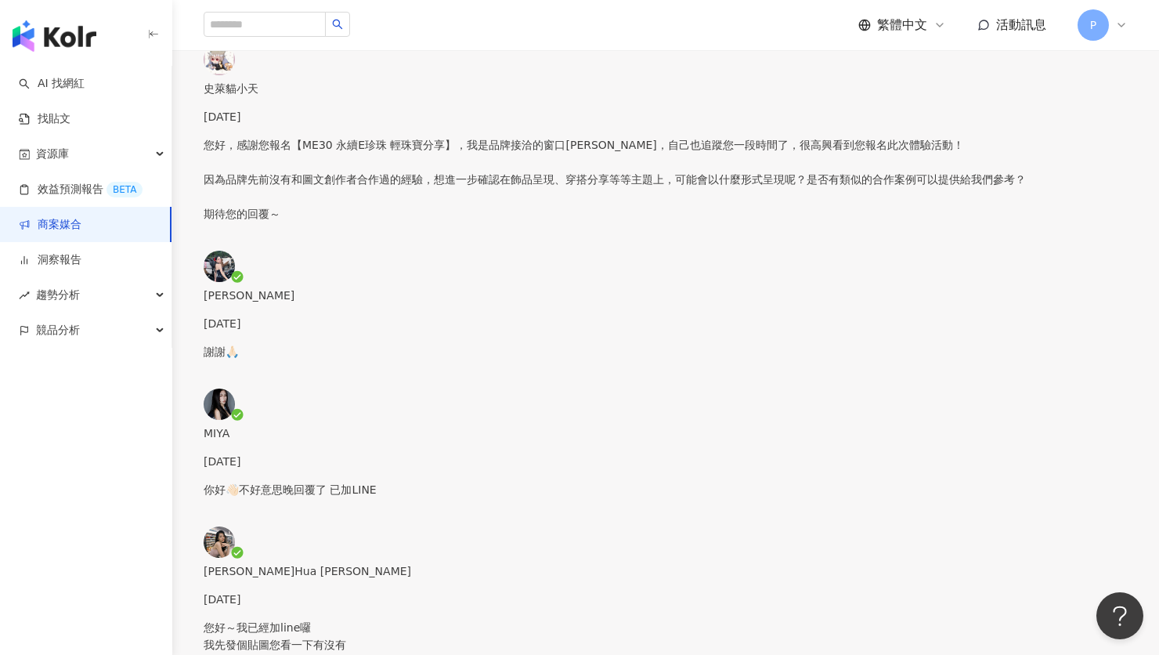
drag, startPoint x: 524, startPoint y: 363, endPoint x: 525, endPoint y: 439, distance: 76.0
type textarea "**********"
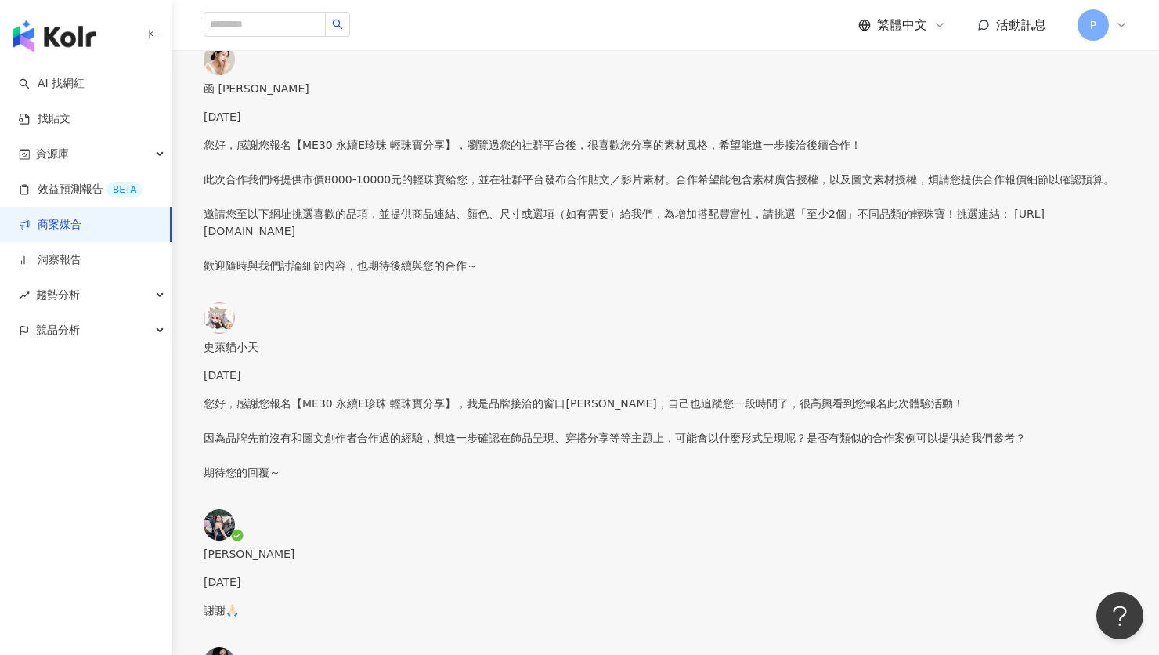
scroll to position [9, 0]
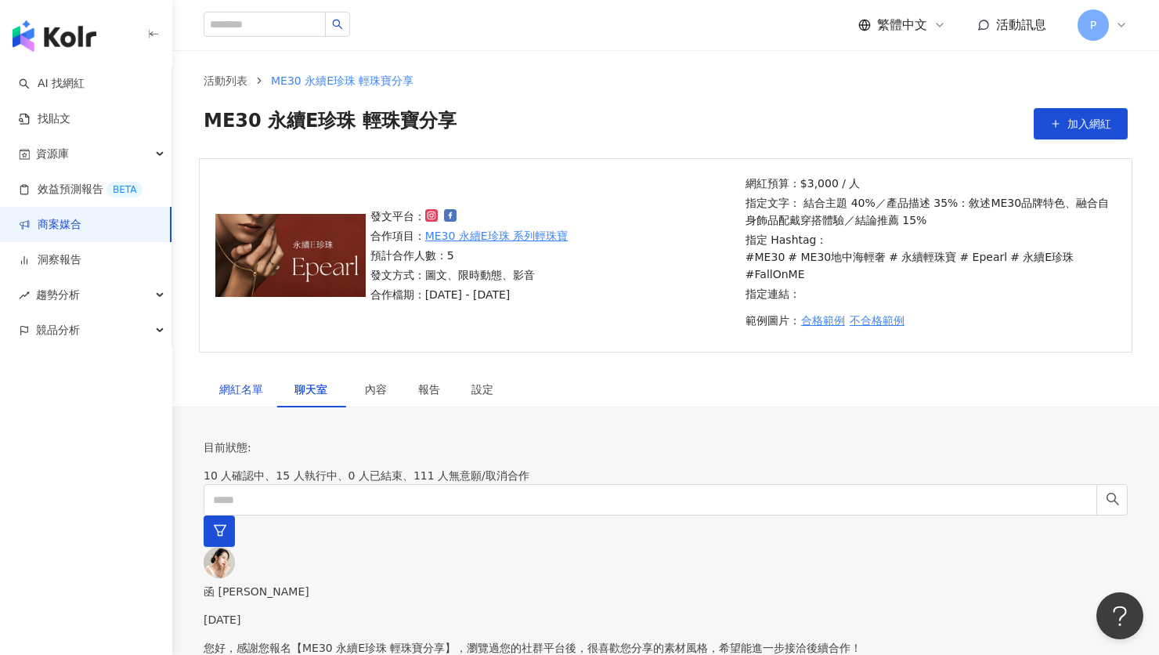
click at [229, 381] on div "網紅名單" at bounding box center [241, 389] width 44 height 17
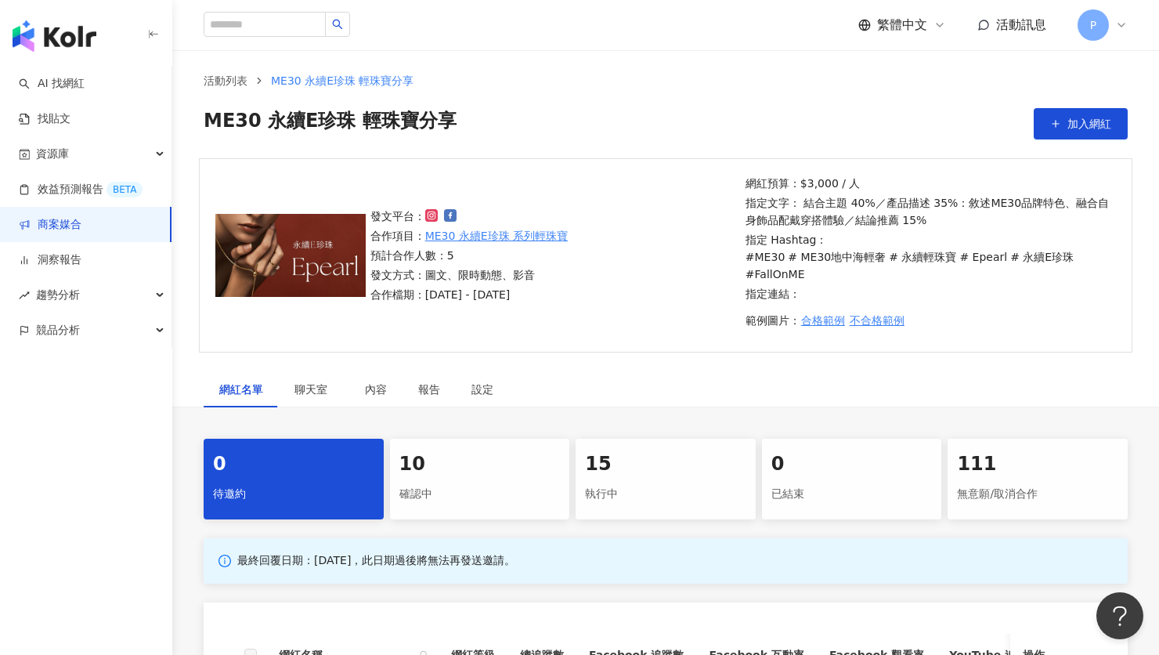
click at [499, 451] on div "10" at bounding box center [479, 464] width 161 height 27
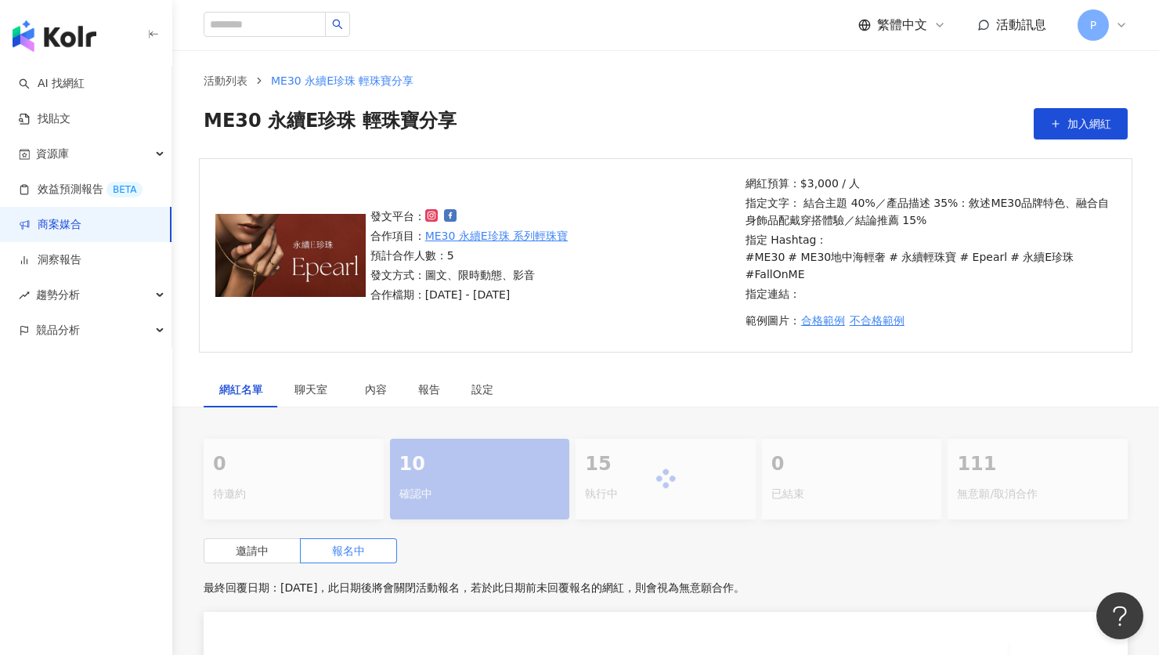
scroll to position [358, 0]
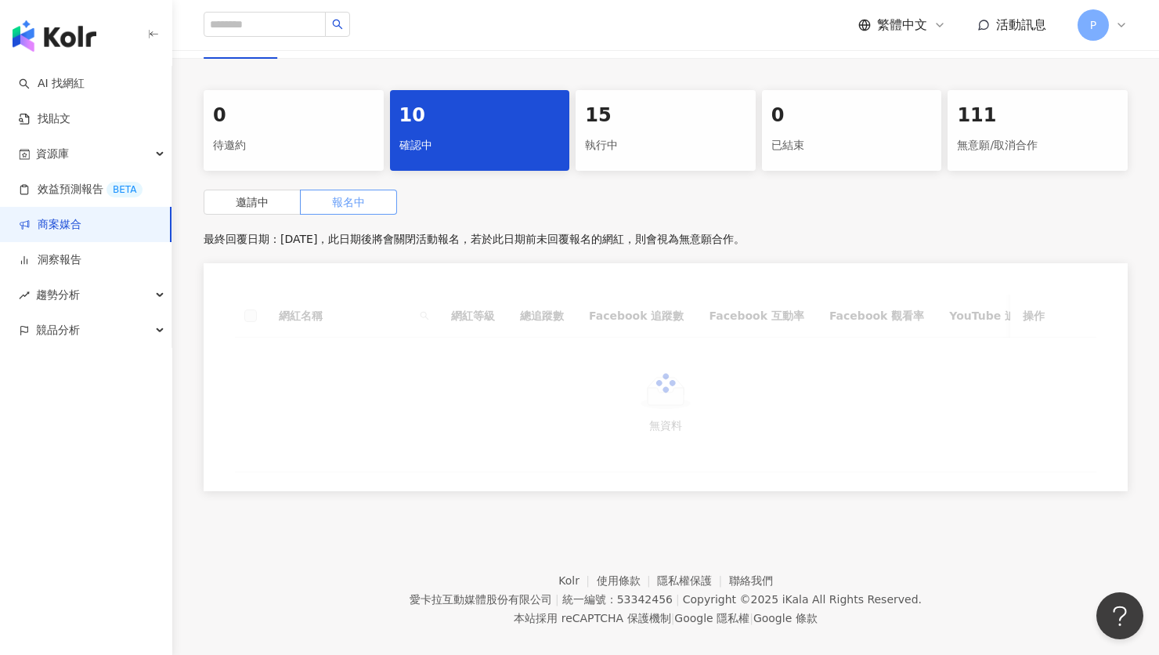
click at [363, 190] on span at bounding box center [349, 201] width 96 height 23
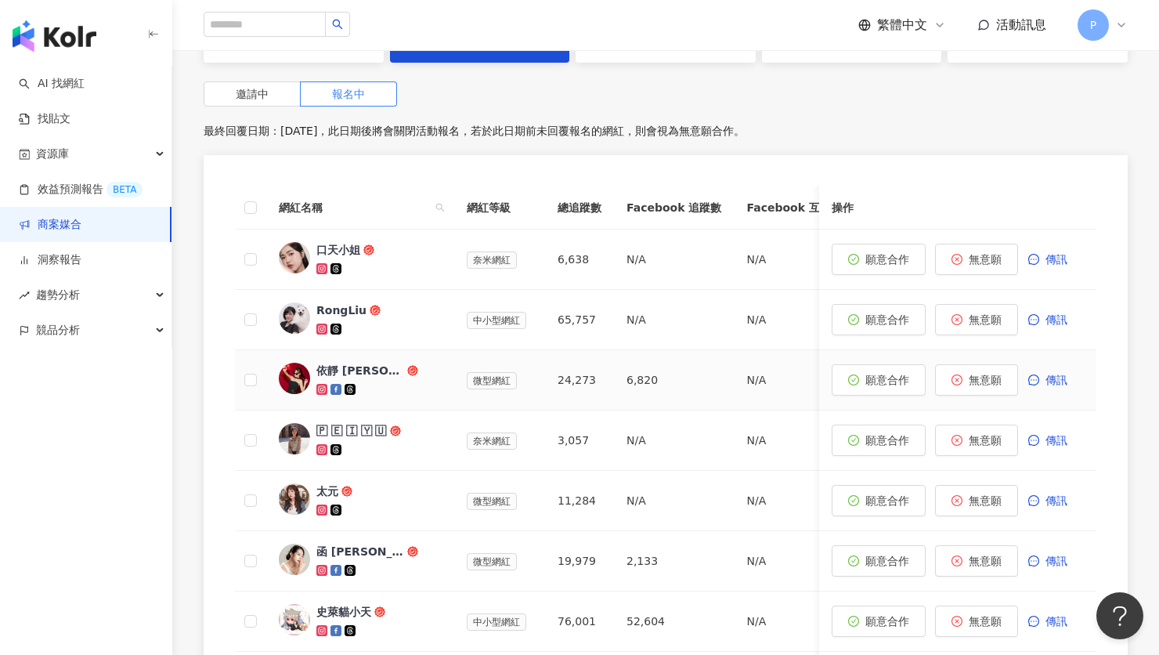
scroll to position [493, 0]
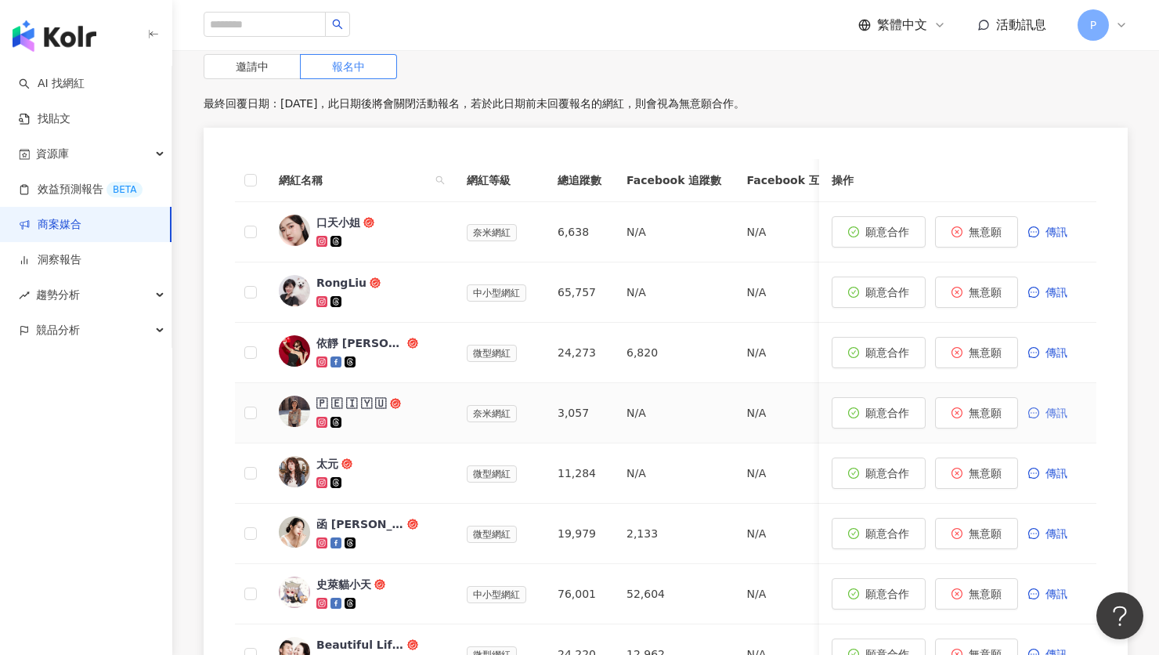
click at [1047, 406] on span "傳訊" at bounding box center [1056, 412] width 22 height 13
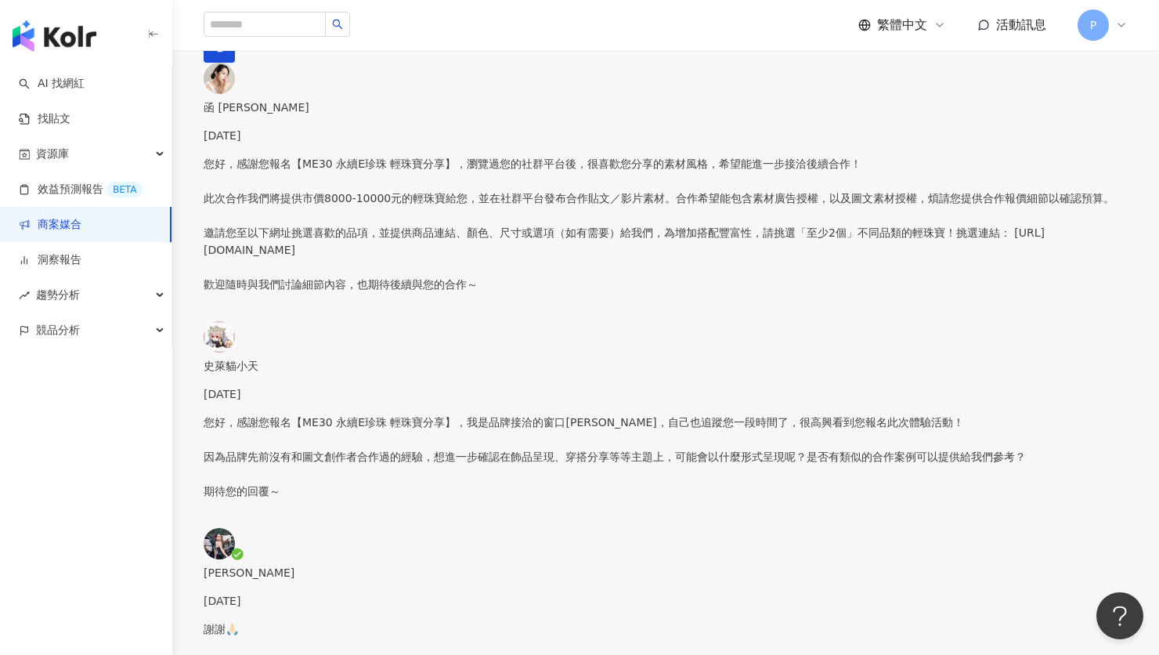
scroll to position [342, 0]
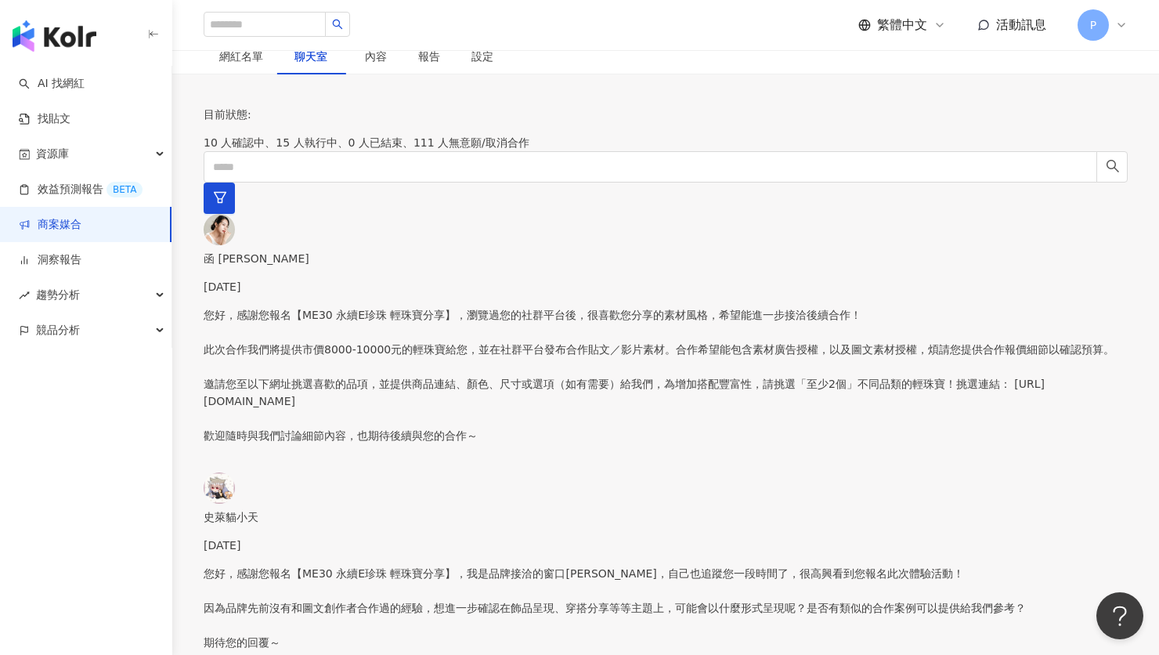
paste textarea "**********"
drag, startPoint x: 539, startPoint y: 377, endPoint x: 539, endPoint y: 422, distance: 45.4
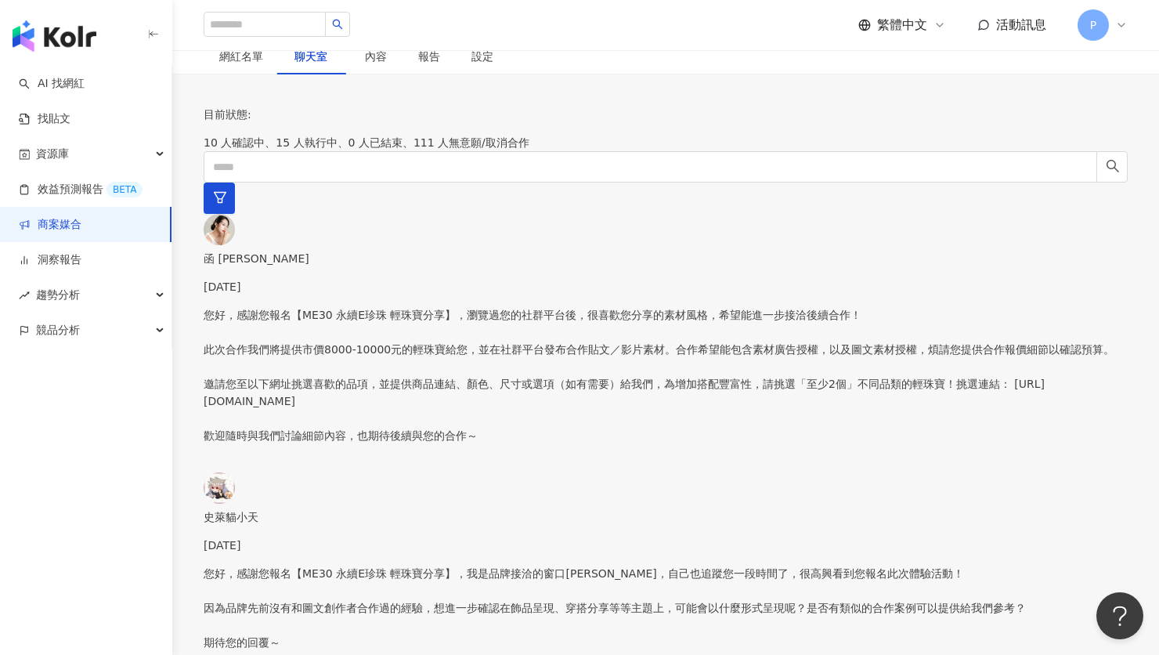
scroll to position [0, 0]
drag, startPoint x: 530, startPoint y: 471, endPoint x: 533, endPoint y: 514, distance: 43.2
drag, startPoint x: 651, startPoint y: 478, endPoint x: 707, endPoint y: 471, distance: 56.1
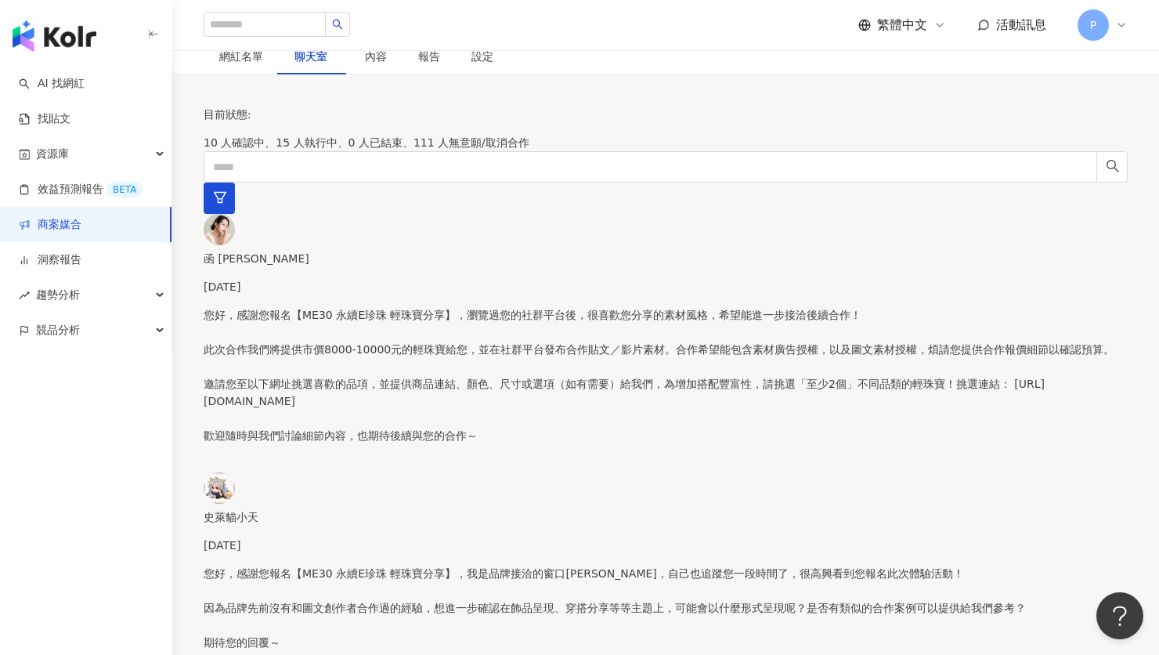
drag, startPoint x: 726, startPoint y: 467, endPoint x: 763, endPoint y: 464, distance: 37.8
drag, startPoint x: 531, startPoint y: 592, endPoint x: 538, endPoint y: 608, distance: 17.2
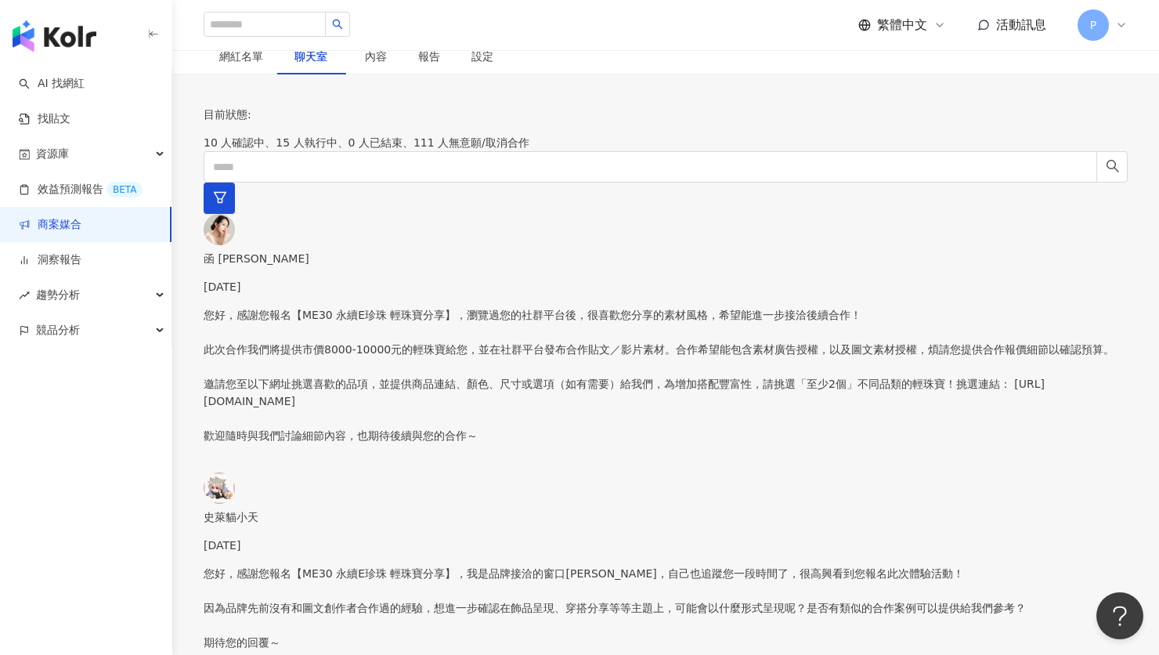
type textarea "**********"
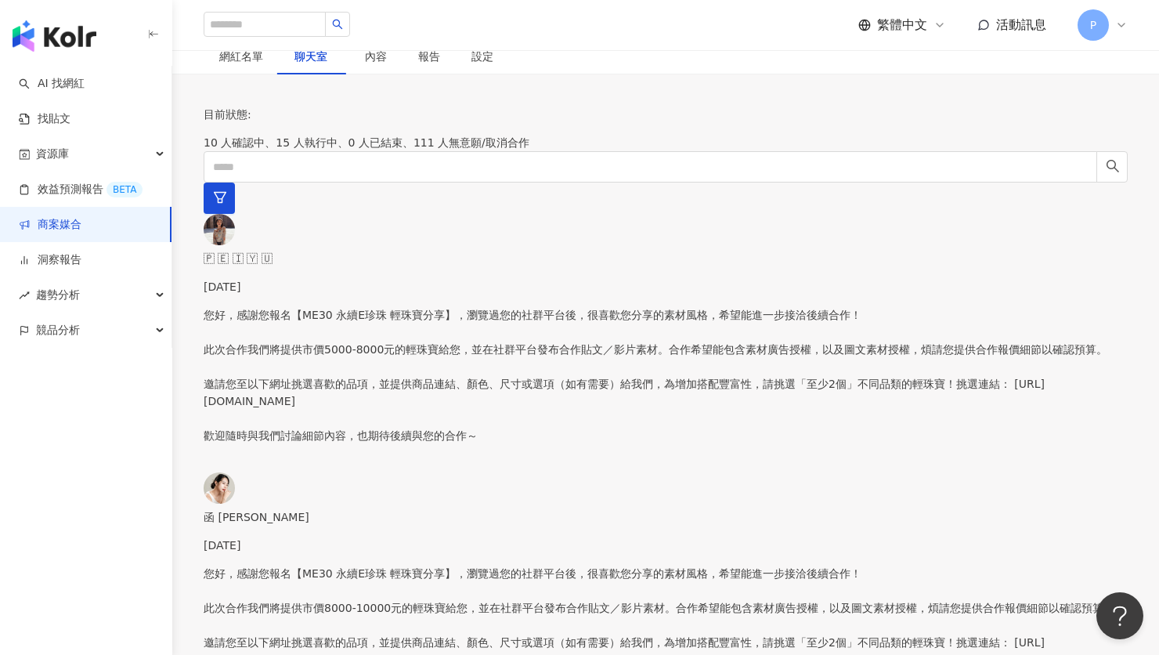
scroll to position [493, 0]
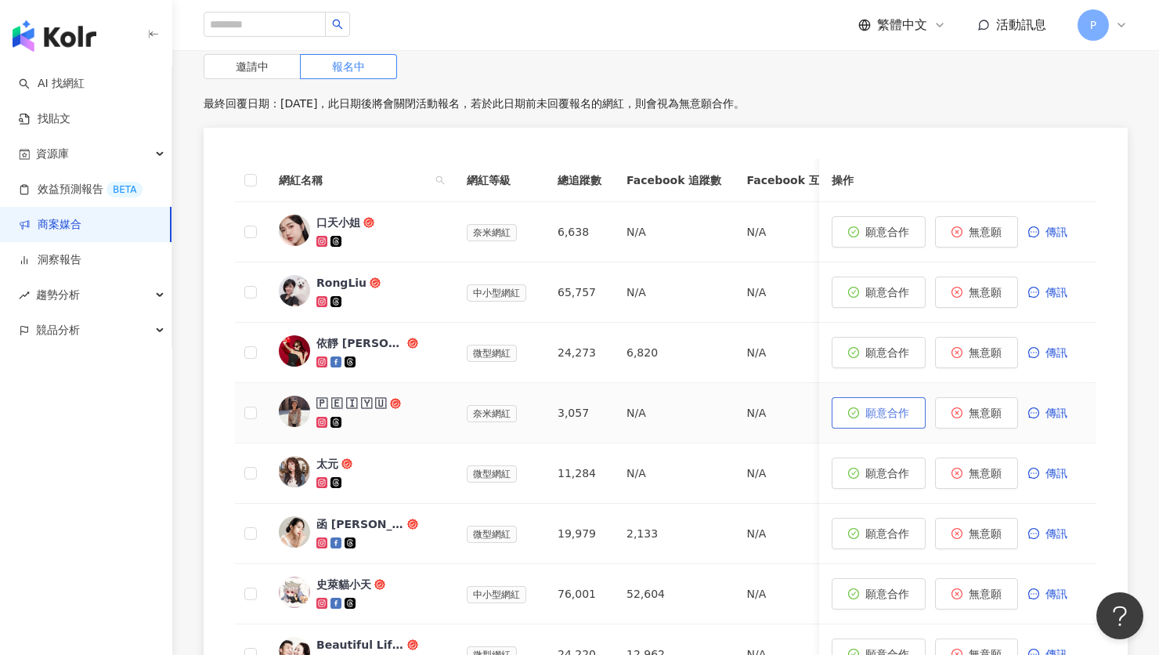
click at [894, 406] on span "願意合作" at bounding box center [887, 412] width 44 height 13
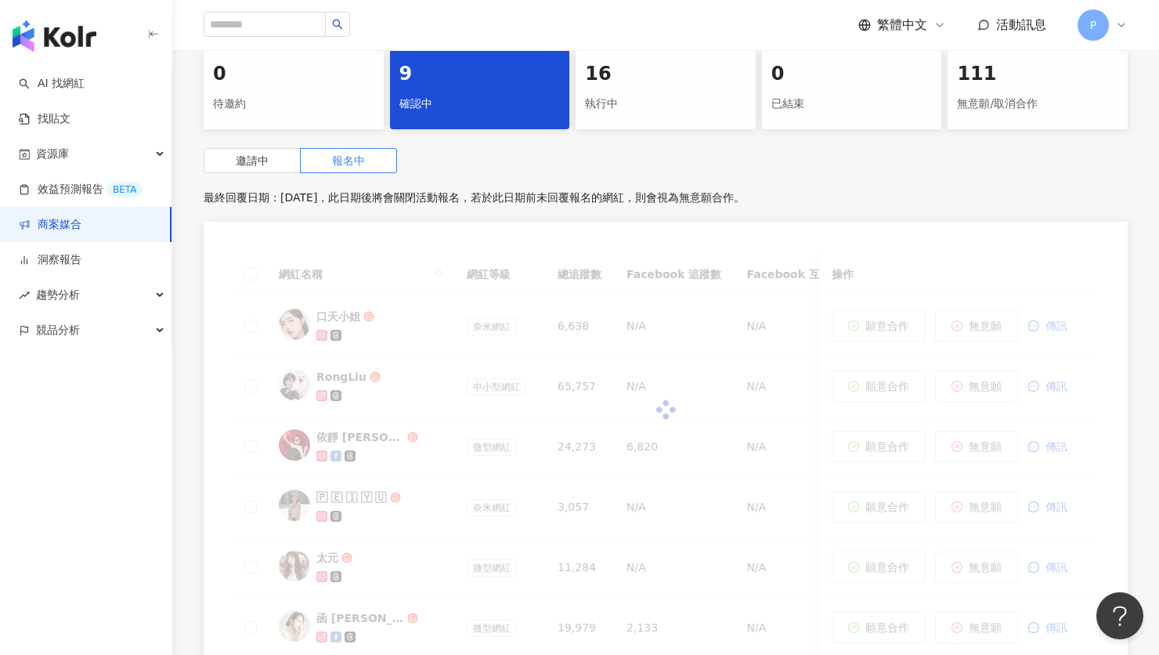
scroll to position [781, 0]
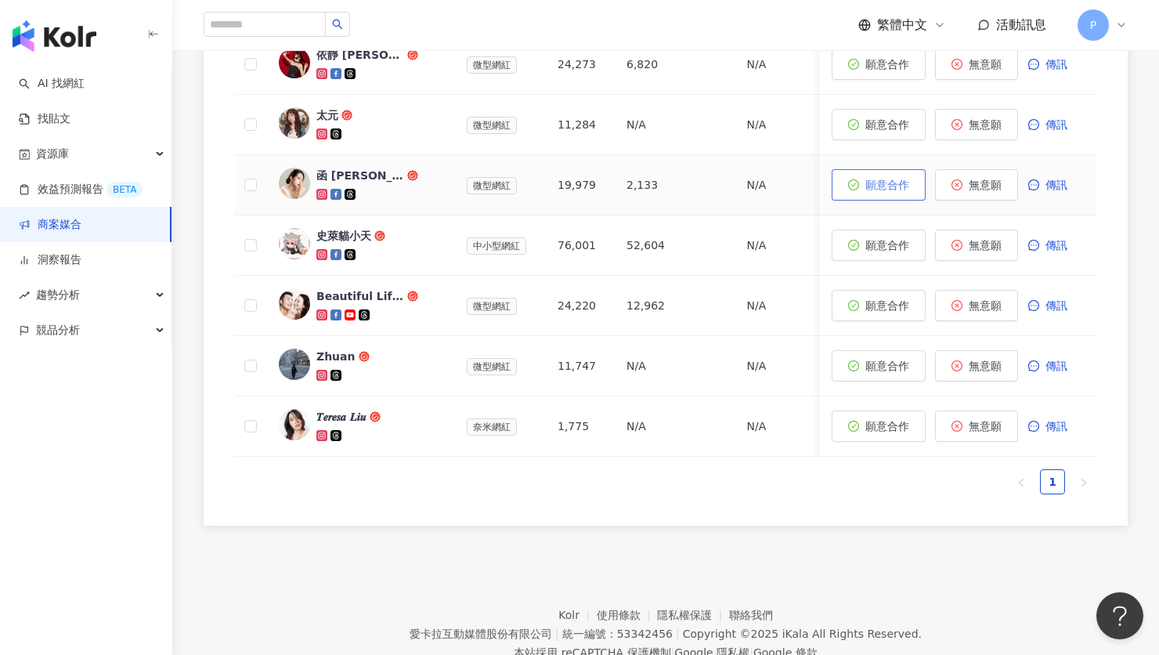
click at [872, 179] on span "願意合作" at bounding box center [887, 185] width 44 height 13
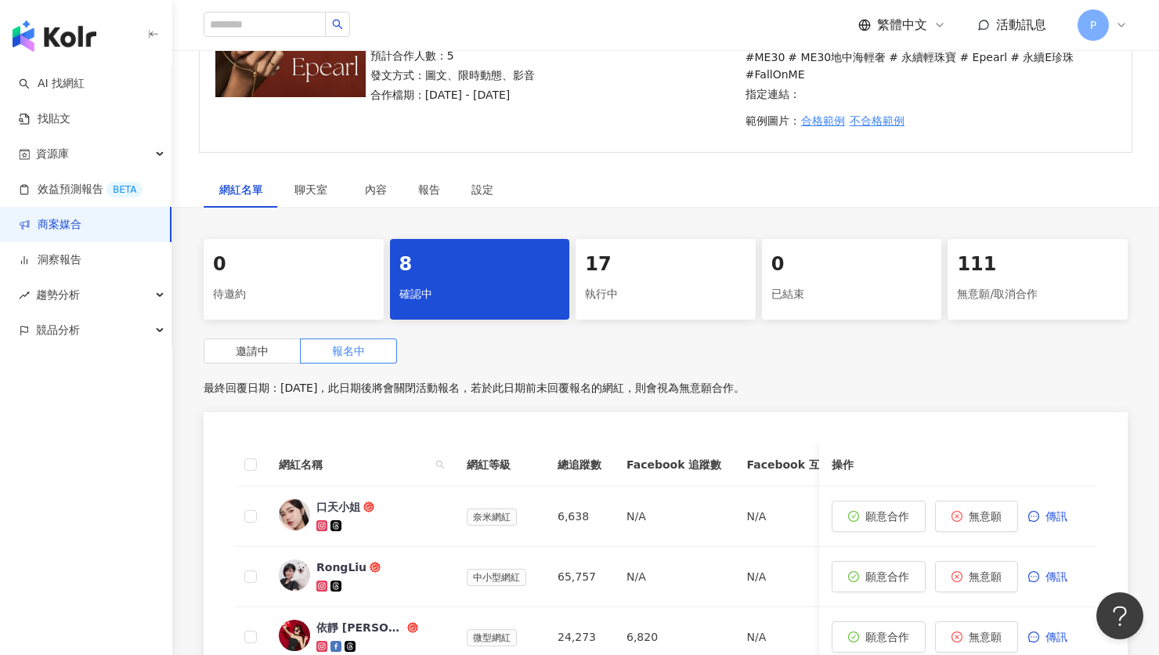
scroll to position [505, 0]
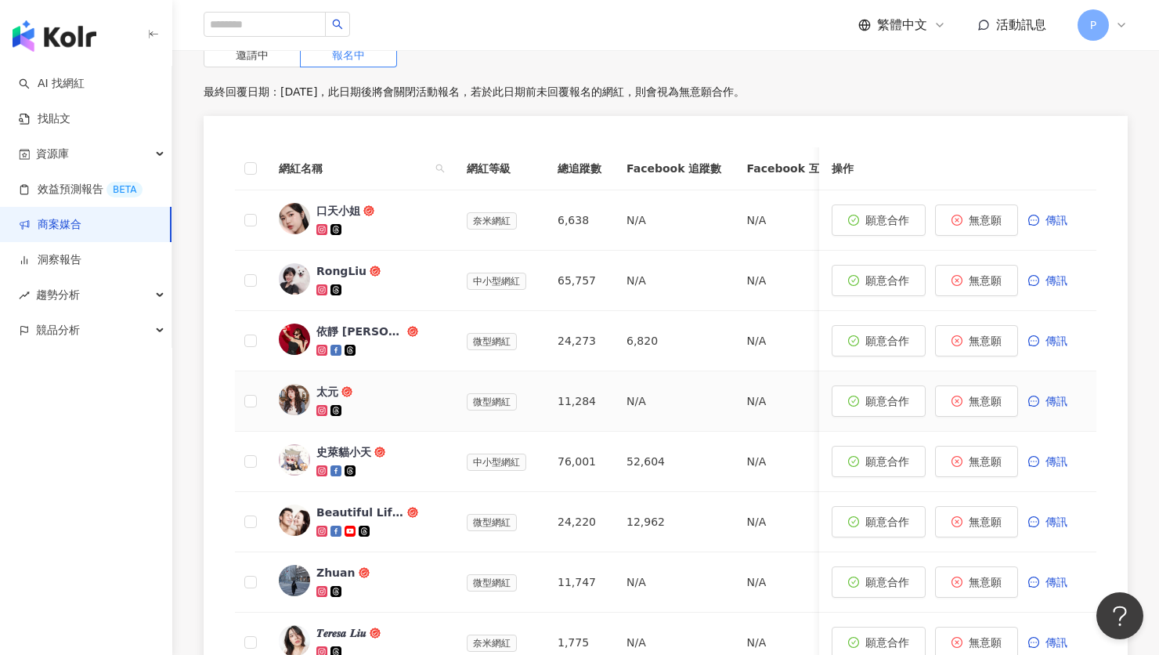
click at [323, 406] on icon at bounding box center [322, 410] width 9 height 9
click at [1052, 395] on span "傳訊" at bounding box center [1056, 401] width 22 height 13
click at [0, 0] on p "您好，感謝您報名【ME30 永續E珍珠 輕珠寶分享】，瀏覽過您的社群平台後，很喜歡您分享的素材風格，希望能進一步接洽後續合作！ 此次合作我們將提供市價5000…" at bounding box center [0, 0] width 0 height 0
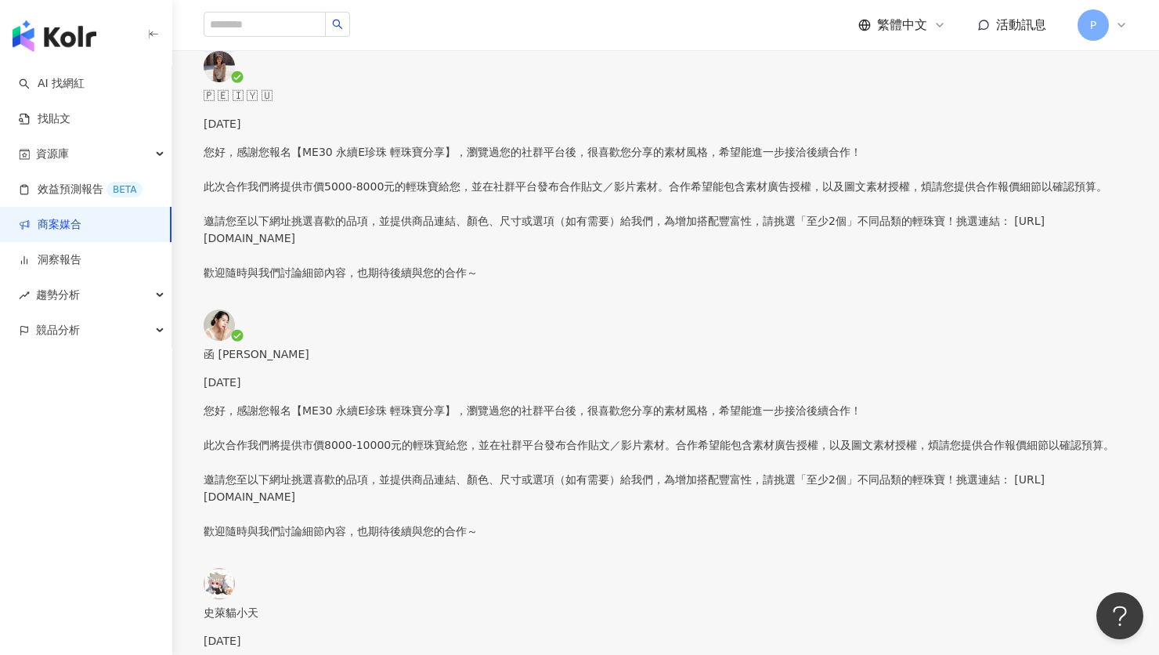
scroll to position [342, 0]
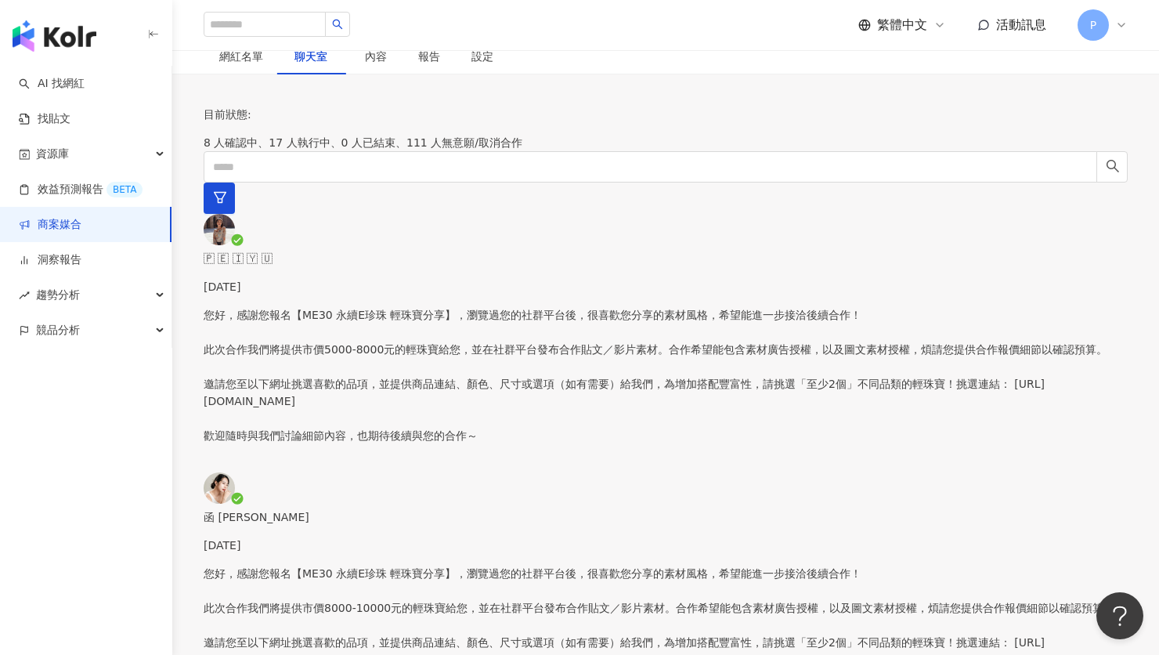
paste textarea "**********"
drag, startPoint x: 525, startPoint y: 388, endPoint x: 525, endPoint y: 438, distance: 49.3
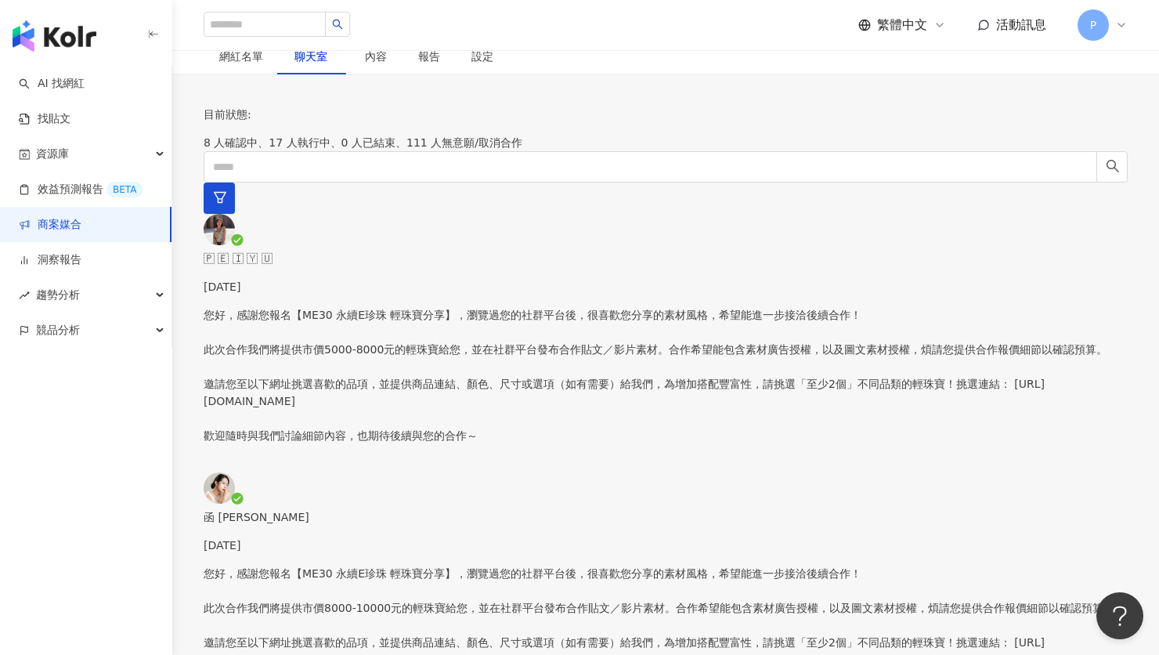
scroll to position [0, 0]
drag, startPoint x: 528, startPoint y: 479, endPoint x: 529, endPoint y: 514, distance: 34.5
drag, startPoint x: 525, startPoint y: 573, endPoint x: 525, endPoint y: 611, distance: 38.4
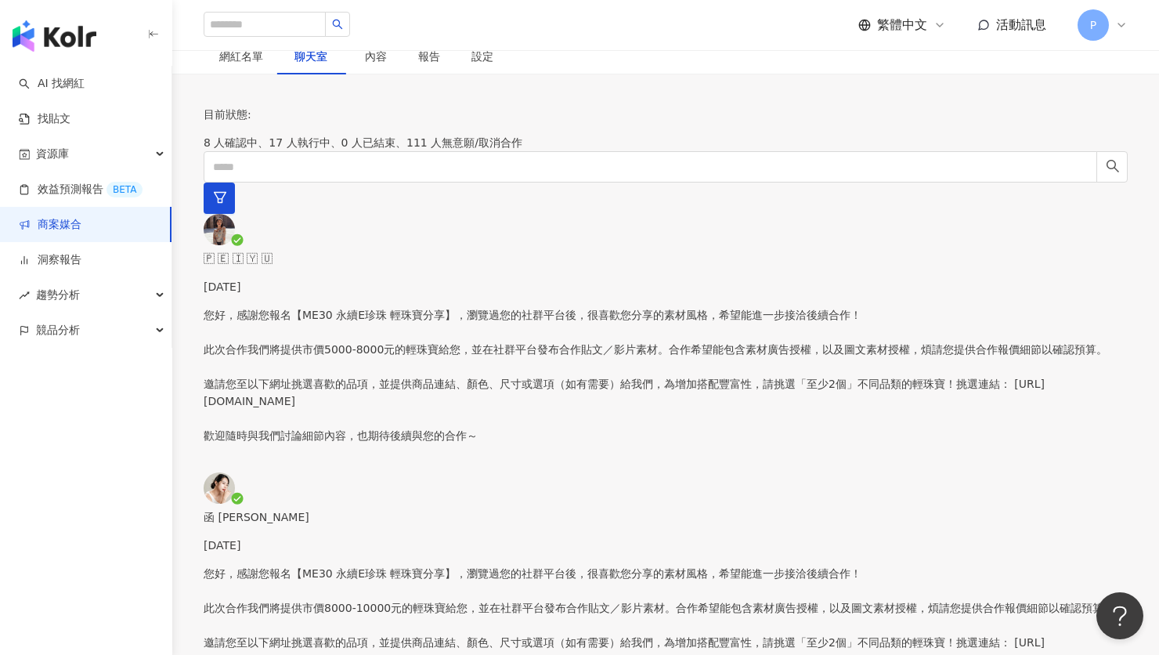
type textarea "**********"
drag, startPoint x: 586, startPoint y: 484, endPoint x: 928, endPoint y: 482, distance: 342.2
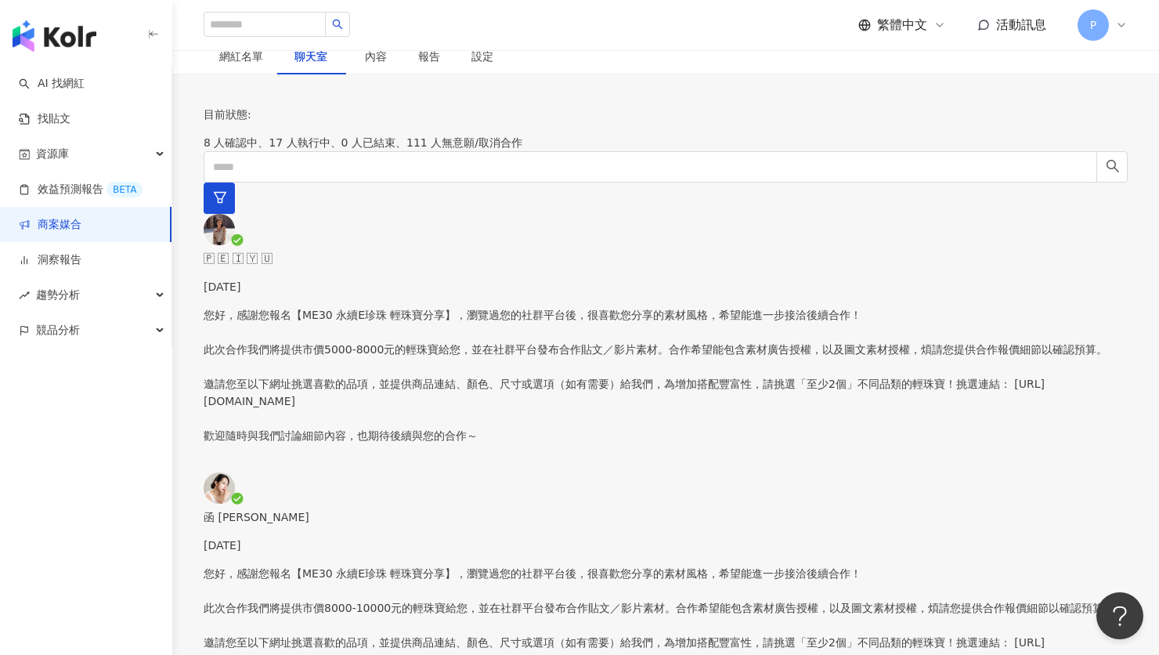
drag, startPoint x: 811, startPoint y: 477, endPoint x: 932, endPoint y: 479, distance: 121.4
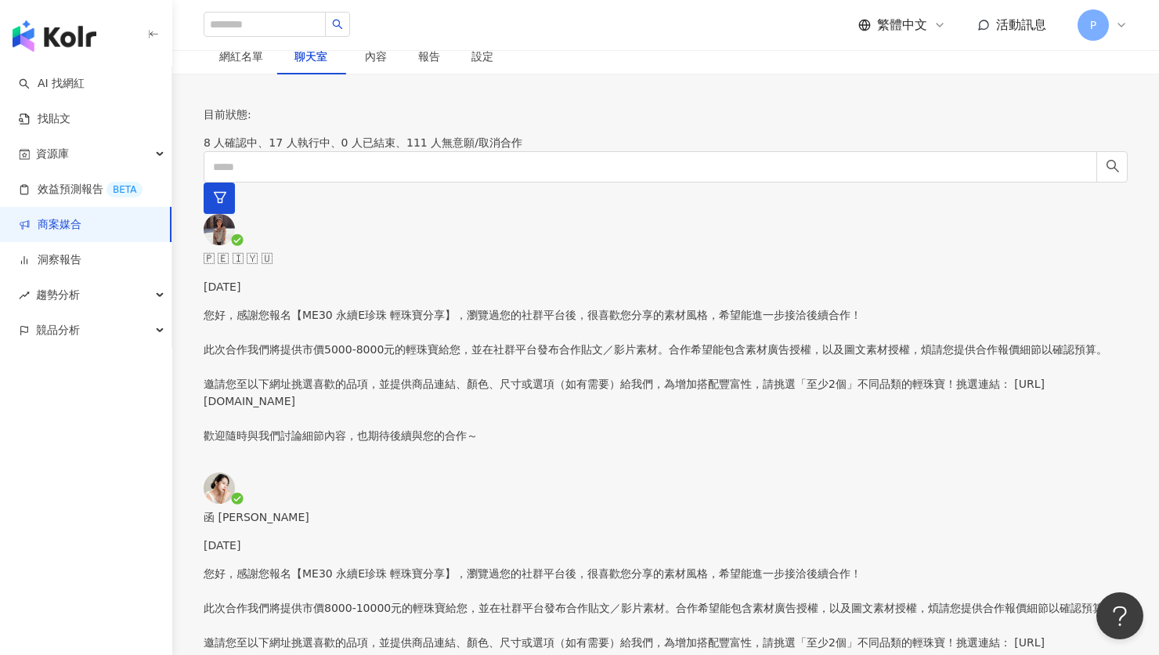
scroll to position [0, 0]
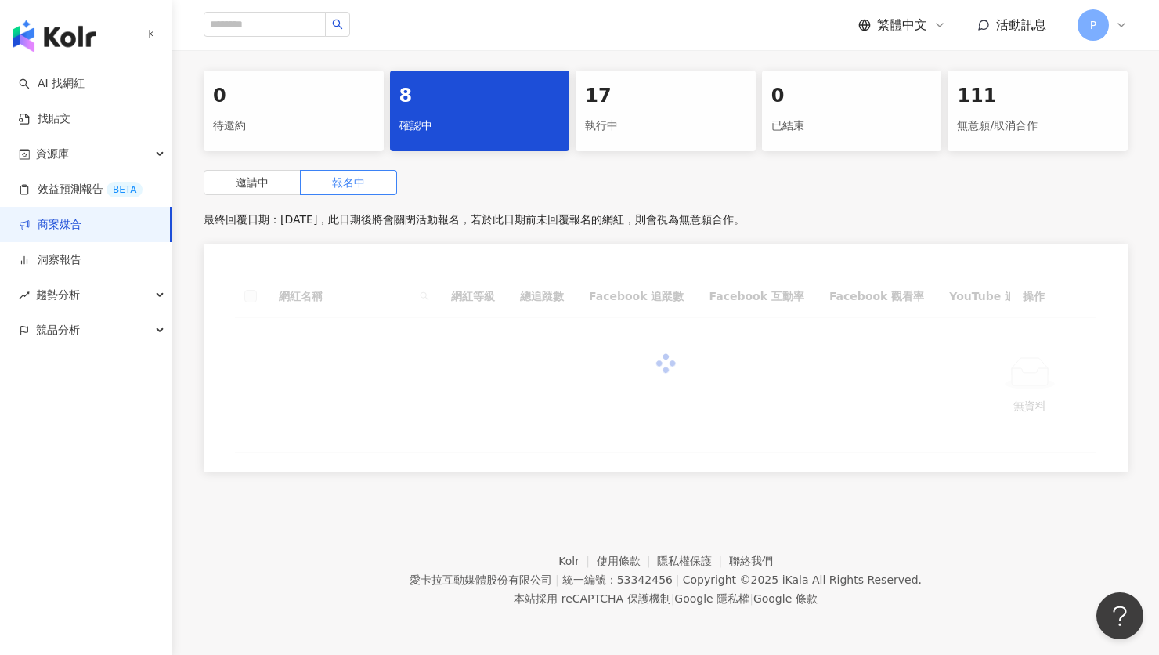
scroll to position [352, 0]
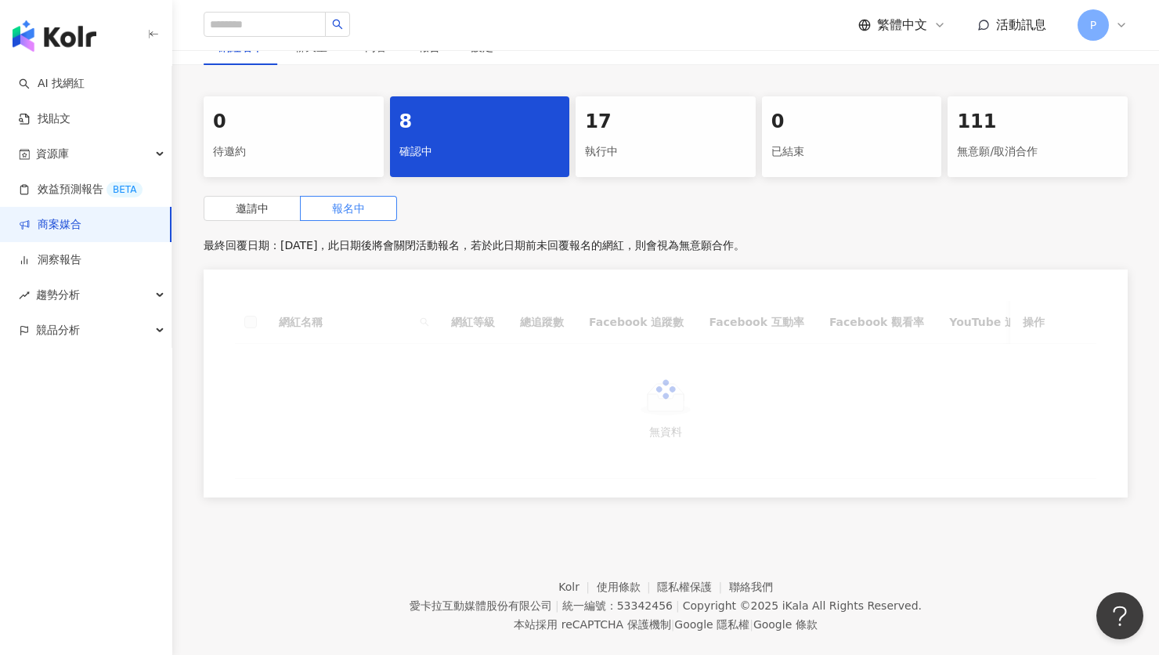
click at [738, 196] on div "邀請中 報名中" at bounding box center [666, 208] width 924 height 25
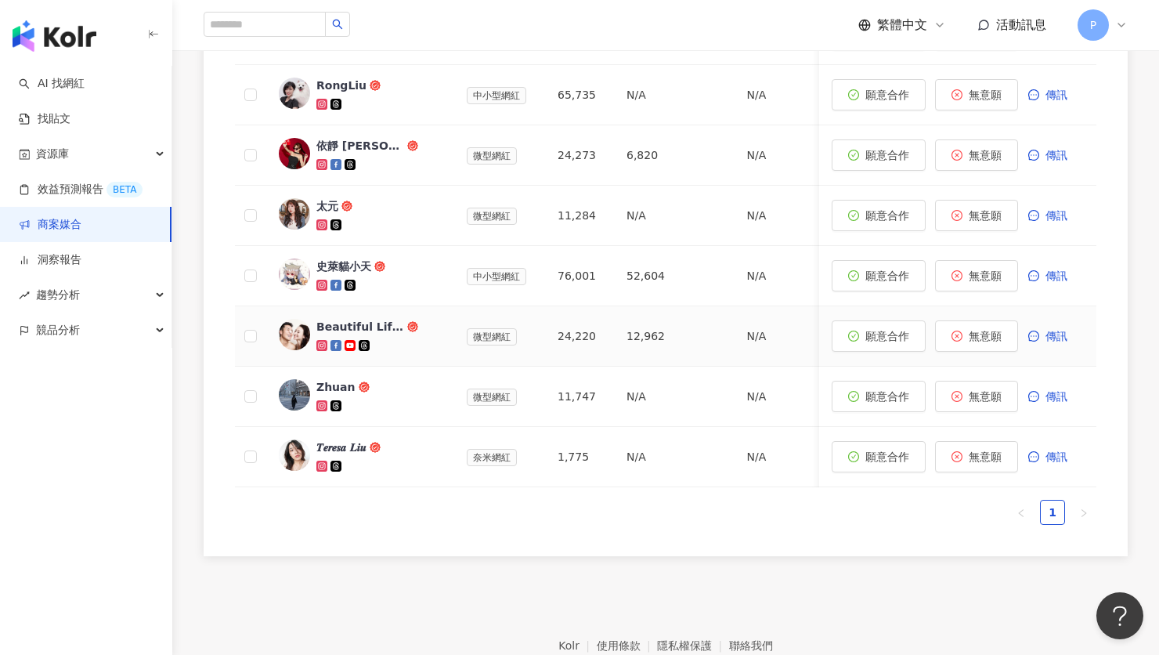
scroll to position [521, 0]
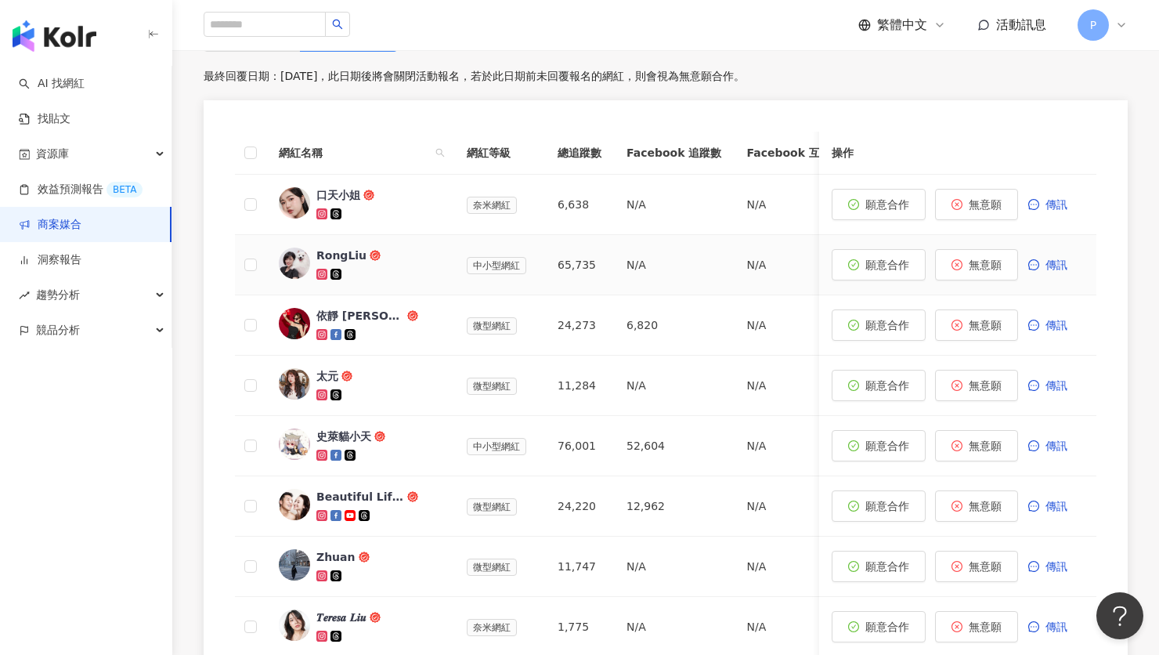
click at [321, 270] on icon at bounding box center [322, 274] width 9 height 9
click at [324, 269] on icon at bounding box center [321, 274] width 11 height 11
click at [323, 210] on icon at bounding box center [322, 214] width 9 height 9
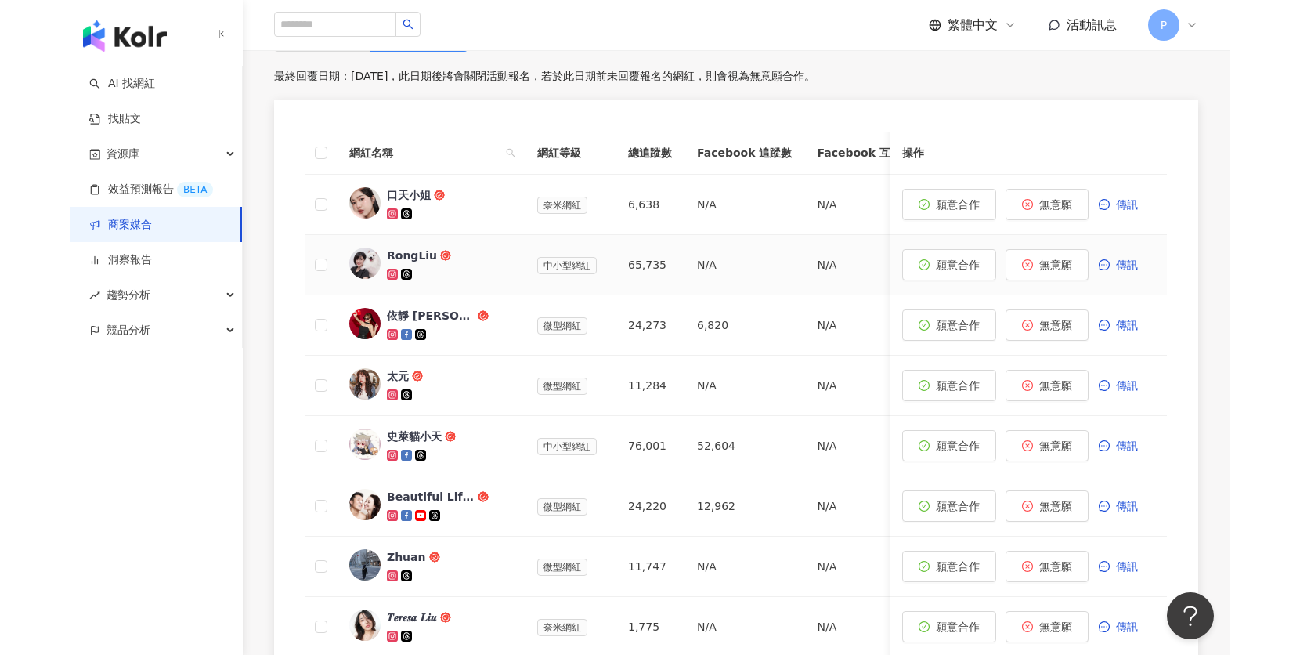
scroll to position [0, 0]
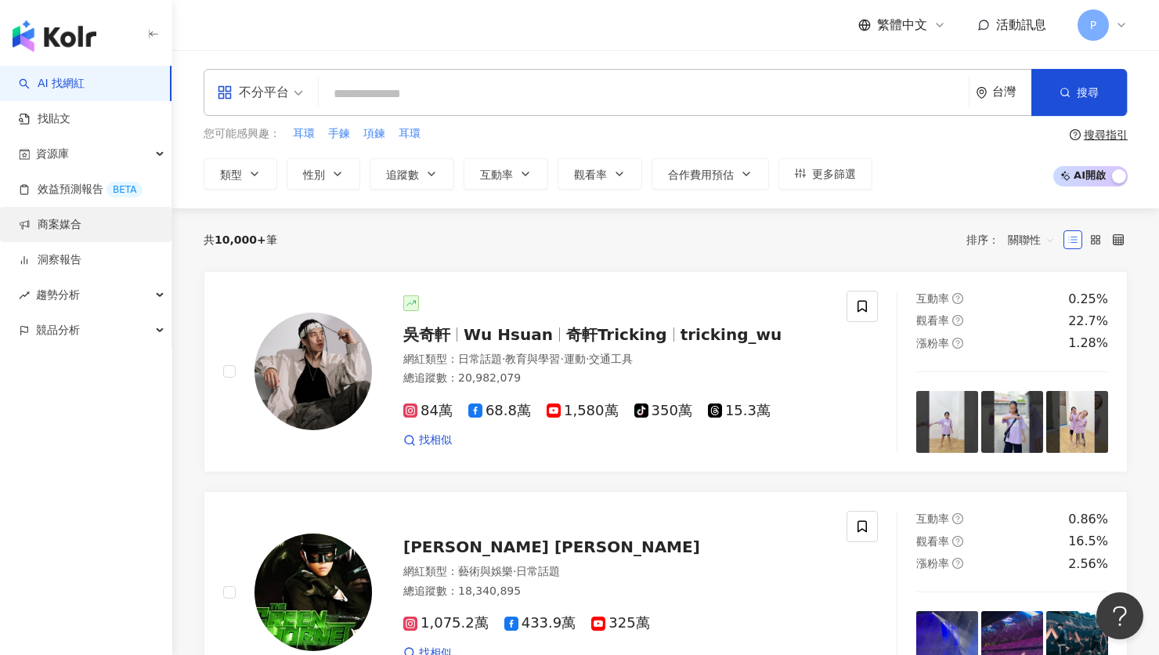
click at [63, 226] on link "商案媒合" at bounding box center [50, 225] width 63 height 16
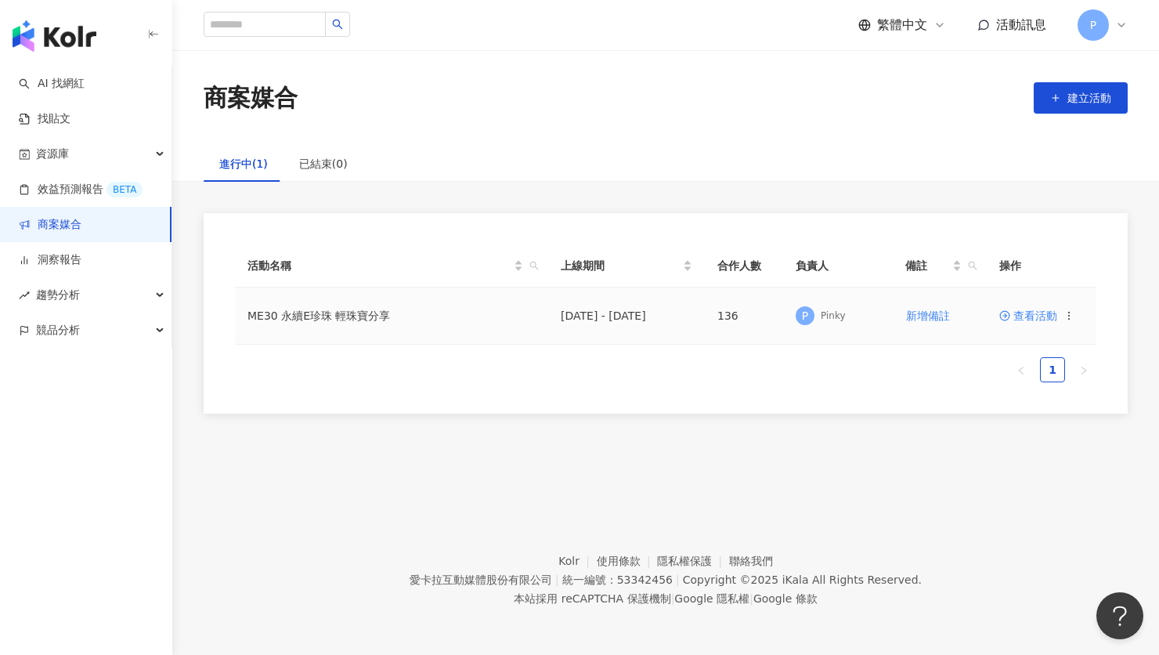
click at [1015, 311] on span "查看活動" at bounding box center [1028, 315] width 58 height 11
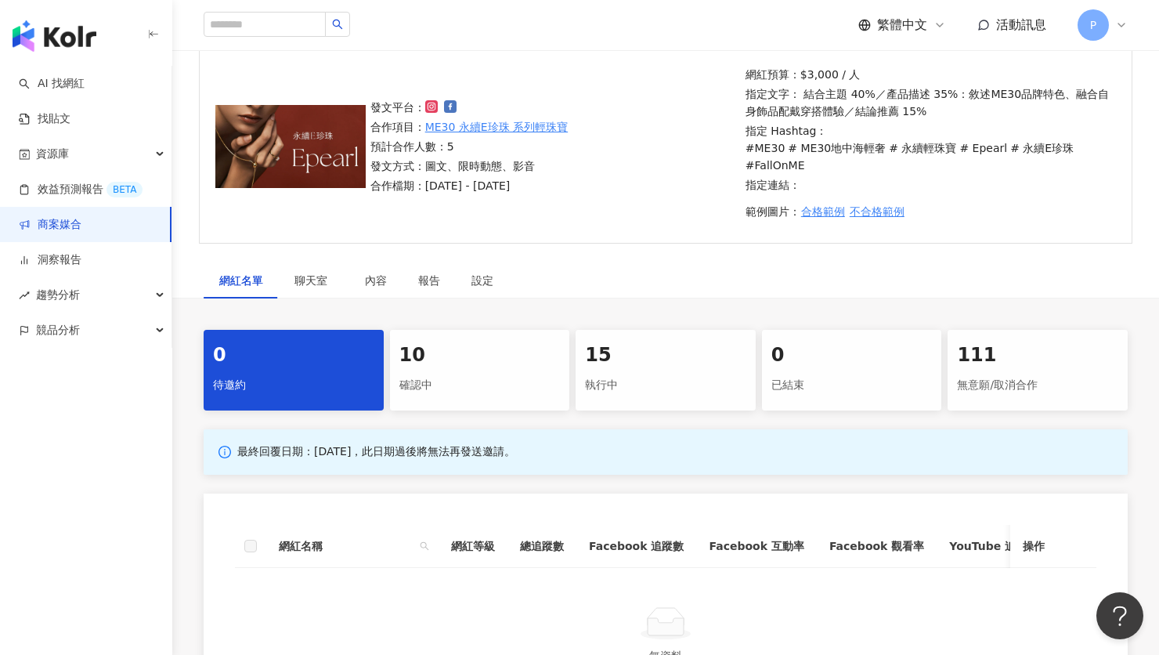
scroll to position [356, 0]
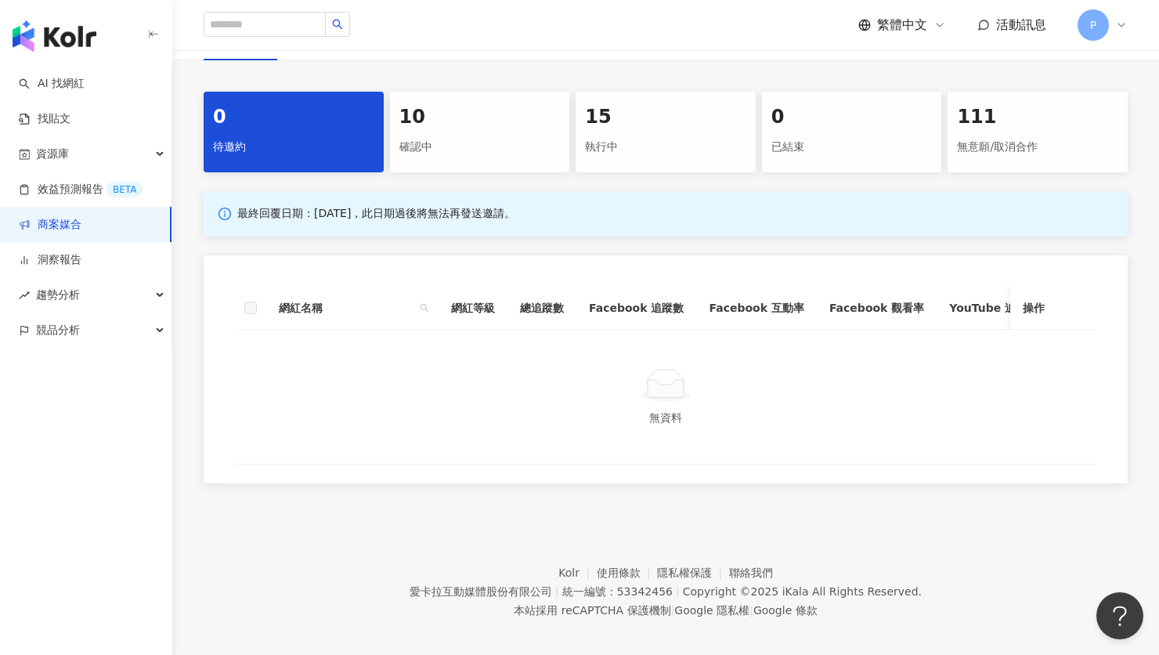
click at [475, 108] on div "10 確認中" at bounding box center [480, 132] width 180 height 81
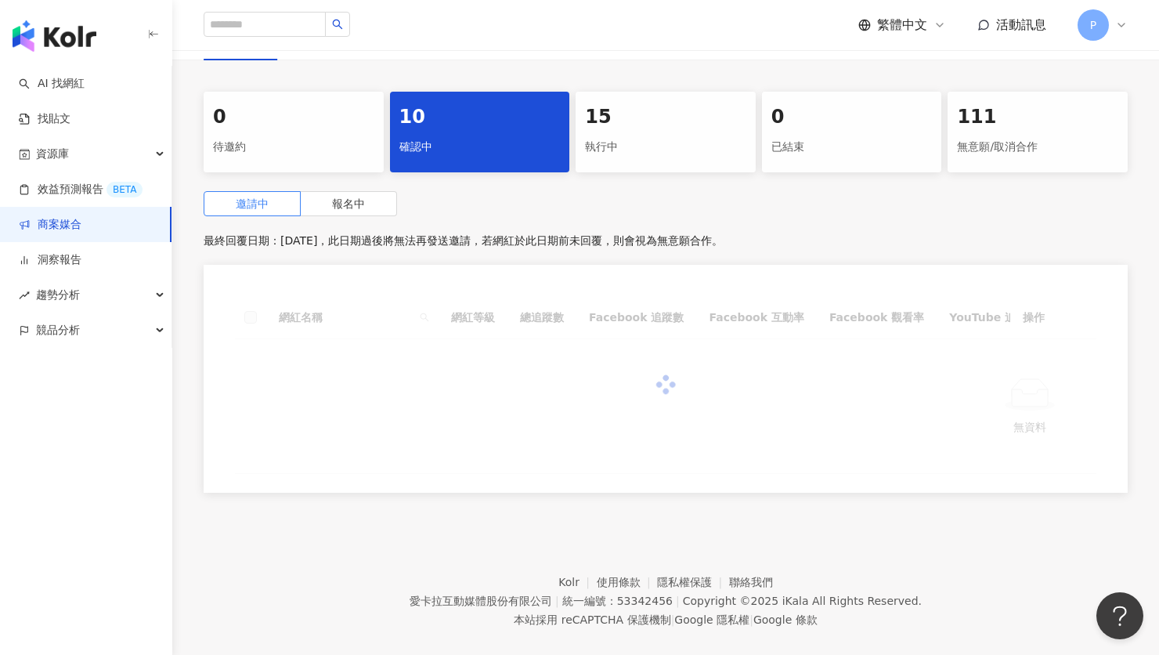
scroll to position [352, 0]
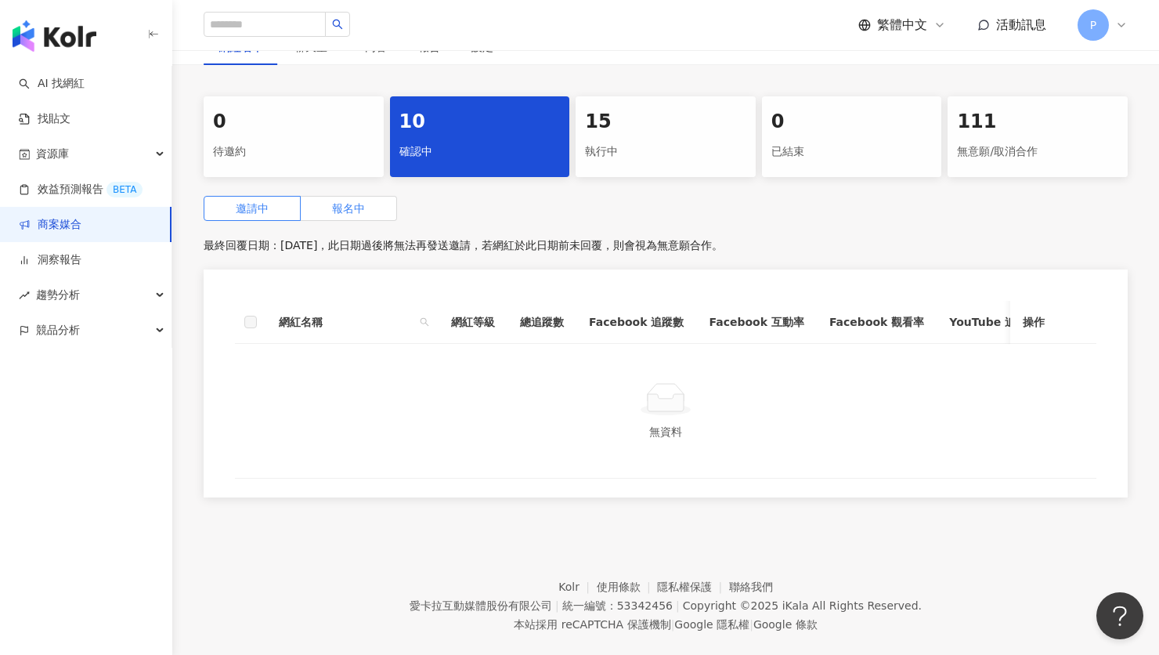
click at [377, 196] on label "報名中" at bounding box center [349, 208] width 96 height 25
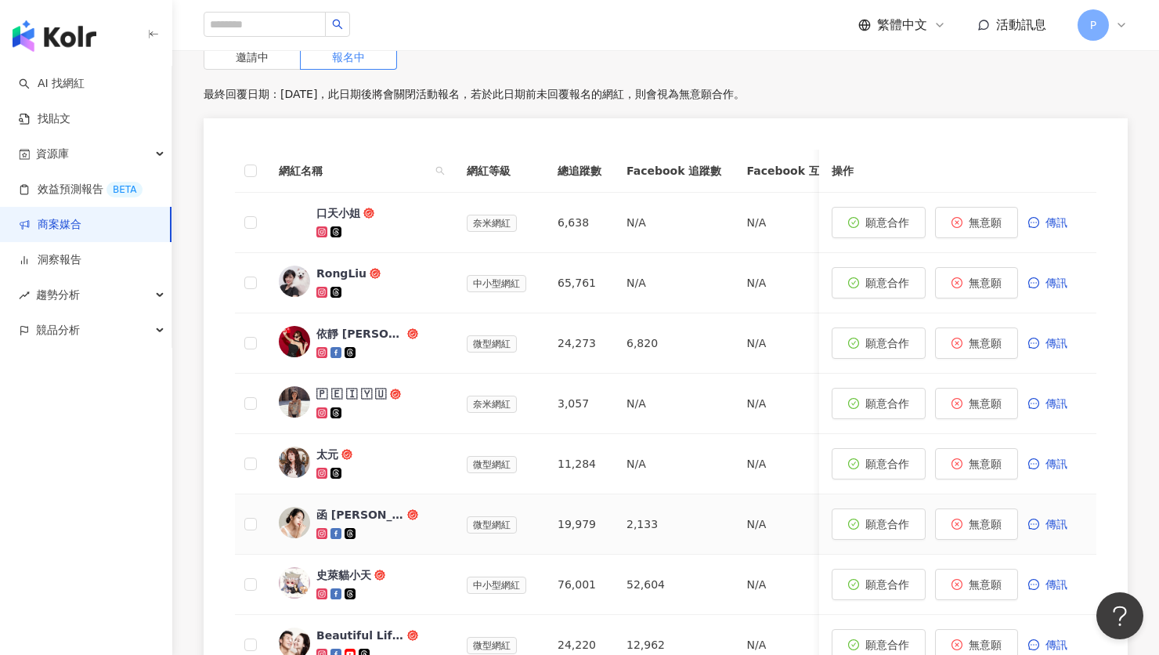
scroll to position [662, 0]
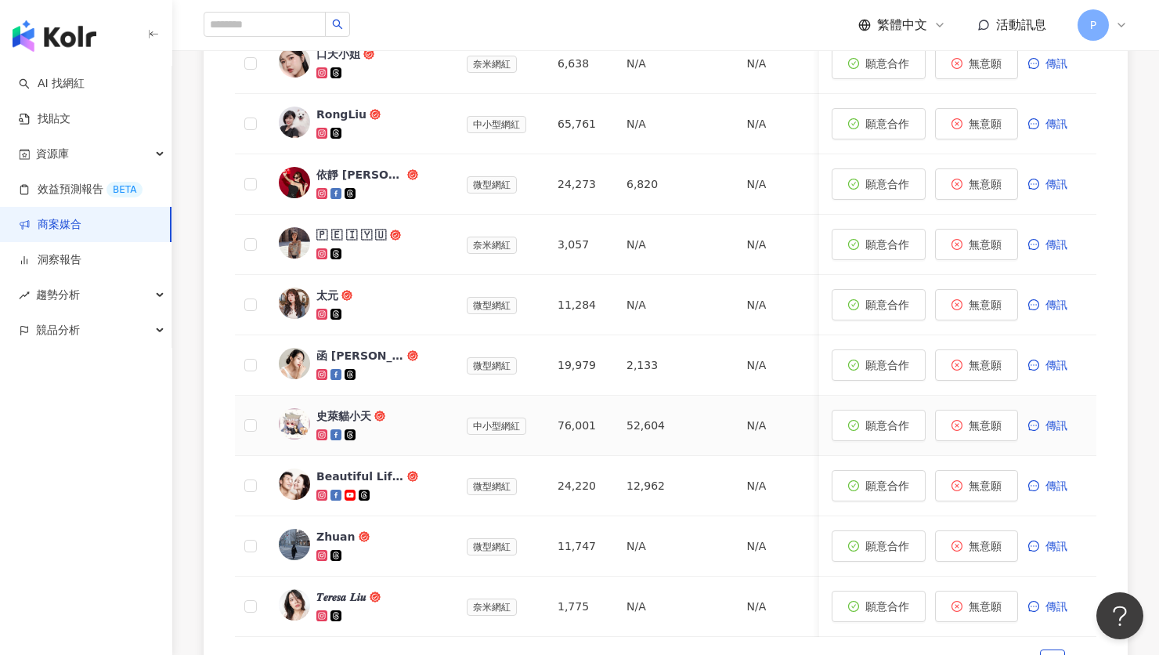
click at [336, 431] on icon at bounding box center [335, 434] width 7 height 7
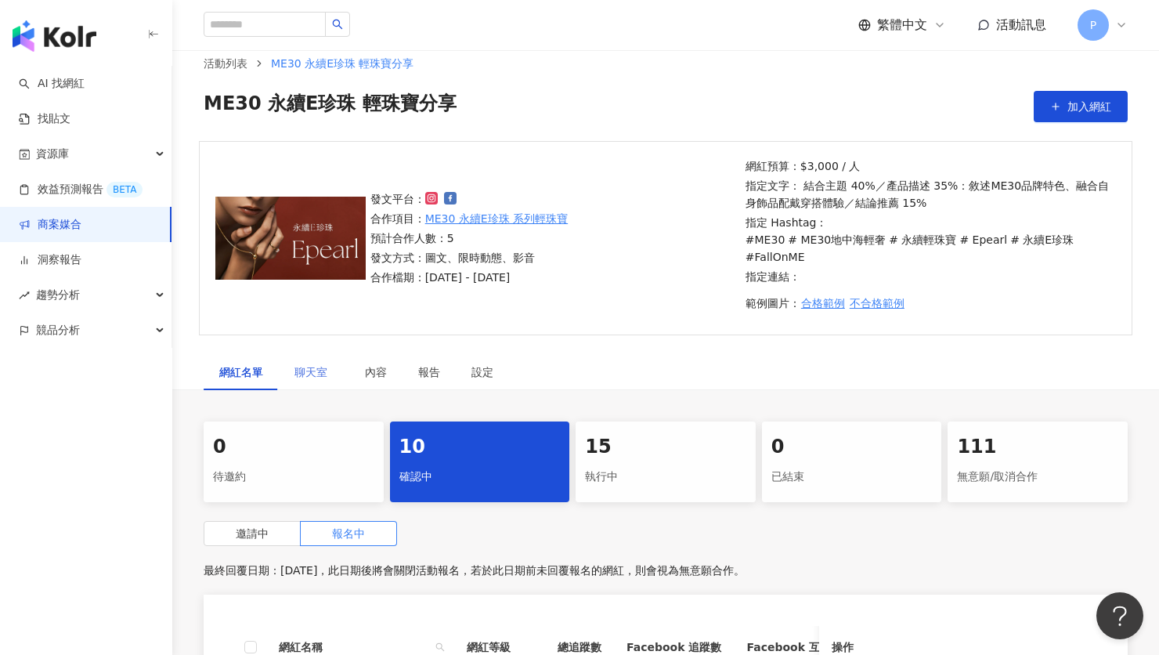
click at [316, 354] on div "聊天室" at bounding box center [314, 372] width 70 height 36
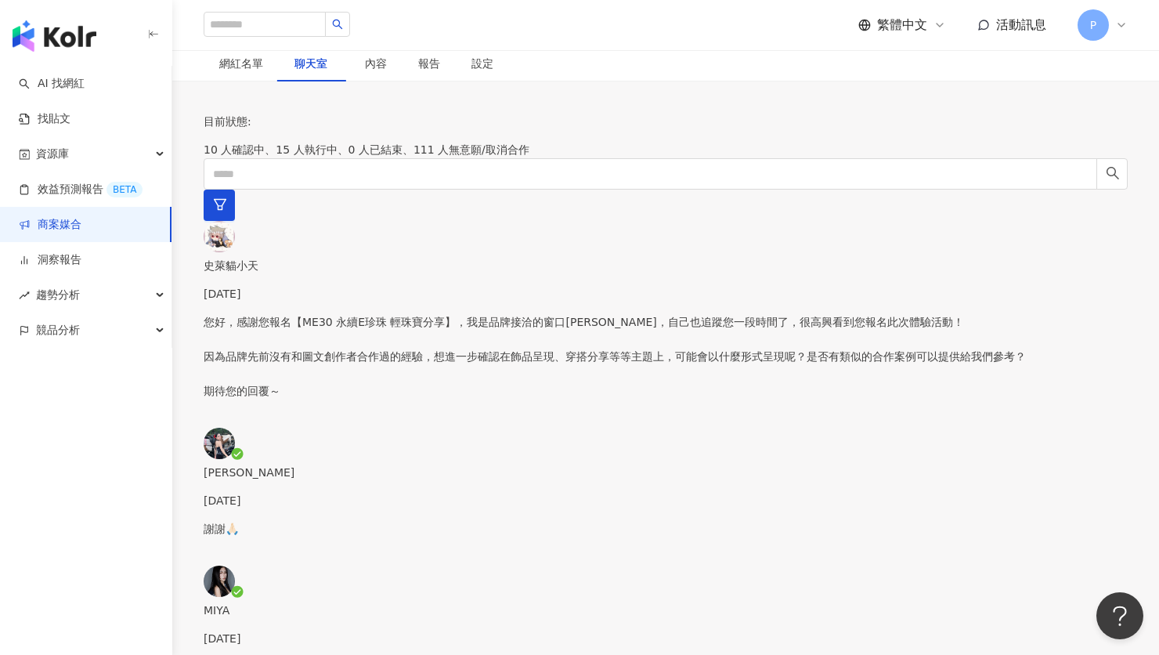
click at [321, 601] on div "MIYA 2025/10/9" at bounding box center [666, 623] width 924 height 45
click at [322, 520] on div "謝謝🙏🏻" at bounding box center [666, 542] width 924 height 45
drag, startPoint x: 737, startPoint y: 247, endPoint x: 1053, endPoint y: 547, distance: 436.4
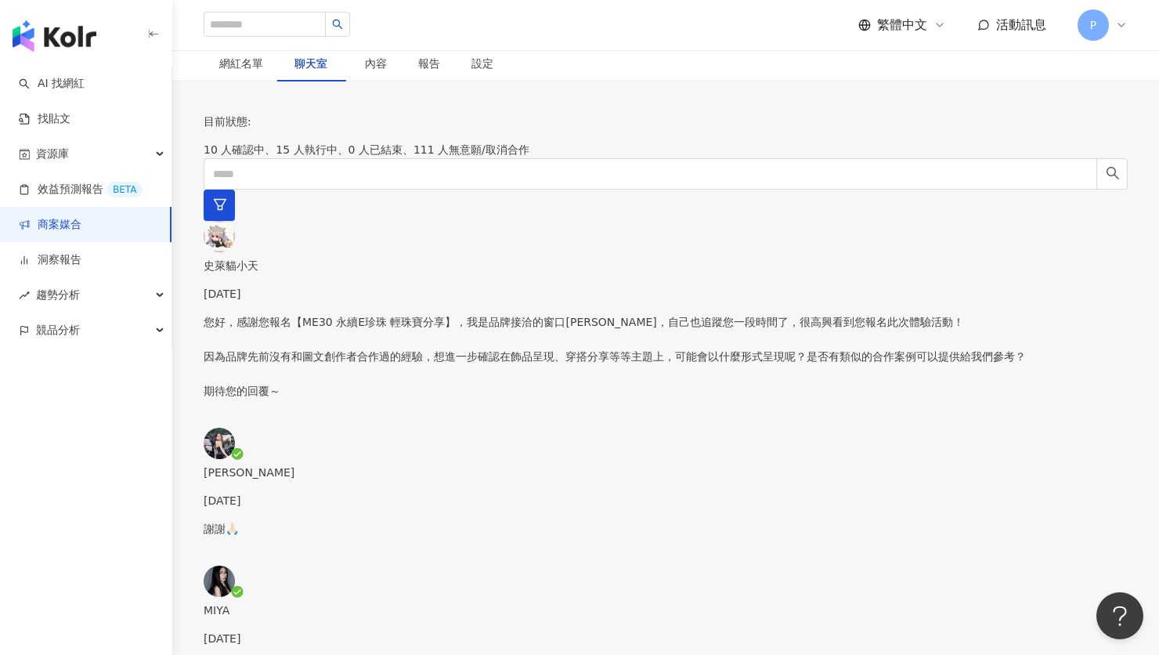
copy p "您好，感謝您報名【ME30 永續E珍珠 輕珠寶分享】，瀏覽過您的社群平台後，很喜歡您分享的素材風格，希望能進一步接洽後續合作！ 此次合作我們將提供市價8000…"
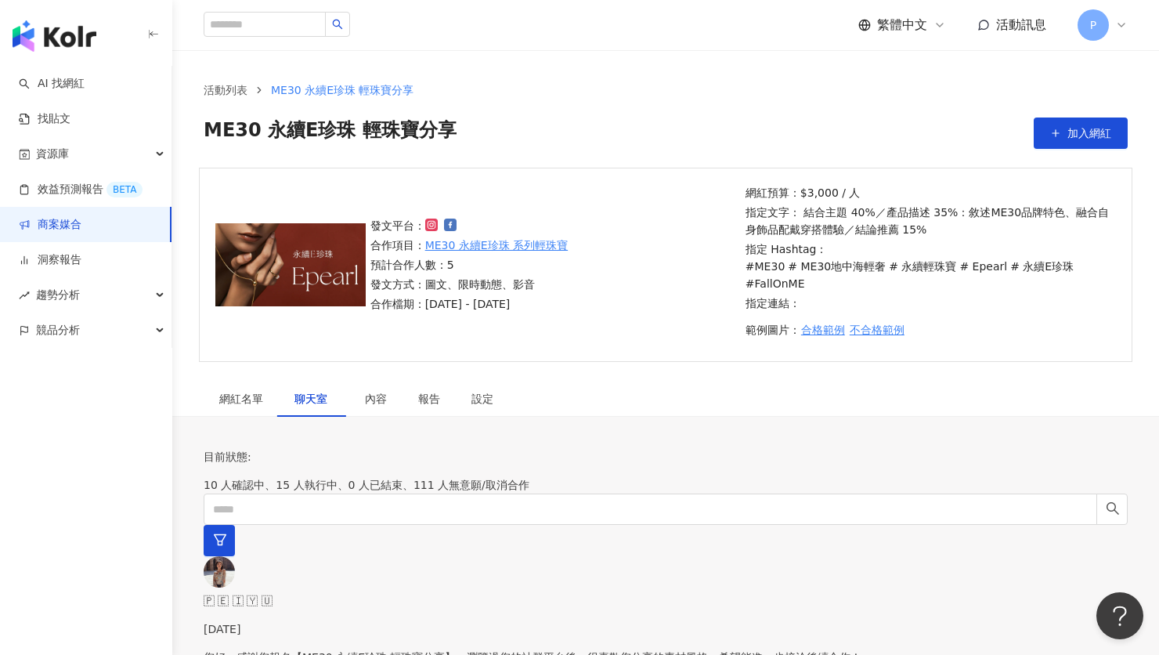
scroll to position [336, 0]
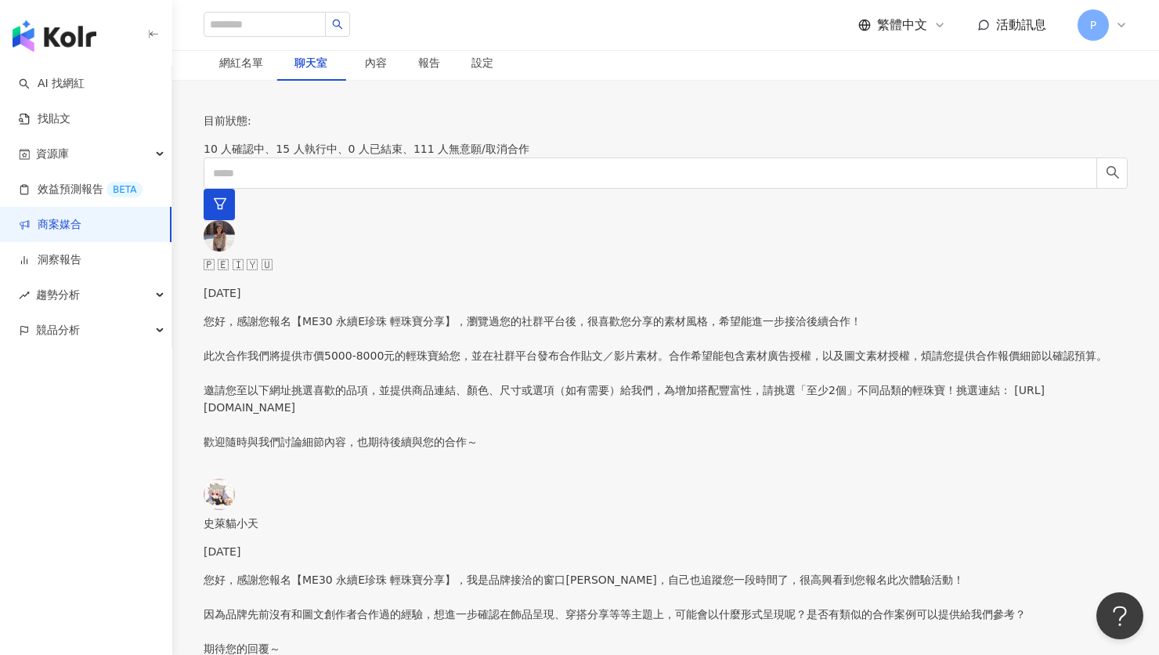
click at [352, 312] on p "您好，感謝您報名【ME30 永續E珍珠 輕珠寶分享】，瀏覽過您的社群平台後，很喜歡您分享的素材風格，希望能進一步接洽後續合作！ 此次合作我們將提供市價5000…" at bounding box center [666, 381] width 924 height 138
drag, startPoint x: 748, startPoint y: 352, endPoint x: 1067, endPoint y: 528, distance: 365.2
copy p "您好，感謝您報名【ME30 永續E珍珠 輕珠寶分享】，瀏覽過您的社群平台後，很喜歡您分享的素材風格，希望能進一步接洽後續合作！ 此次合作我們將提供市價5000…"
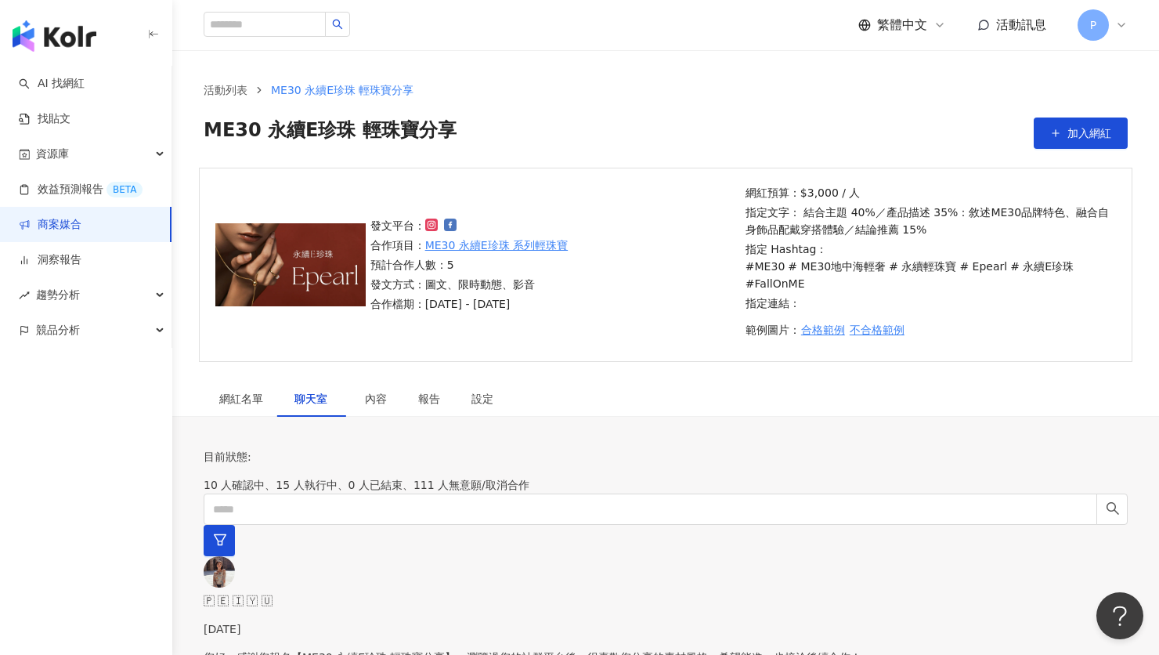
click at [92, 62] on div "button" at bounding box center [86, 33] width 172 height 66
click at [70, 78] on link "AI 找網紅" at bounding box center [52, 84] width 66 height 16
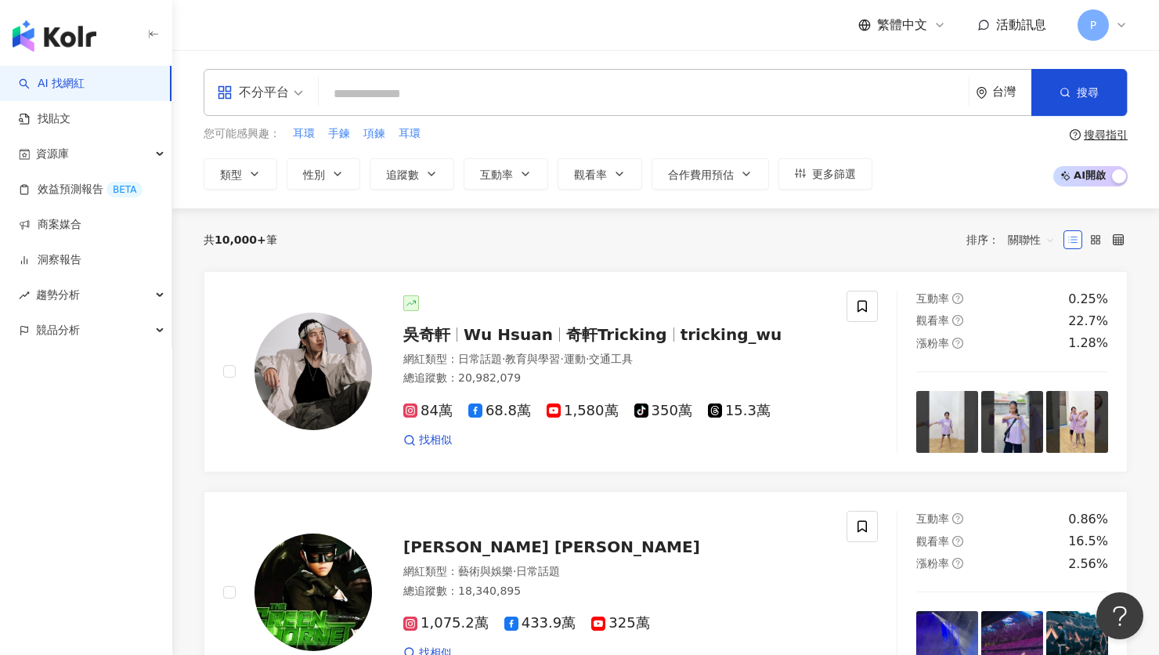
click at [1044, 24] on span "活動訊息" at bounding box center [1021, 24] width 50 height 15
click at [1005, 19] on span "活動訊息" at bounding box center [1021, 24] width 50 height 15
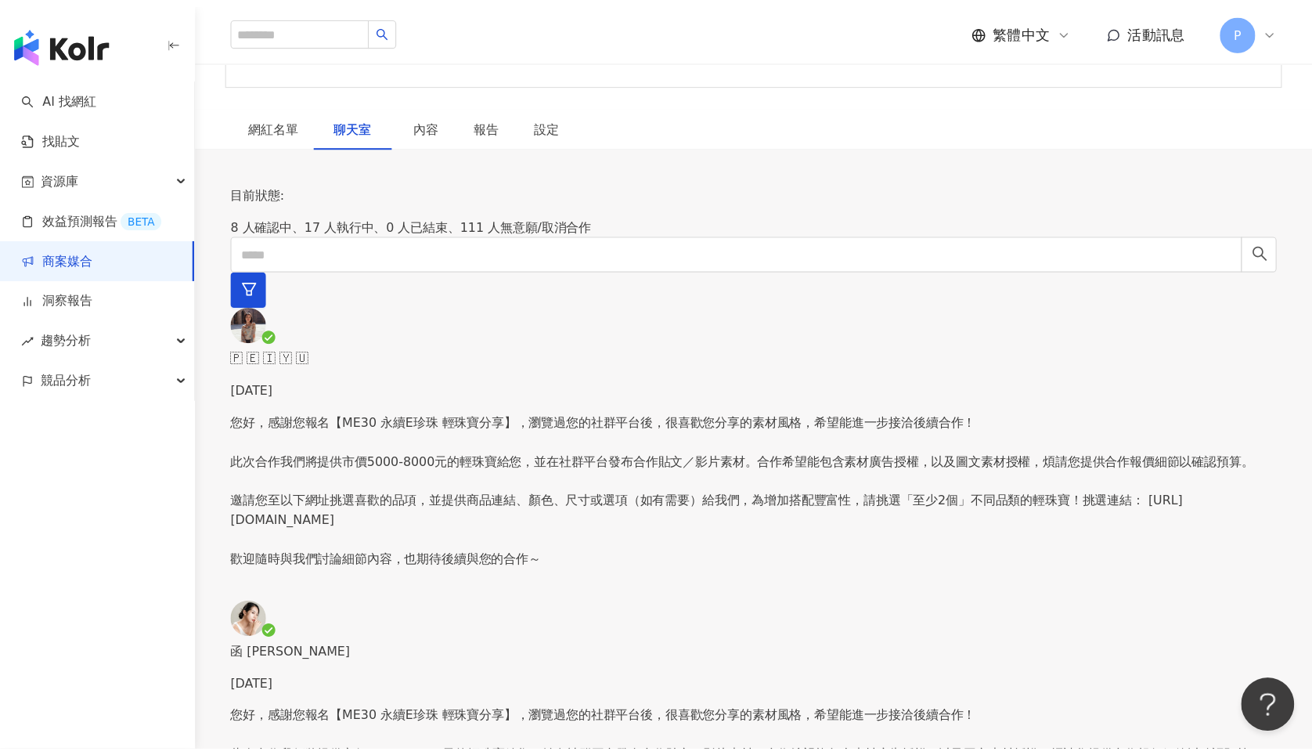
scroll to position [290, 0]
